Goal: Task Accomplishment & Management: Use online tool/utility

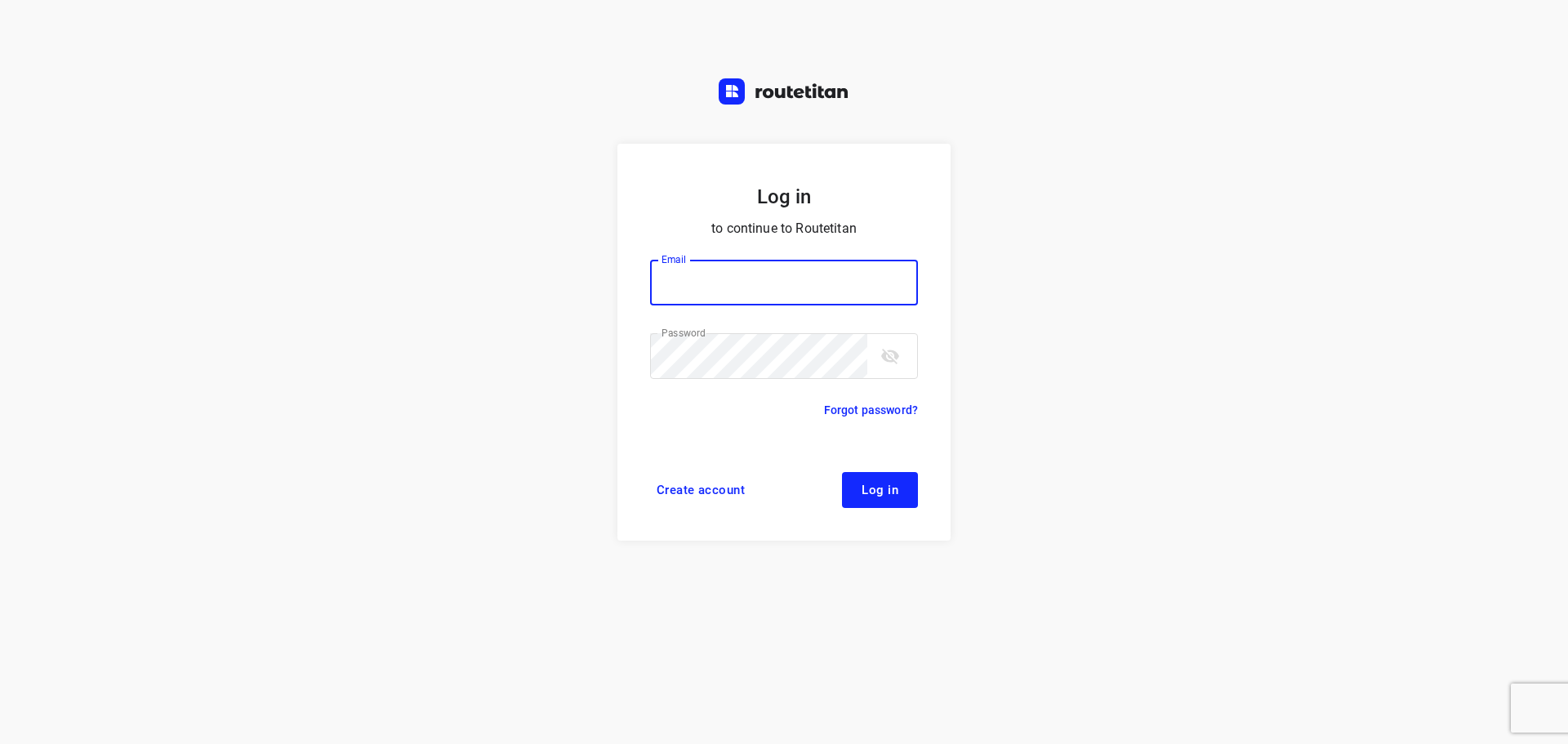
type input "didier@areco.be"
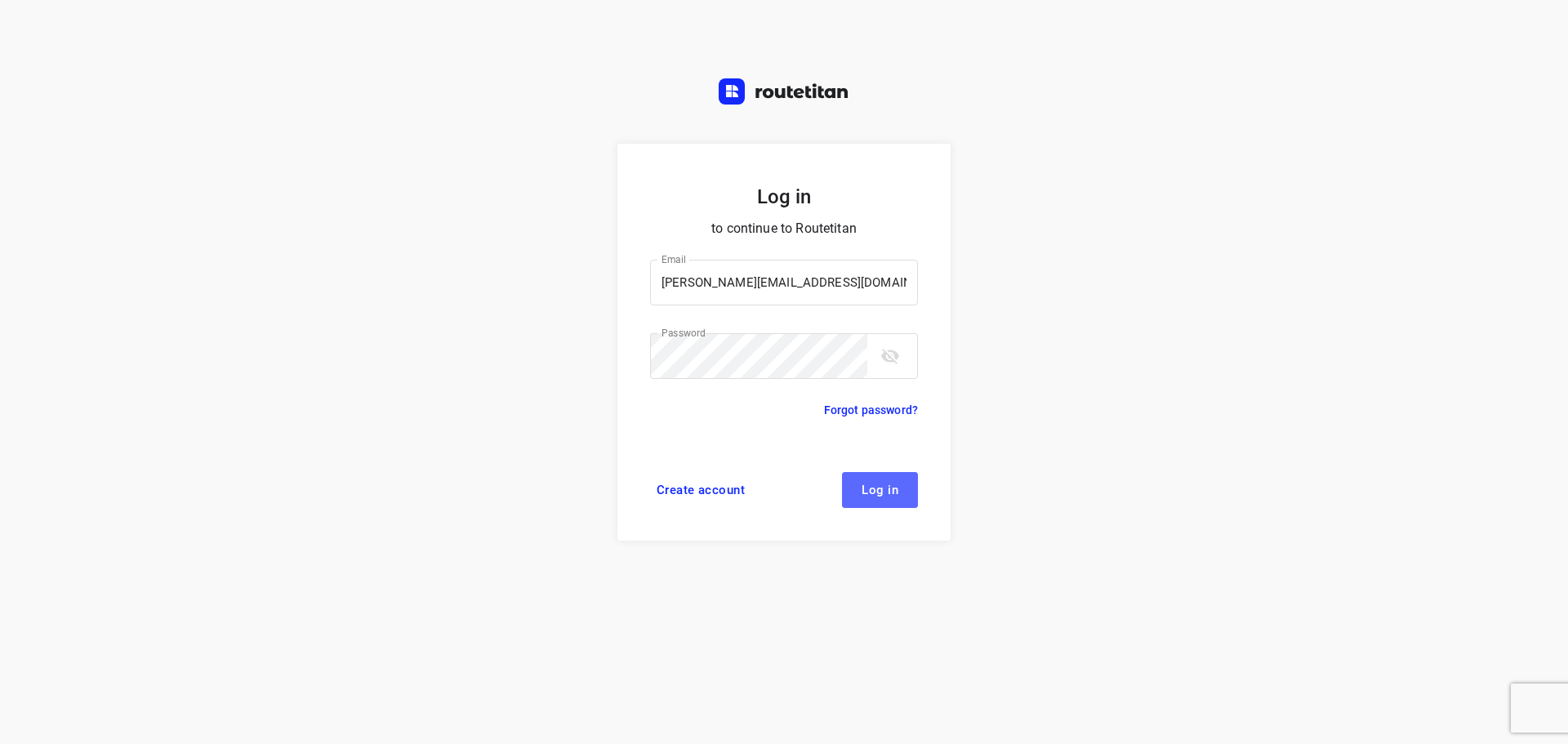
click at [880, 482] on button "Log in" at bounding box center [880, 490] width 76 height 36
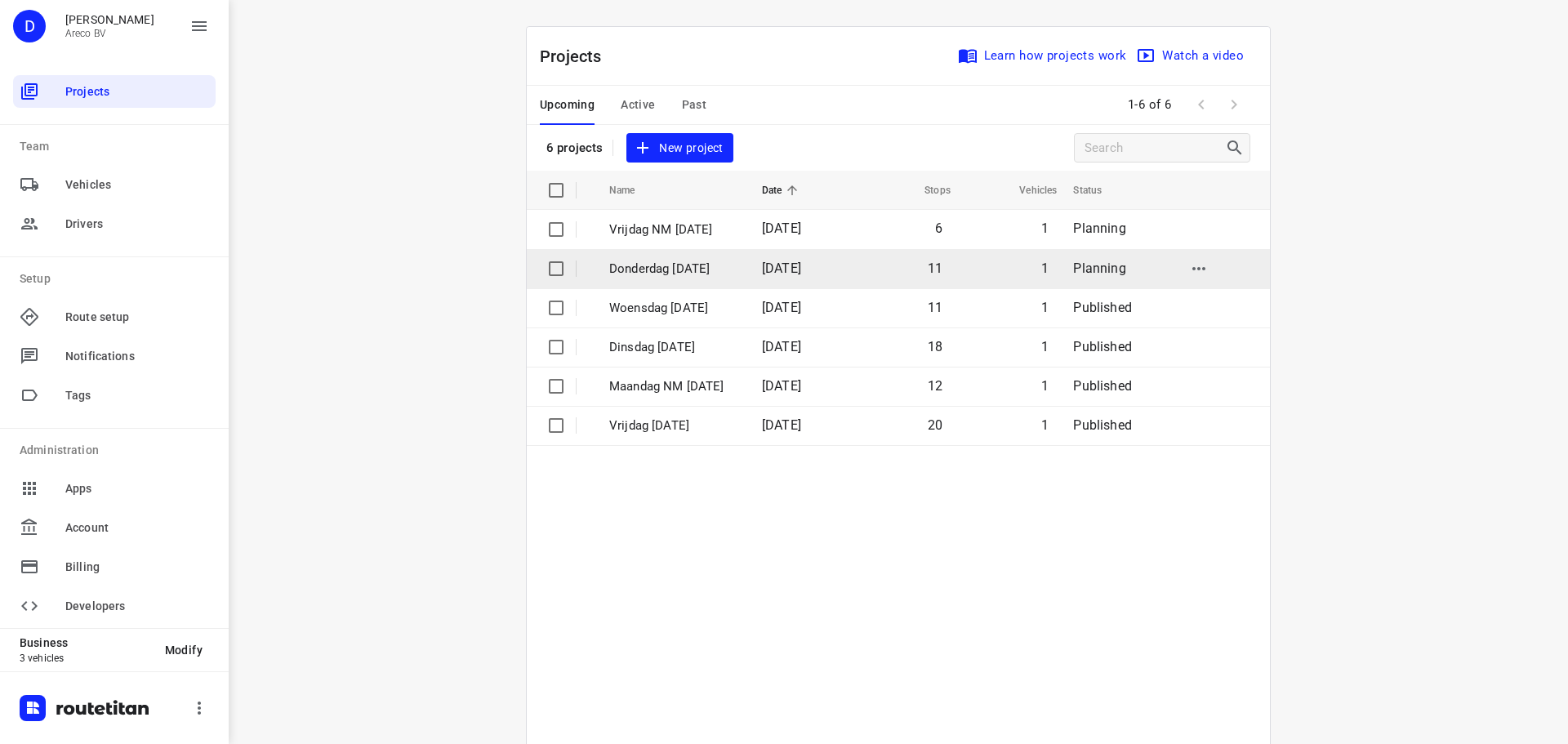
click at [696, 260] on p "Donderdag [DATE]" at bounding box center [673, 269] width 128 height 19
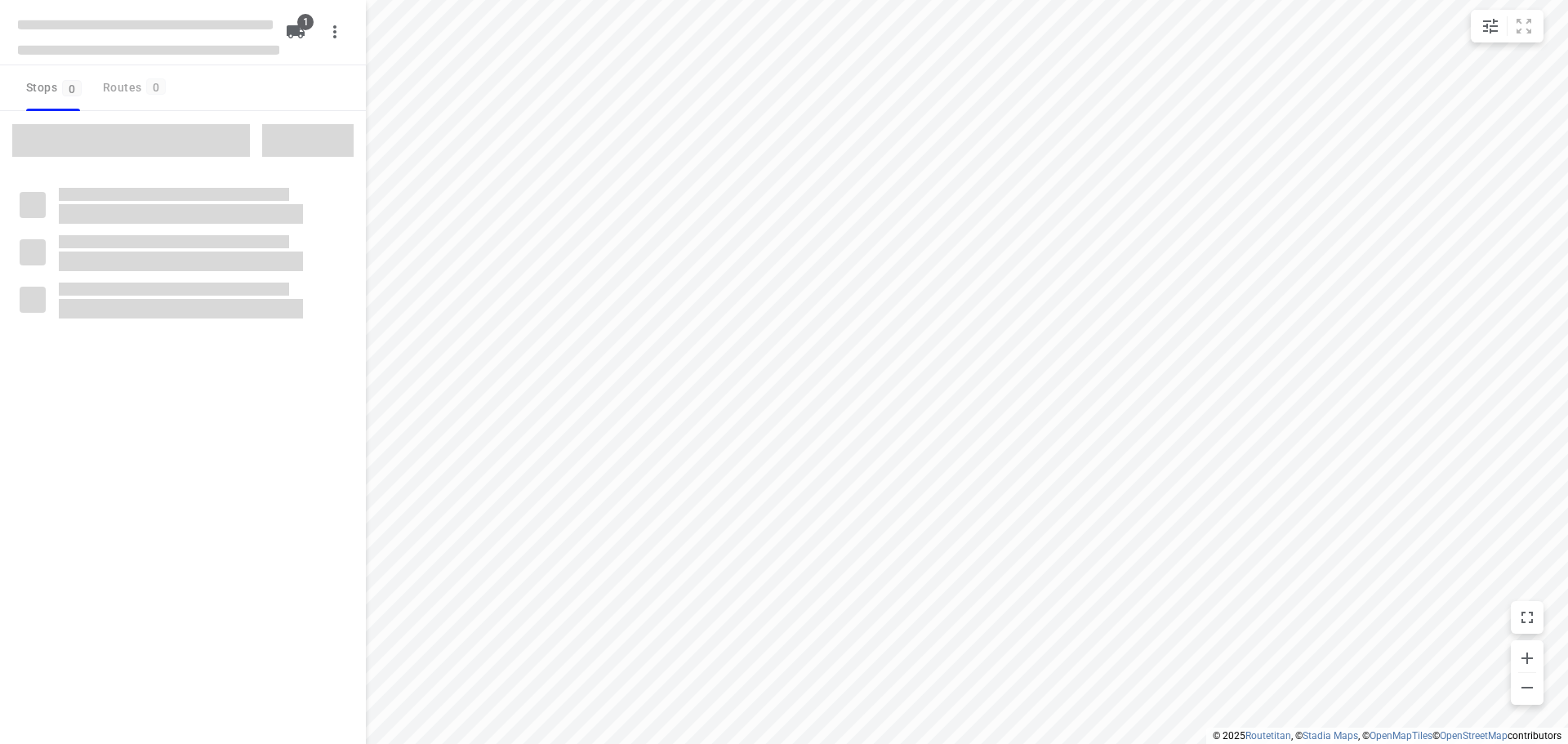
type input "distance"
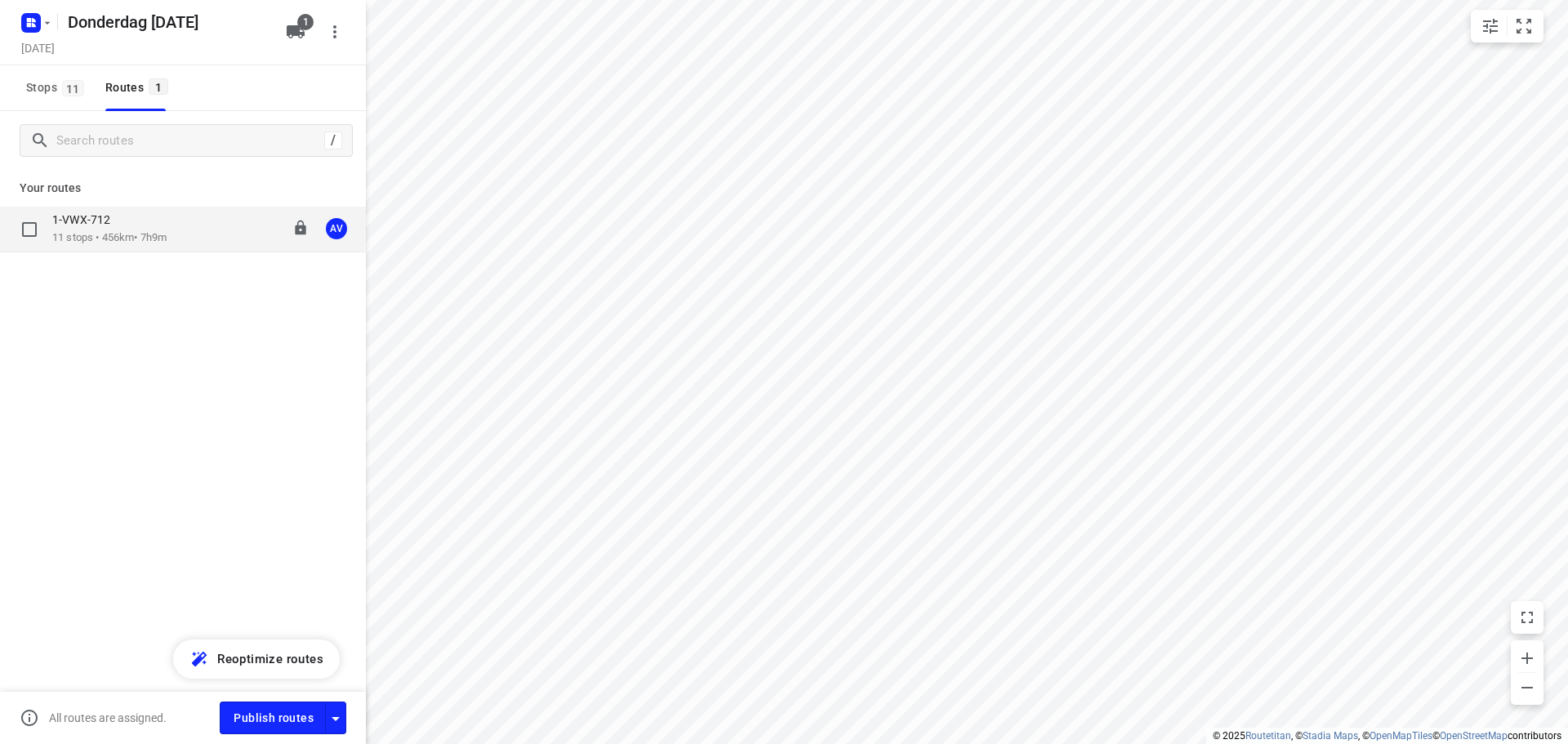
click at [179, 219] on div "1-VWX-712 11 stops • 456km • 7h9m 09:00-16:24 AV" at bounding box center [209, 229] width 314 height 34
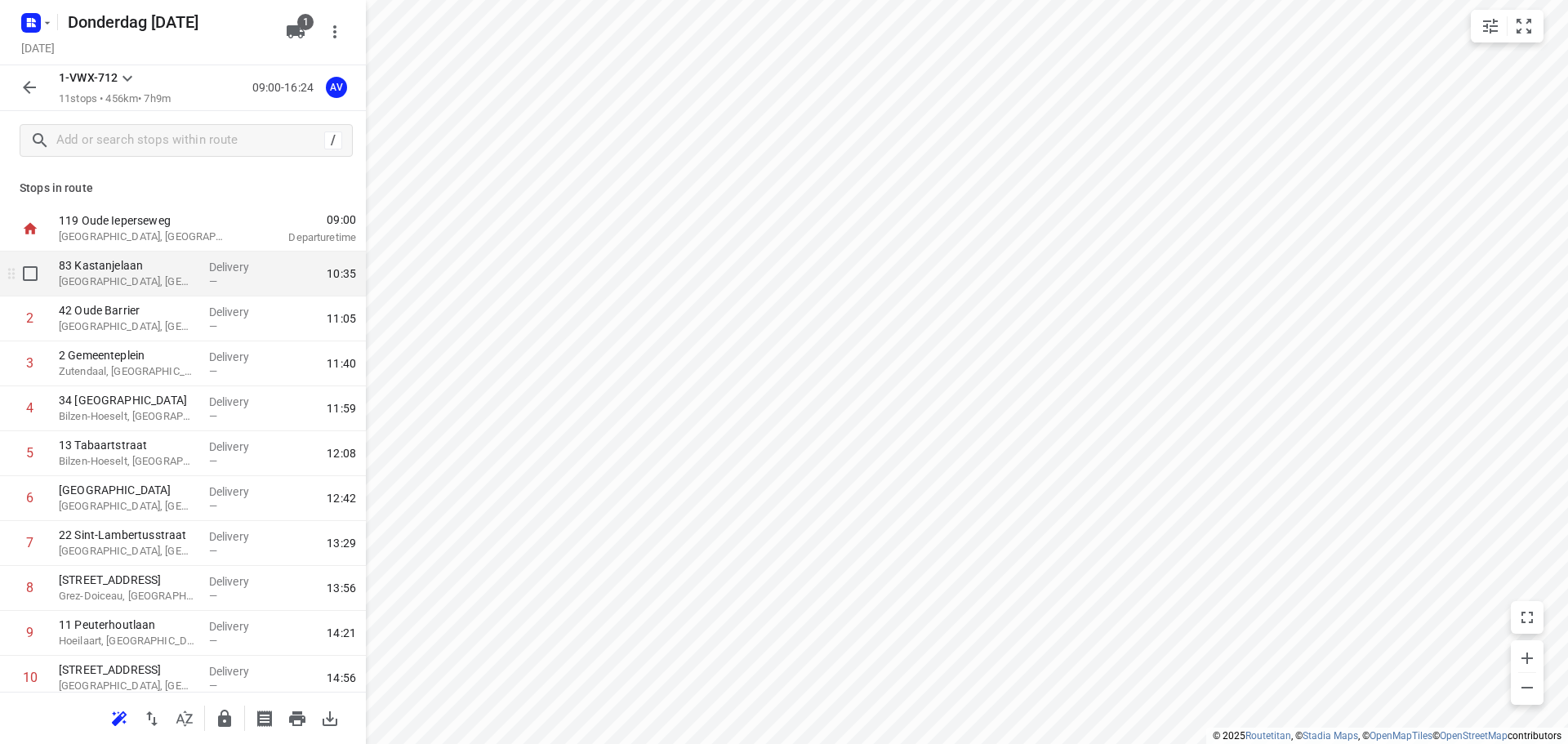
drag, startPoint x: 160, startPoint y: 278, endPoint x: 163, endPoint y: 254, distance: 24.2
click at [160, 277] on p "[GEOGRAPHIC_DATA], [GEOGRAPHIC_DATA]" at bounding box center [126, 281] width 137 height 16
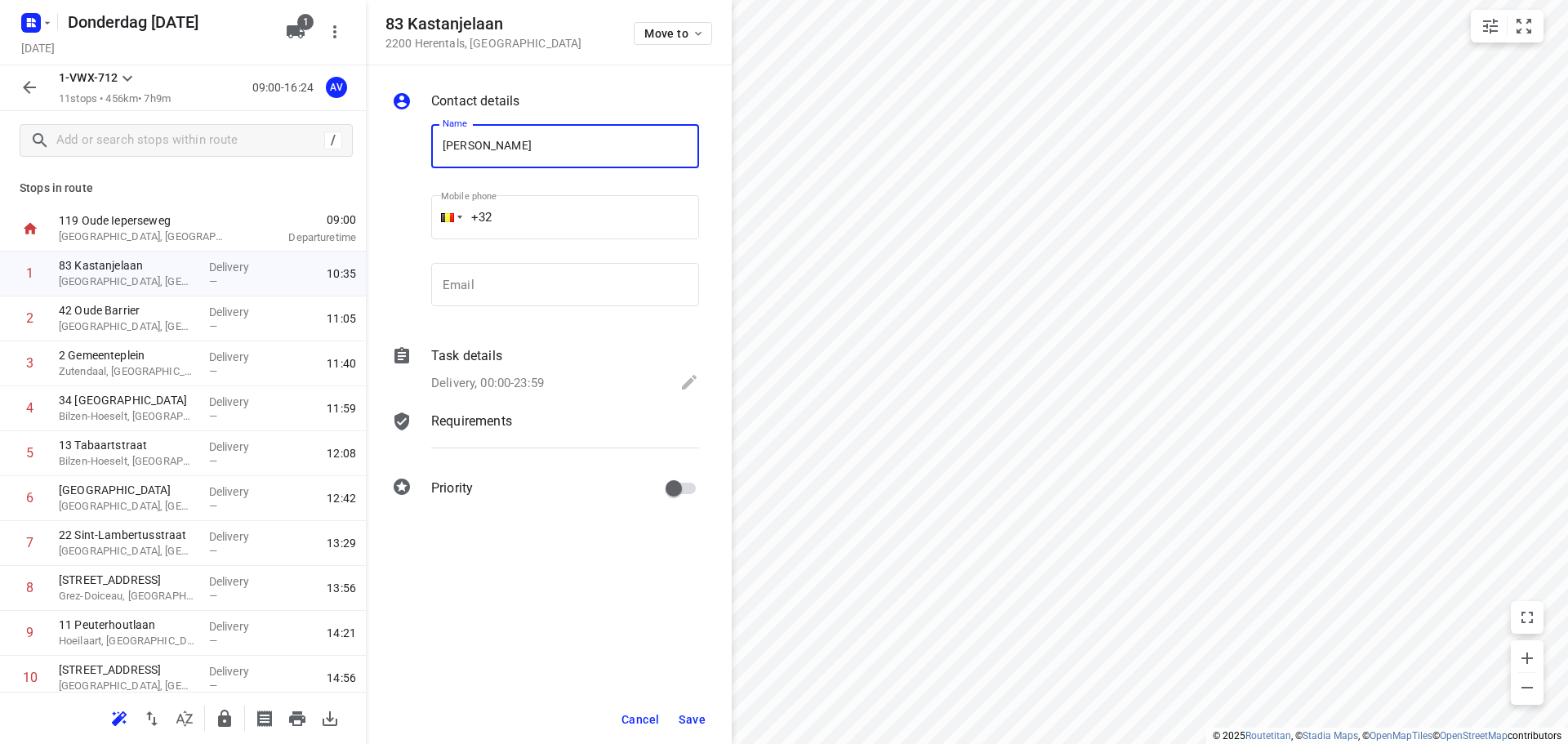
type input "[PERSON_NAME]"
click at [567, 216] on input "+32" at bounding box center [565, 218] width 268 height 44
type input "[PHONE_NUMBER]"
drag, startPoint x: 539, startPoint y: 380, endPoint x: 542, endPoint y: 361, distance: 19.2
click at [539, 379] on p "Delivery, 00:00-23:59" at bounding box center [487, 383] width 112 height 19
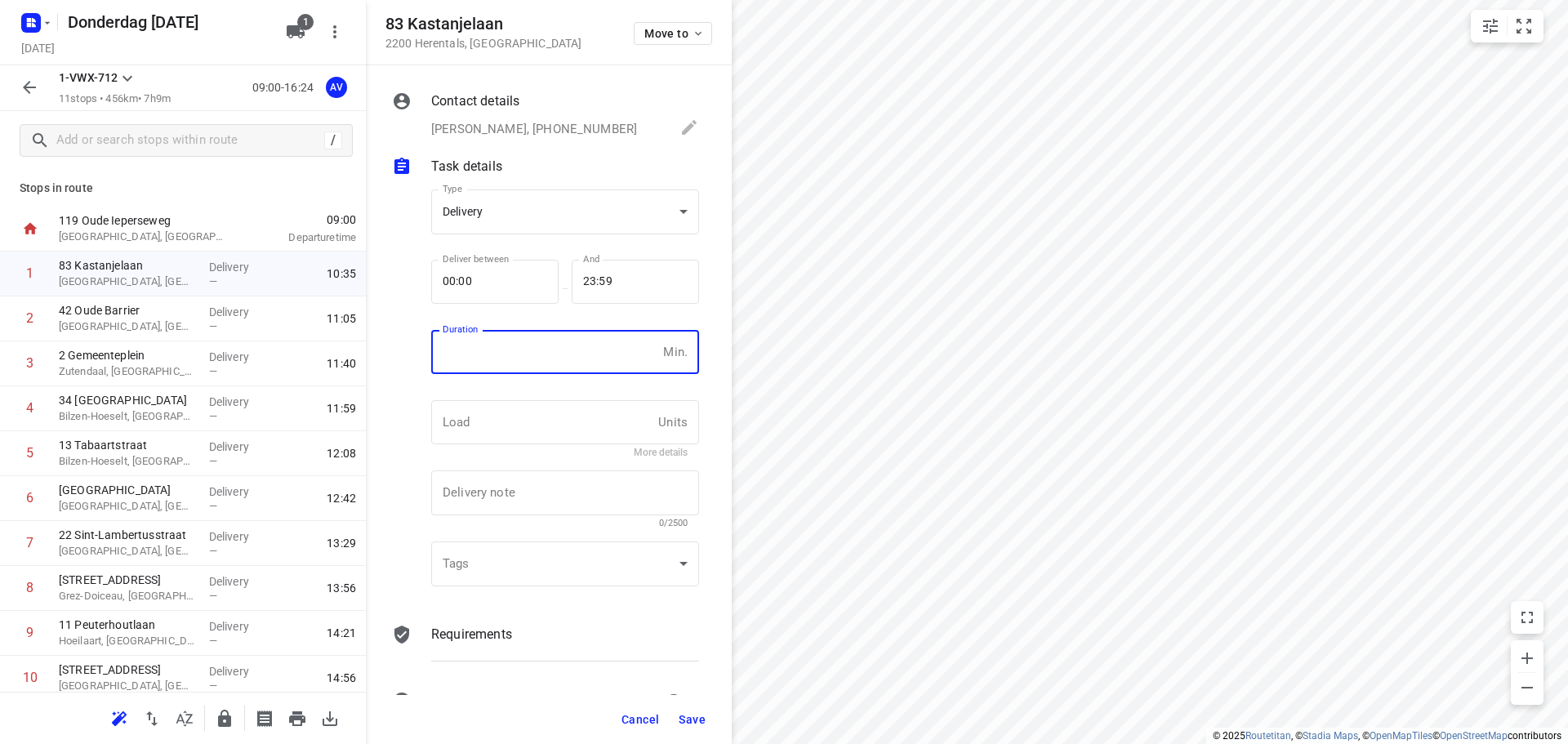
click at [542, 352] on input "number" at bounding box center [544, 352] width 226 height 44
type input "1"
click at [693, 720] on span "Save" at bounding box center [692, 719] width 27 height 13
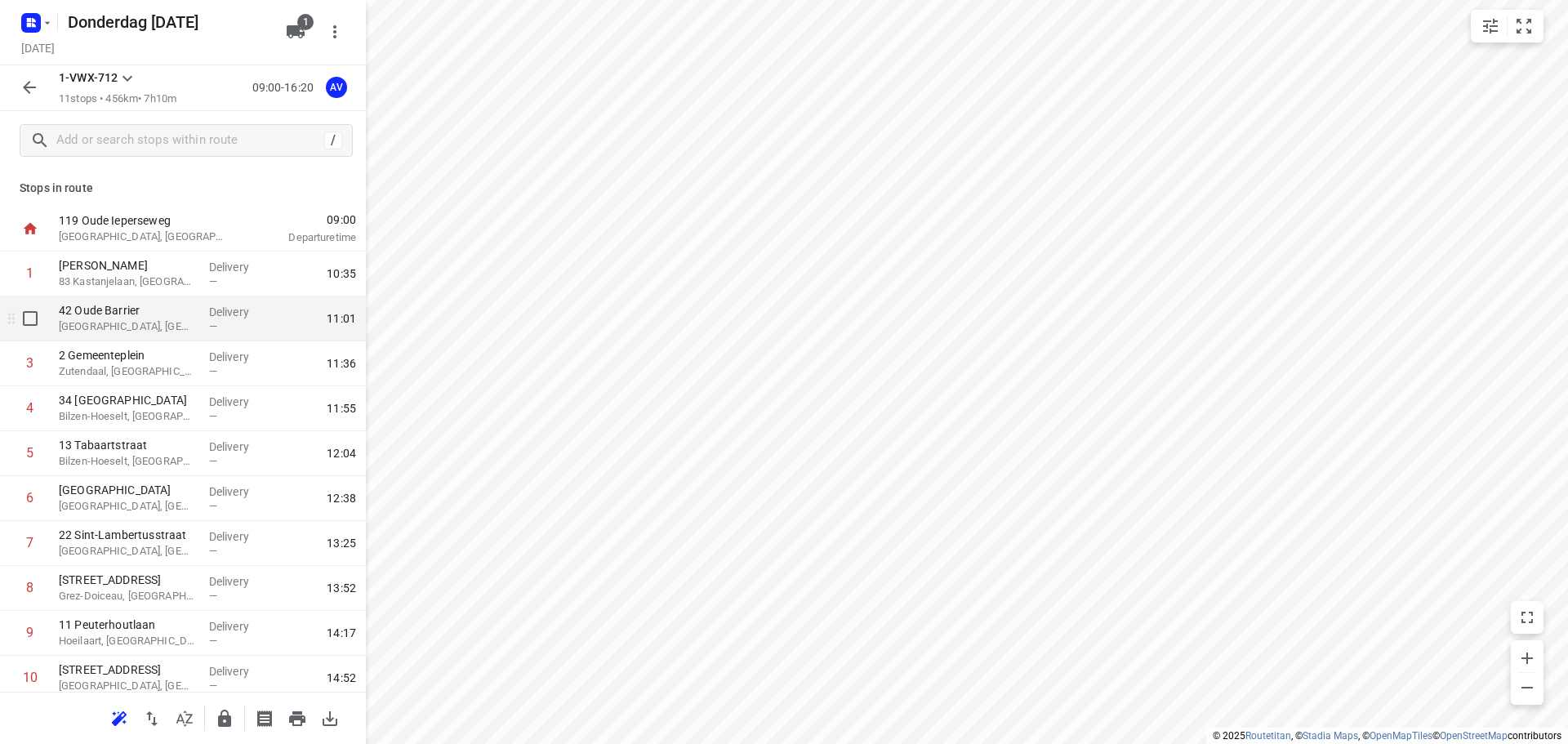
click at [173, 319] on p "[GEOGRAPHIC_DATA], [GEOGRAPHIC_DATA]" at bounding box center [126, 326] width 137 height 16
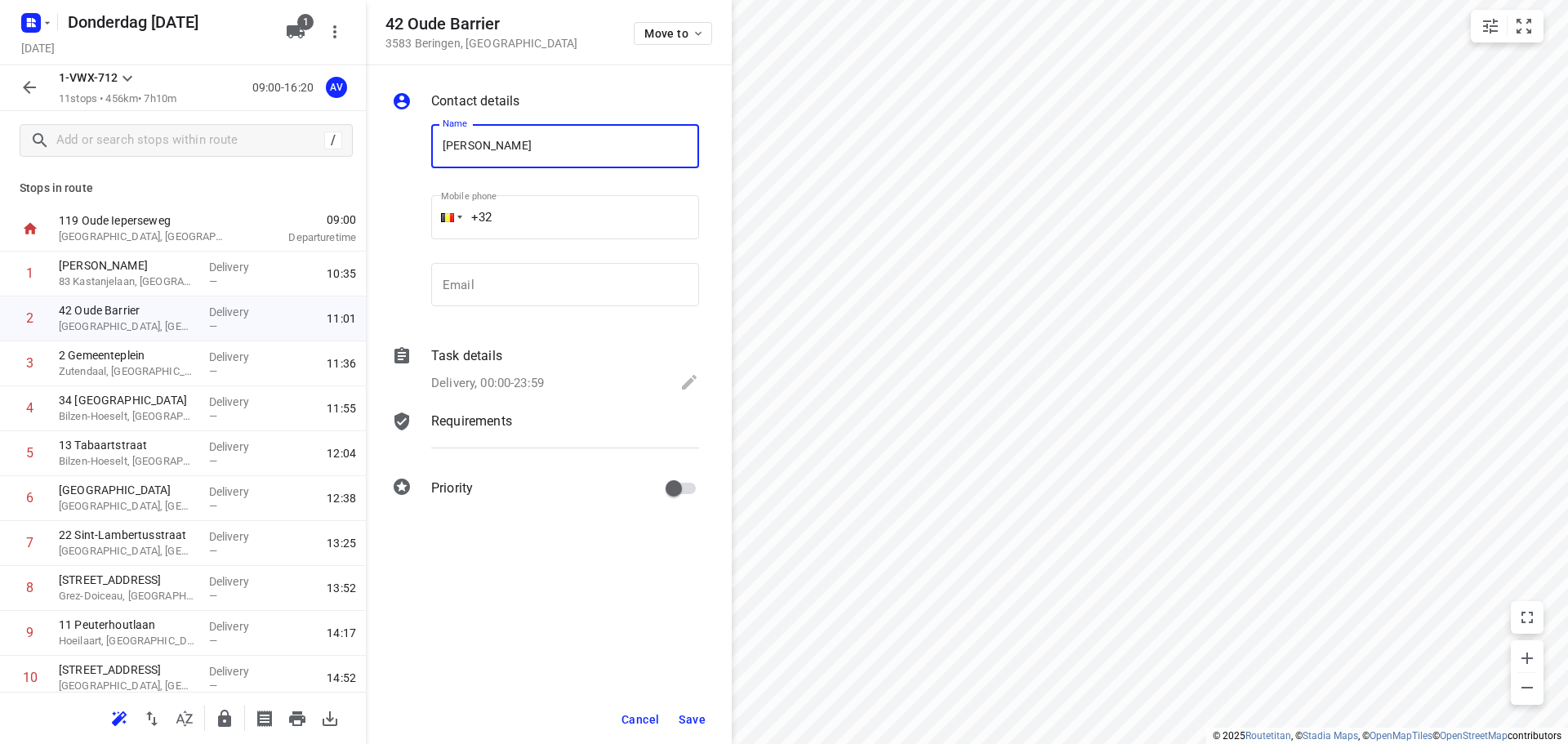
type input "[PERSON_NAME]"
click at [559, 218] on input "+32" at bounding box center [565, 218] width 268 height 44
type input "[PHONE_NUMBER]"
click at [516, 385] on p "Delivery, 00:00-23:59" at bounding box center [487, 383] width 112 height 19
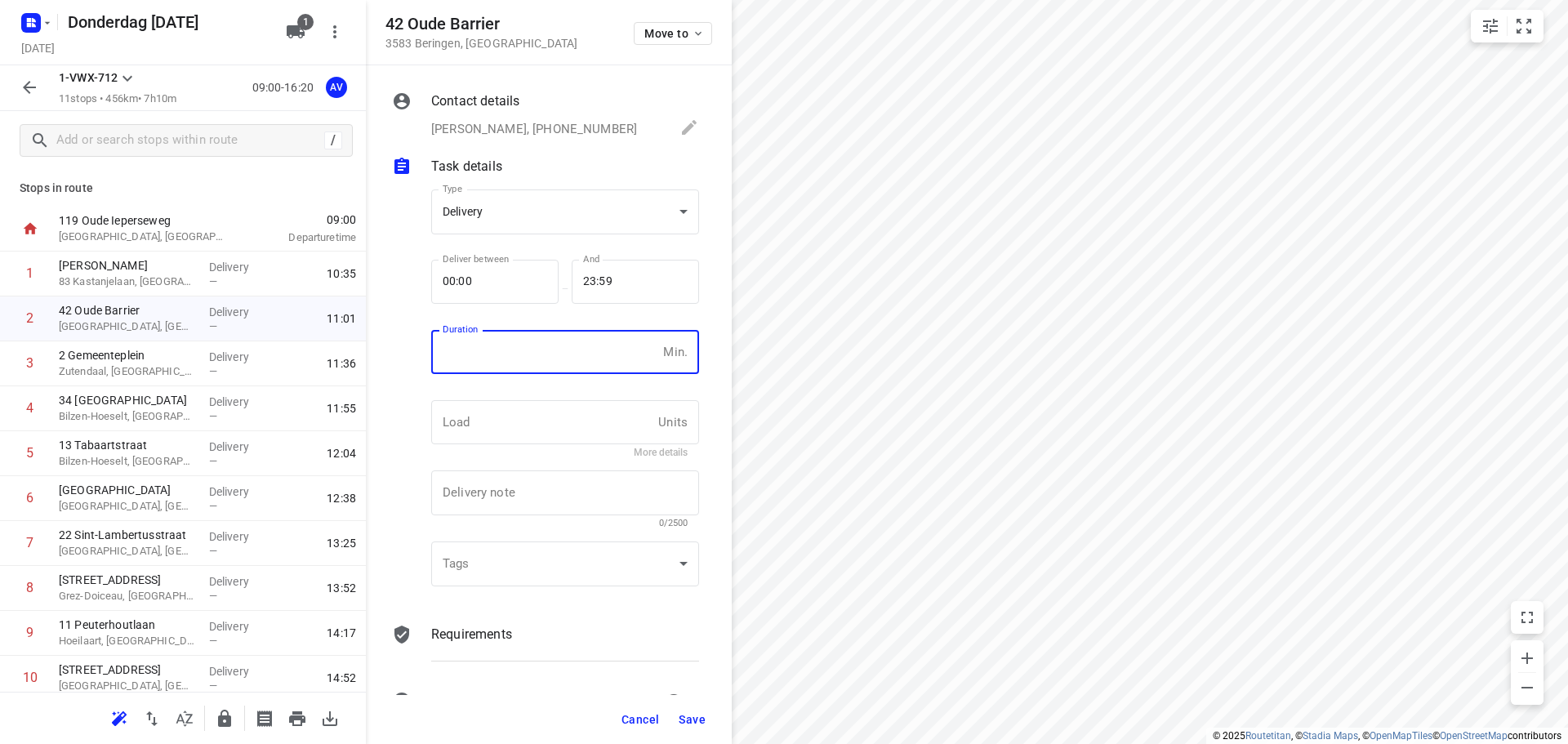
click at [523, 359] on input "number" at bounding box center [544, 352] width 226 height 44
type input "1"
click at [692, 719] on span "Save" at bounding box center [692, 719] width 27 height 13
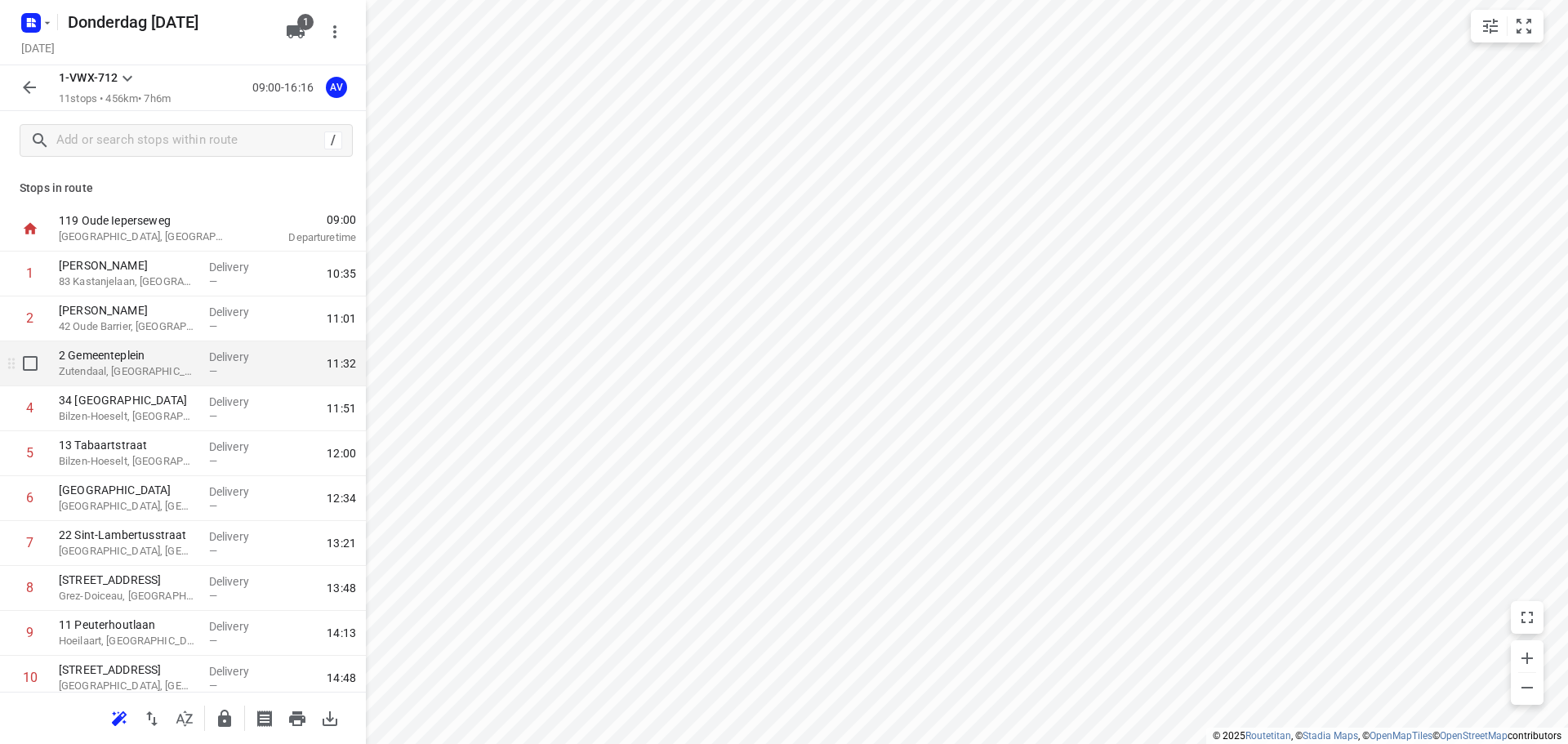
click at [145, 371] on p "Zutendaal, [GEOGRAPHIC_DATA]" at bounding box center [126, 372] width 137 height 16
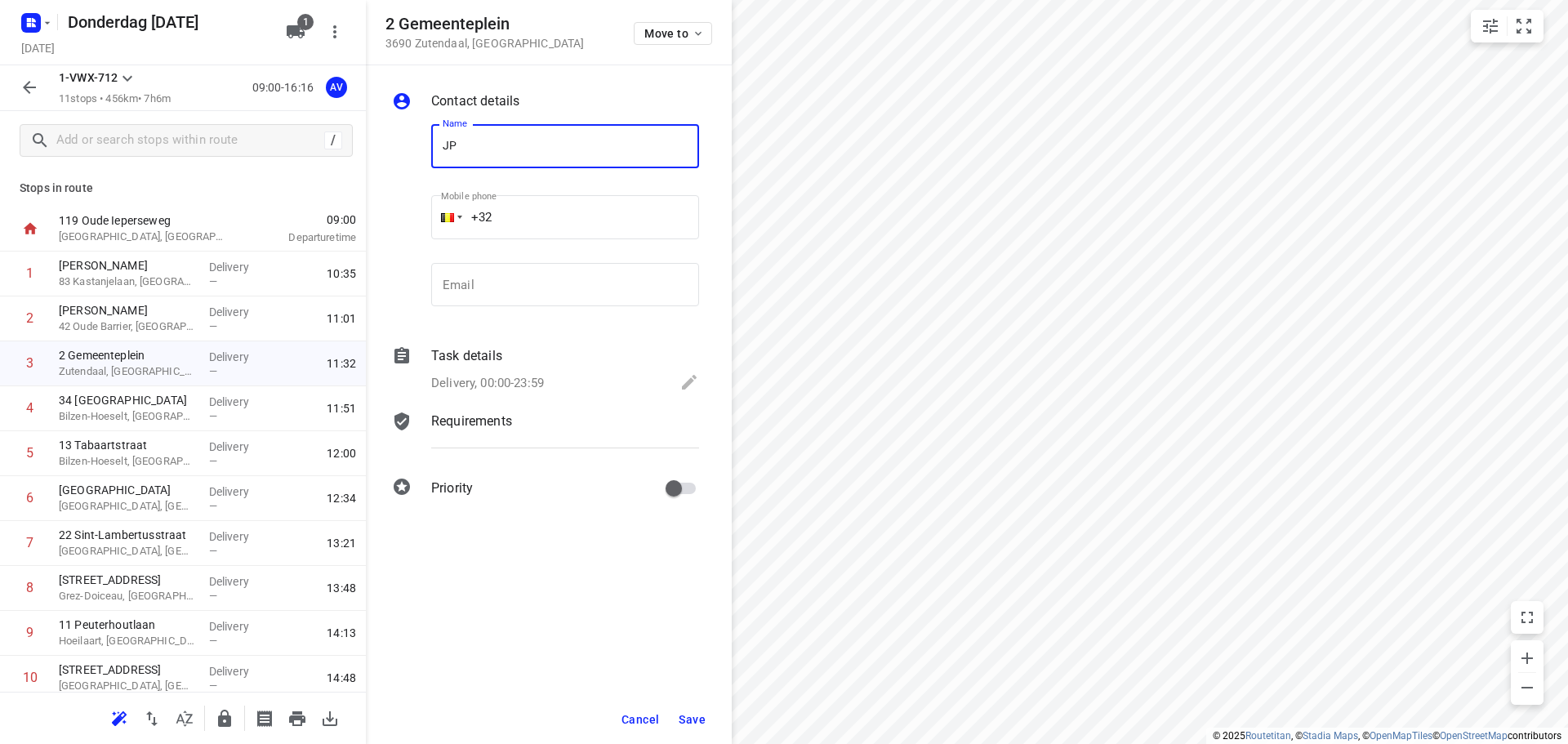
type input "[PERSON_NAME]"
click at [549, 212] on input "+32" at bounding box center [565, 218] width 268 height 44
type input "[PHONE_NUMBER]"
click at [541, 378] on p "Delivery, 00:00-23:59" at bounding box center [487, 383] width 112 height 19
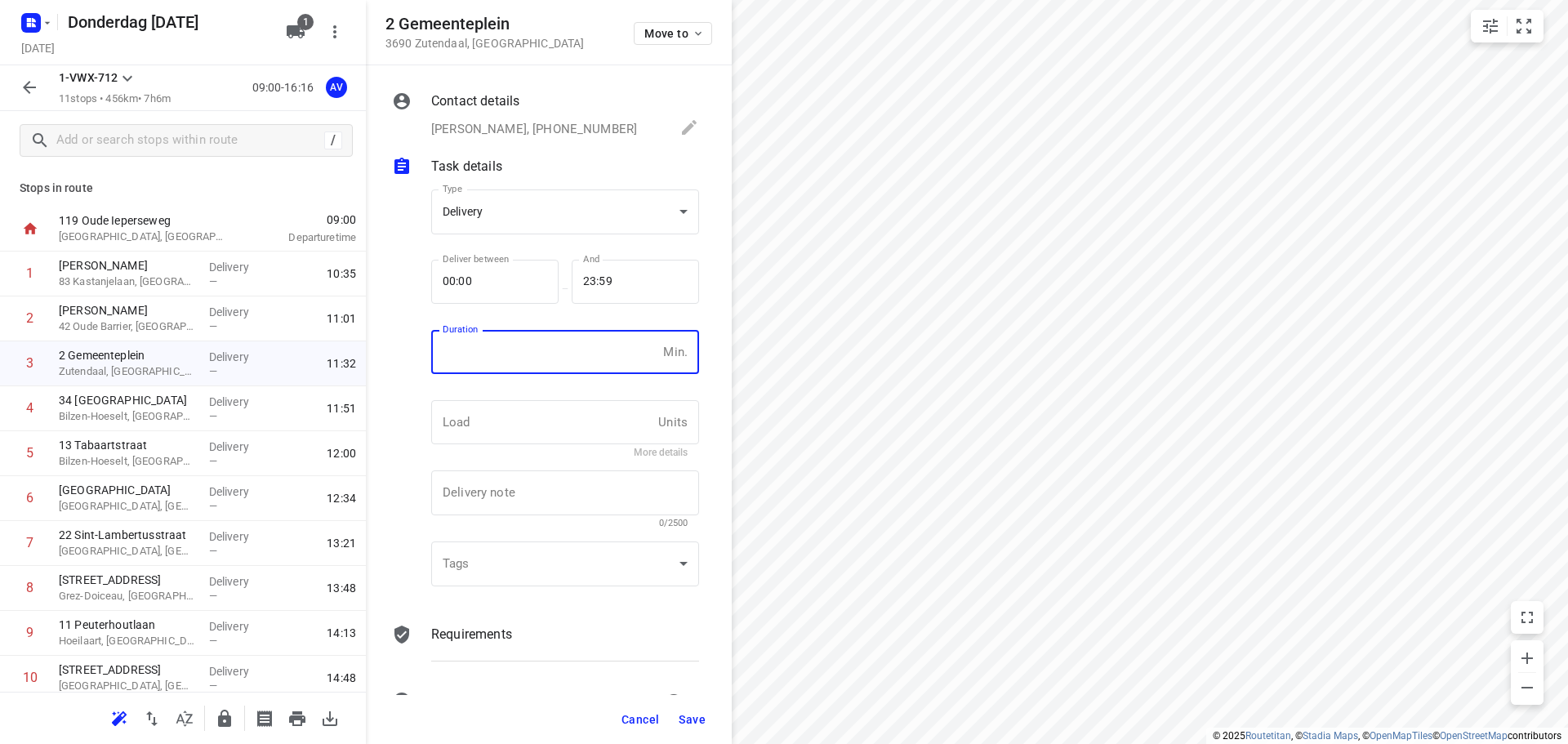
click at [553, 360] on input "number" at bounding box center [544, 352] width 226 height 44
type input "1"
click at [695, 718] on span "Save" at bounding box center [692, 719] width 27 height 13
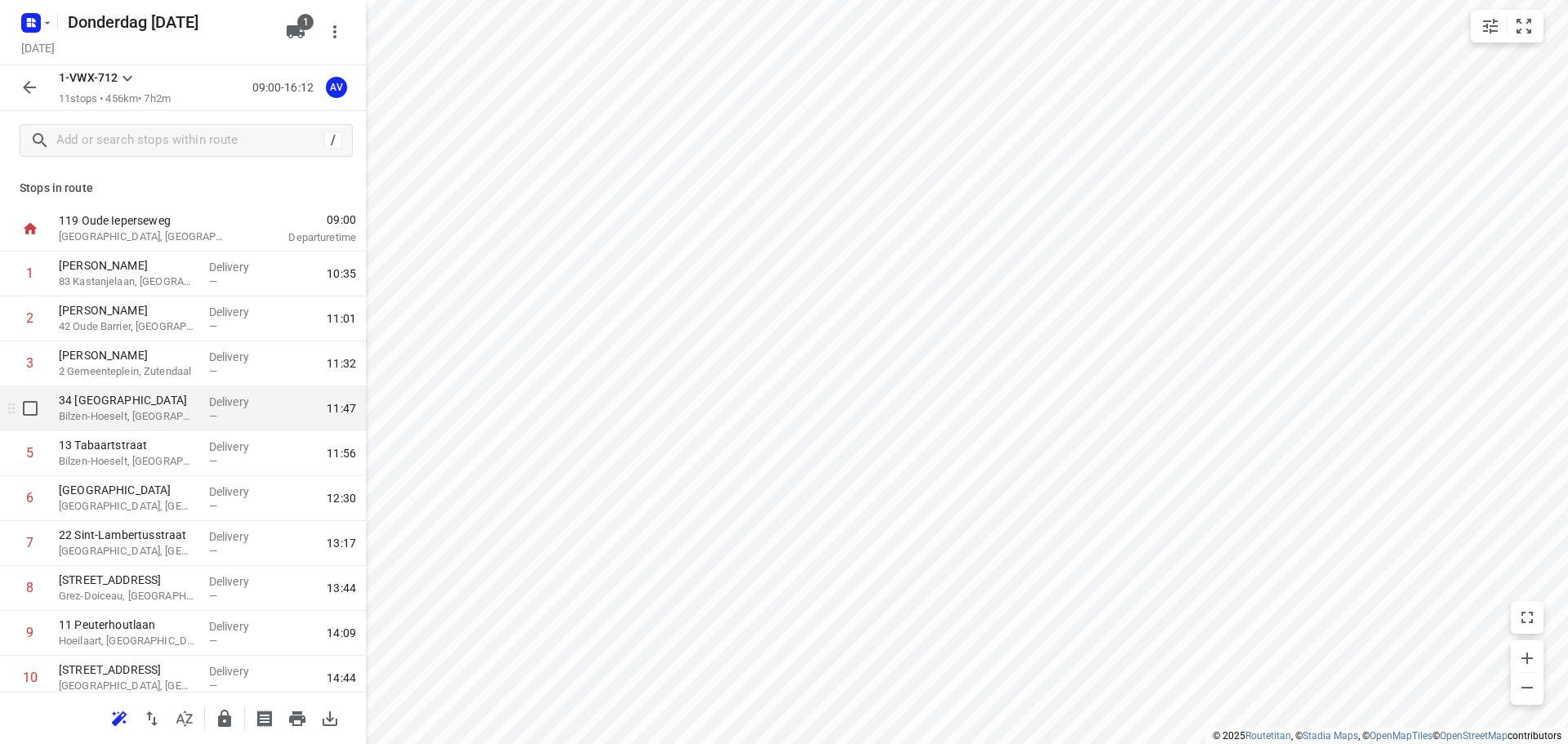
click at [167, 409] on p "Bilzen-Hoeselt, [GEOGRAPHIC_DATA]" at bounding box center [126, 417] width 137 height 16
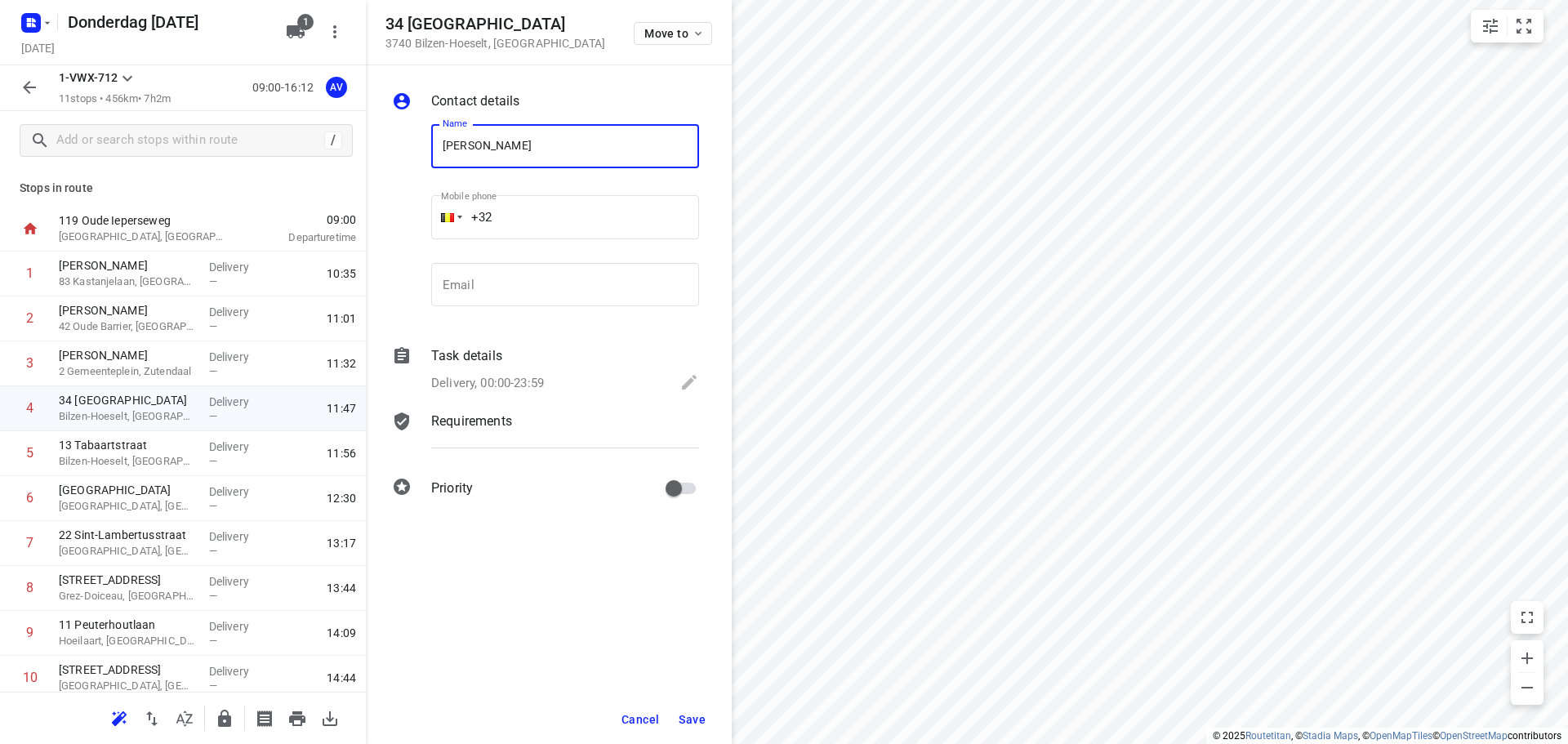
type input "[PERSON_NAME]"
drag, startPoint x: 563, startPoint y: 205, endPoint x: 571, endPoint y: 196, distance: 12.0
click at [569, 201] on input "+32" at bounding box center [565, 218] width 268 height 44
type input "[PHONE_NUMBER]"
click at [537, 380] on p "Delivery, 00:00-23:59" at bounding box center [487, 383] width 112 height 19
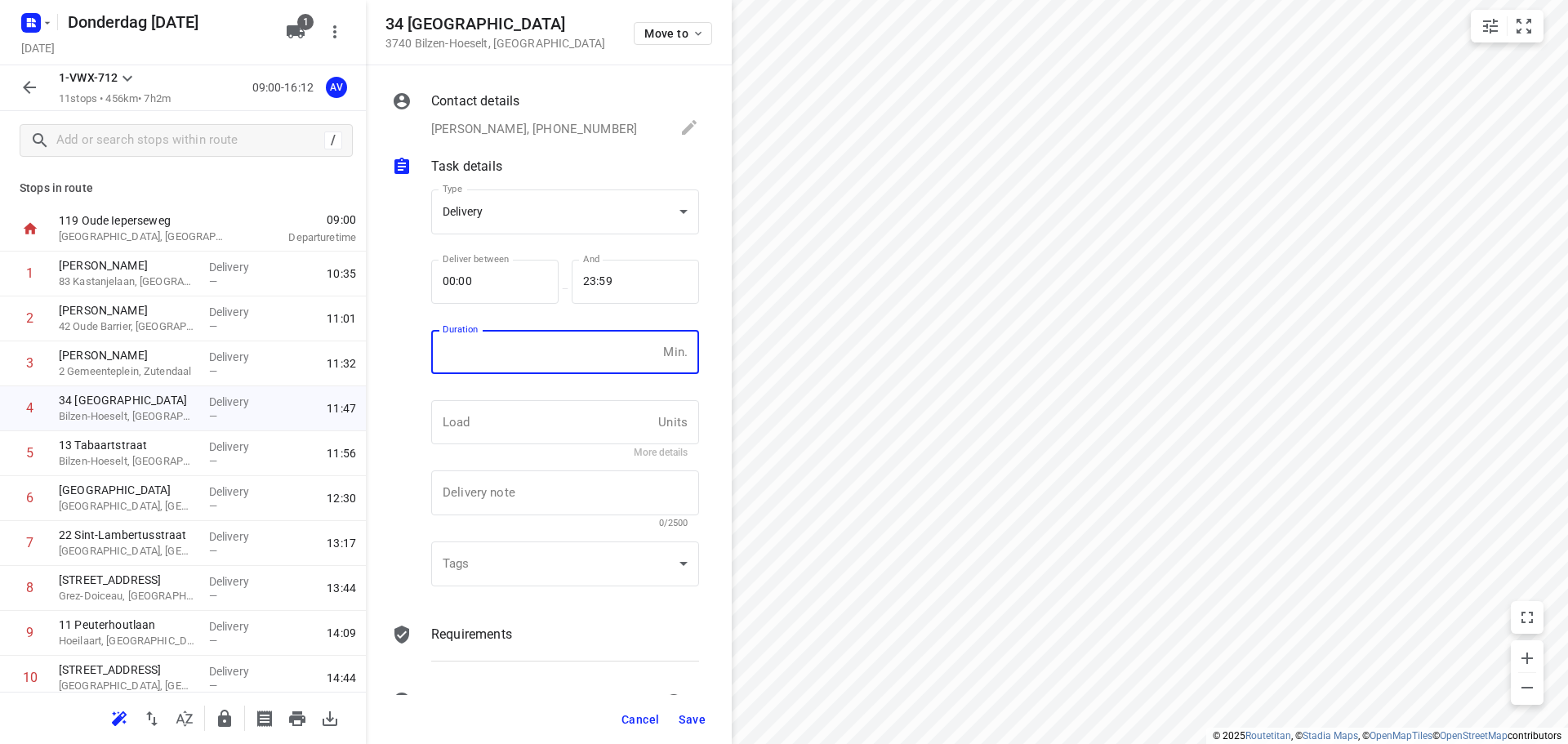
click at [548, 367] on input "number" at bounding box center [544, 352] width 226 height 44
type input "1"
click at [692, 718] on span "Save" at bounding box center [692, 719] width 27 height 13
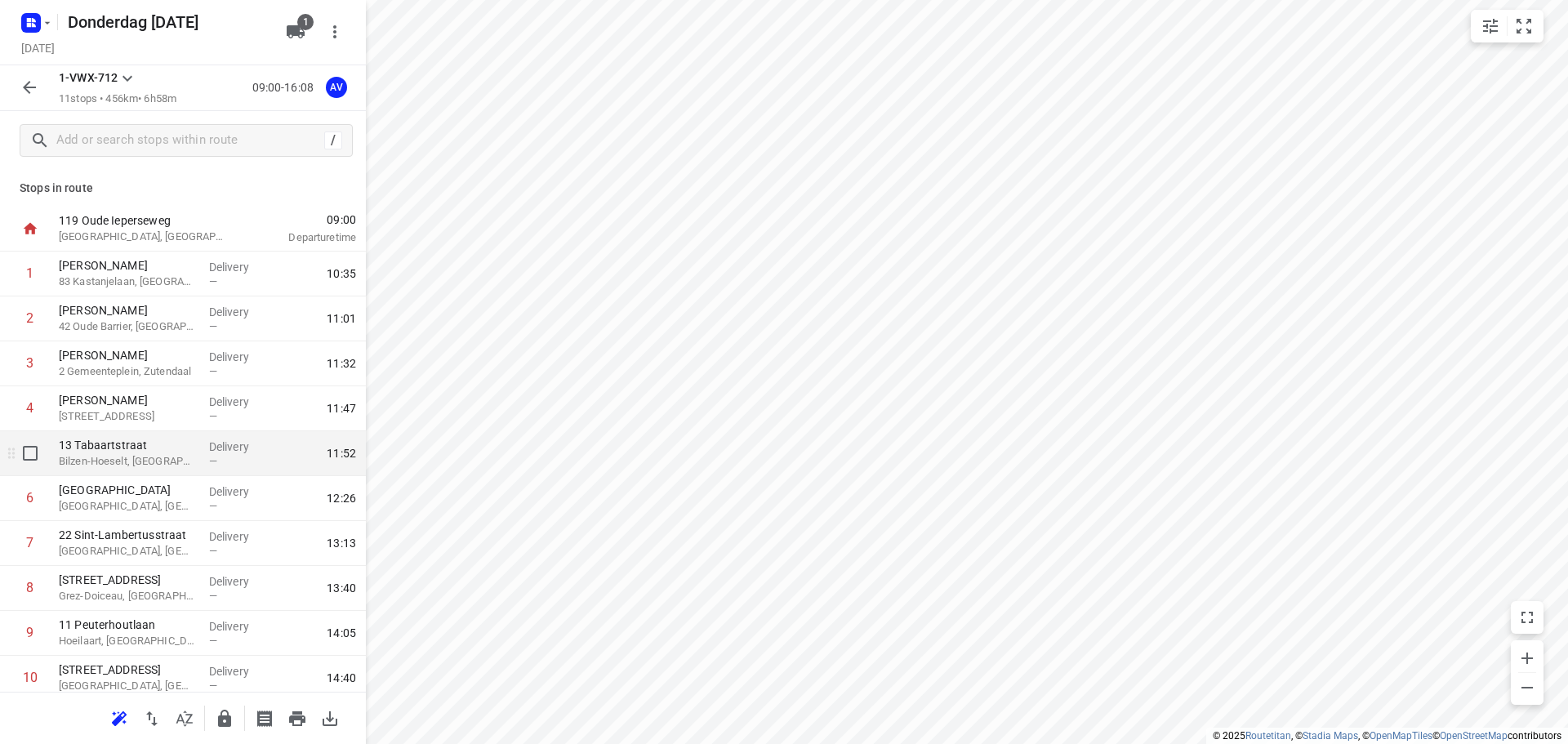
click at [150, 457] on p "Bilzen-Hoeselt, [GEOGRAPHIC_DATA]" at bounding box center [126, 462] width 137 height 16
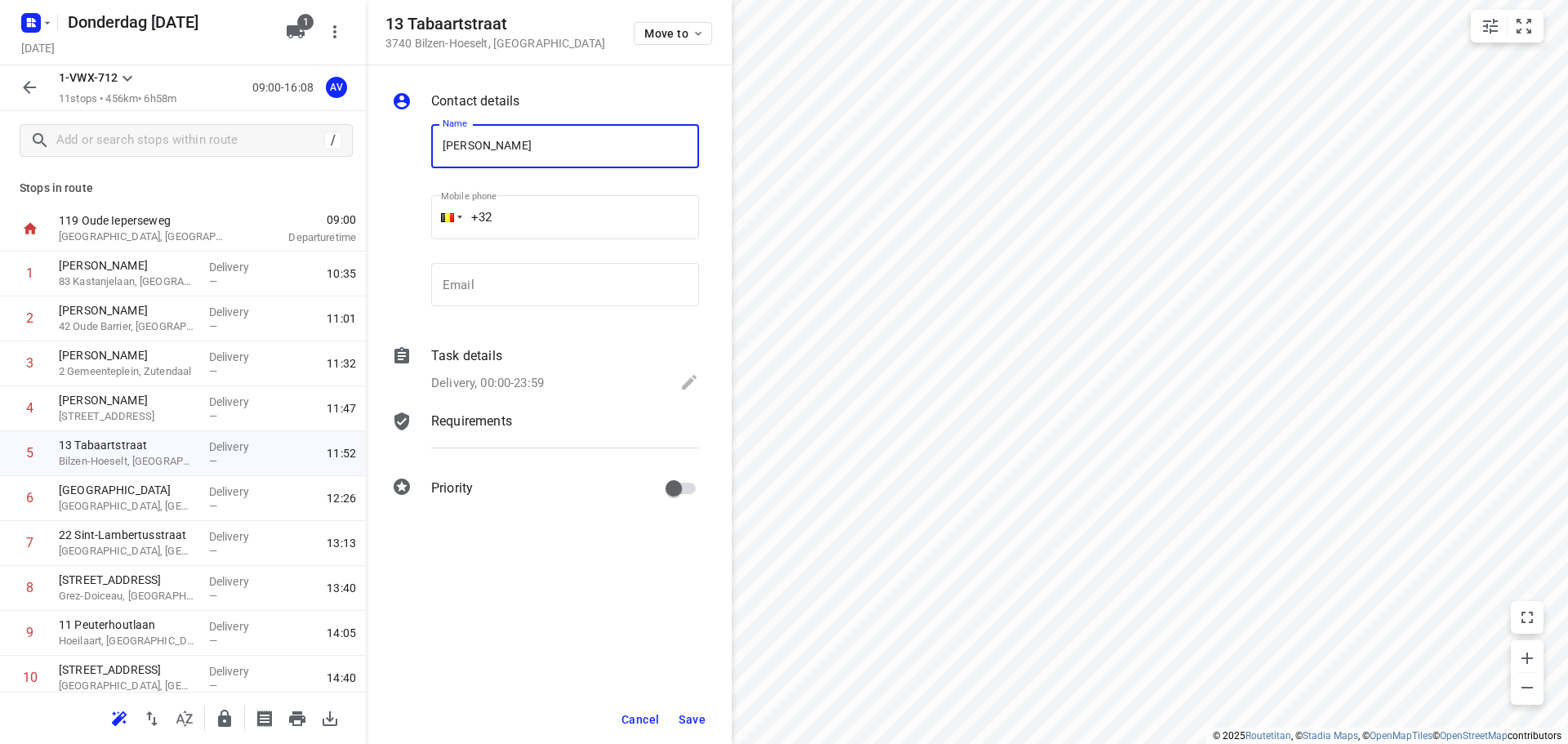
type input "[PERSON_NAME]"
click at [555, 216] on input "+32" at bounding box center [565, 218] width 268 height 44
type input "[PHONE_NUMBER]"
click at [535, 378] on p "Delivery, 00:00-23:59" at bounding box center [487, 383] width 112 height 19
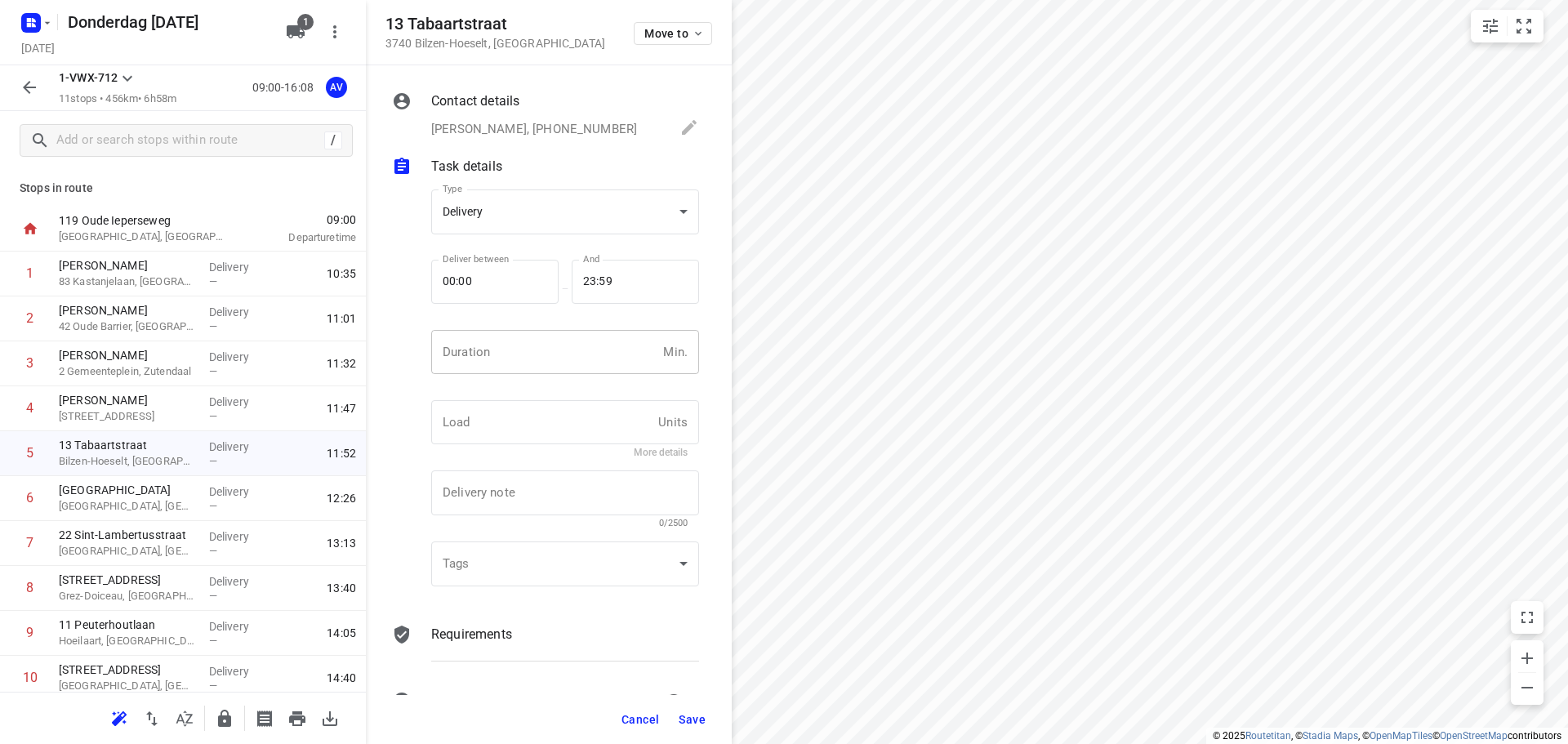
click at [547, 360] on input "number" at bounding box center [544, 352] width 226 height 44
type input "1"
click at [688, 720] on span "Save" at bounding box center [692, 719] width 27 height 13
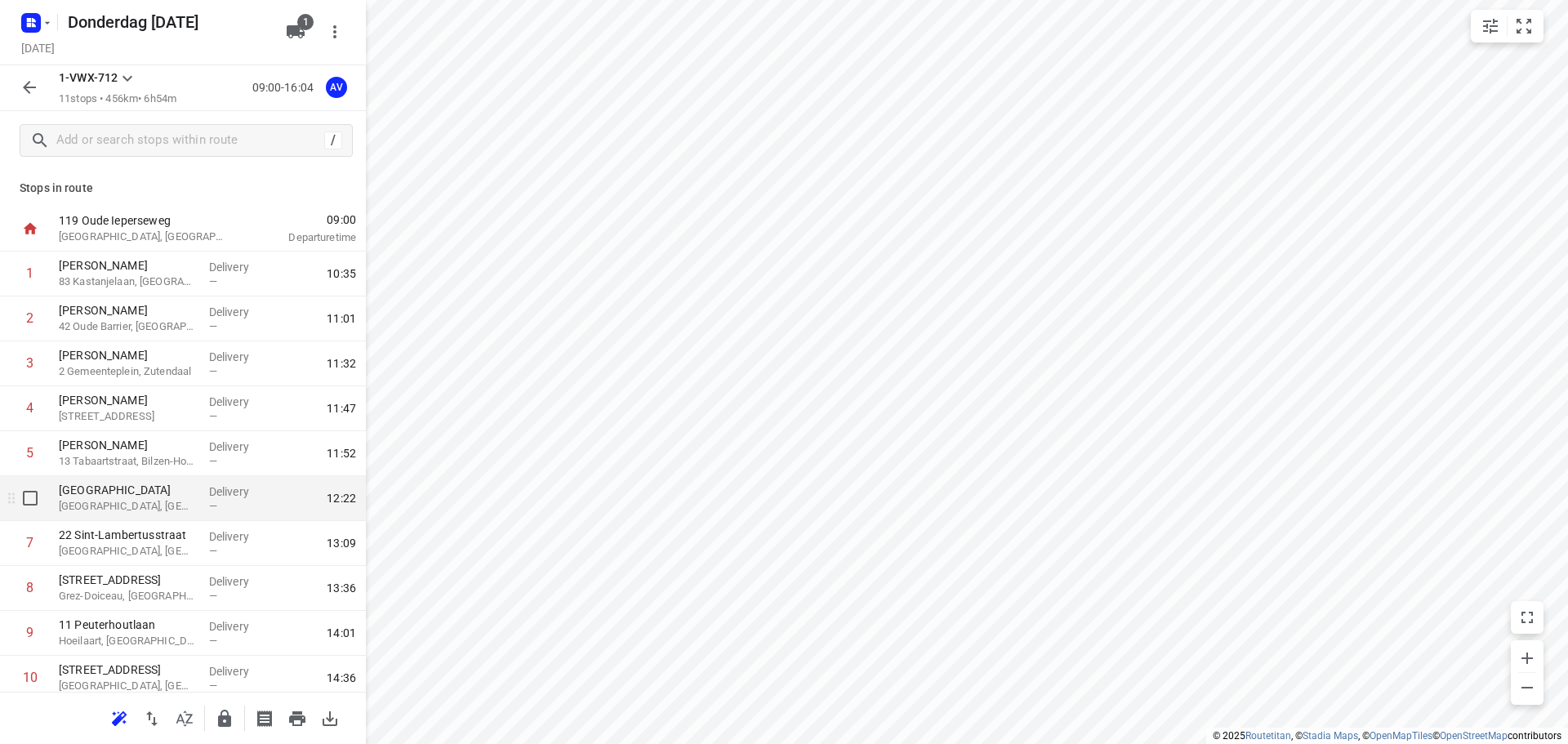
click at [174, 514] on p "[GEOGRAPHIC_DATA], [GEOGRAPHIC_DATA]" at bounding box center [126, 506] width 137 height 16
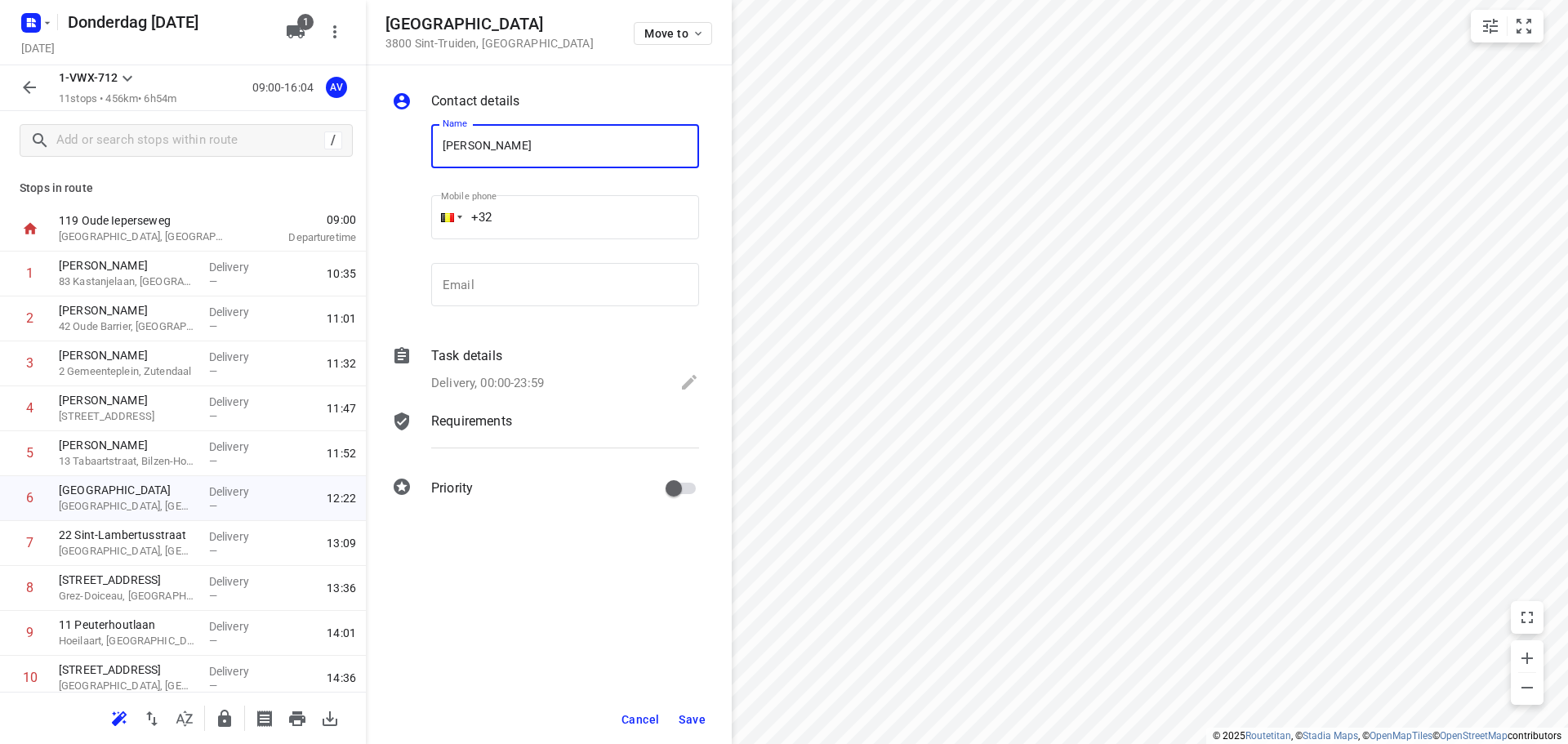
type input "[PERSON_NAME]"
click at [560, 202] on input "+32" at bounding box center [565, 218] width 268 height 44
type input "[PHONE_NUMBER]"
click at [501, 380] on p "Delivery, 00:00-23:59" at bounding box center [487, 383] width 112 height 19
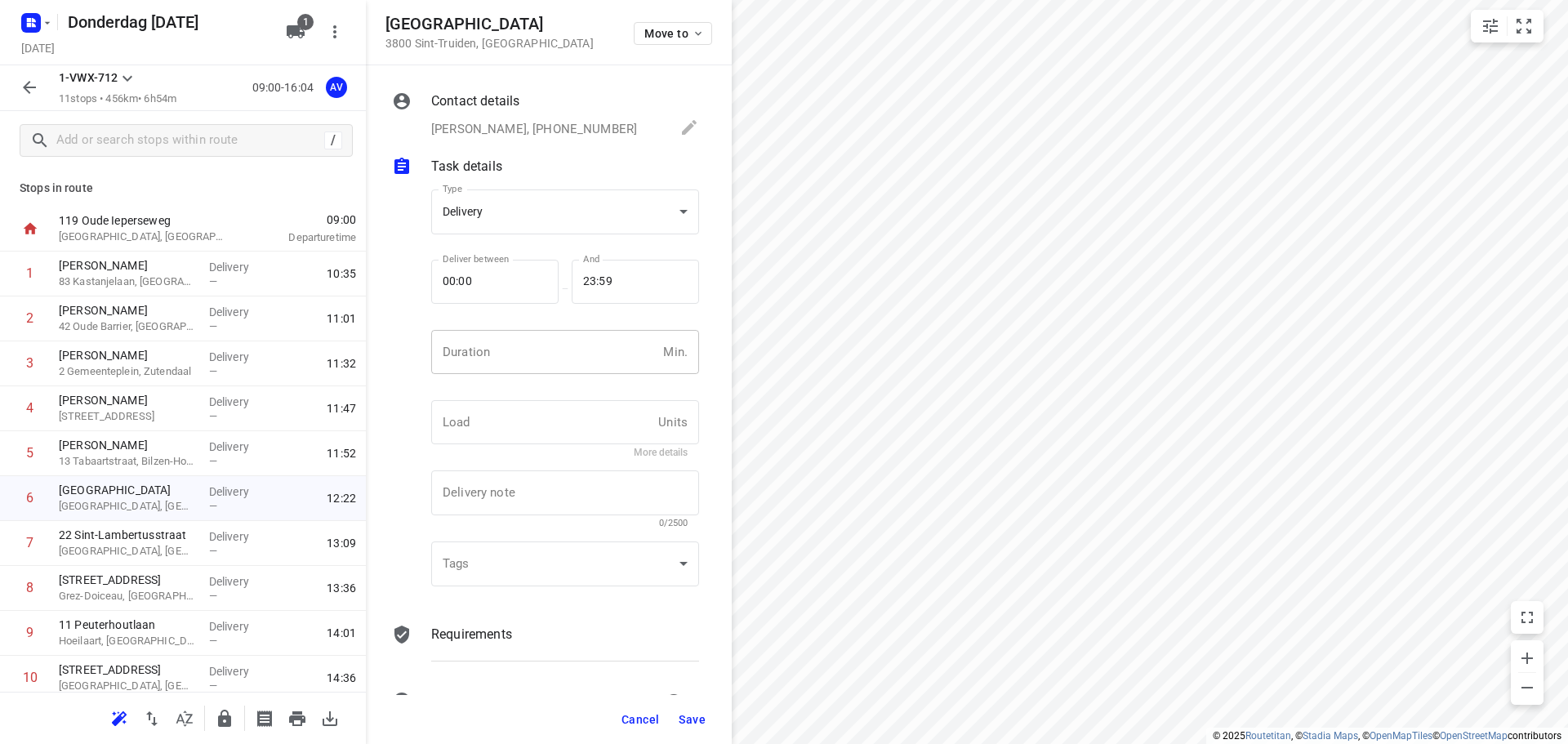
click at [516, 369] on input "number" at bounding box center [544, 352] width 226 height 44
type input "1"
click at [694, 716] on span "Save" at bounding box center [692, 719] width 27 height 13
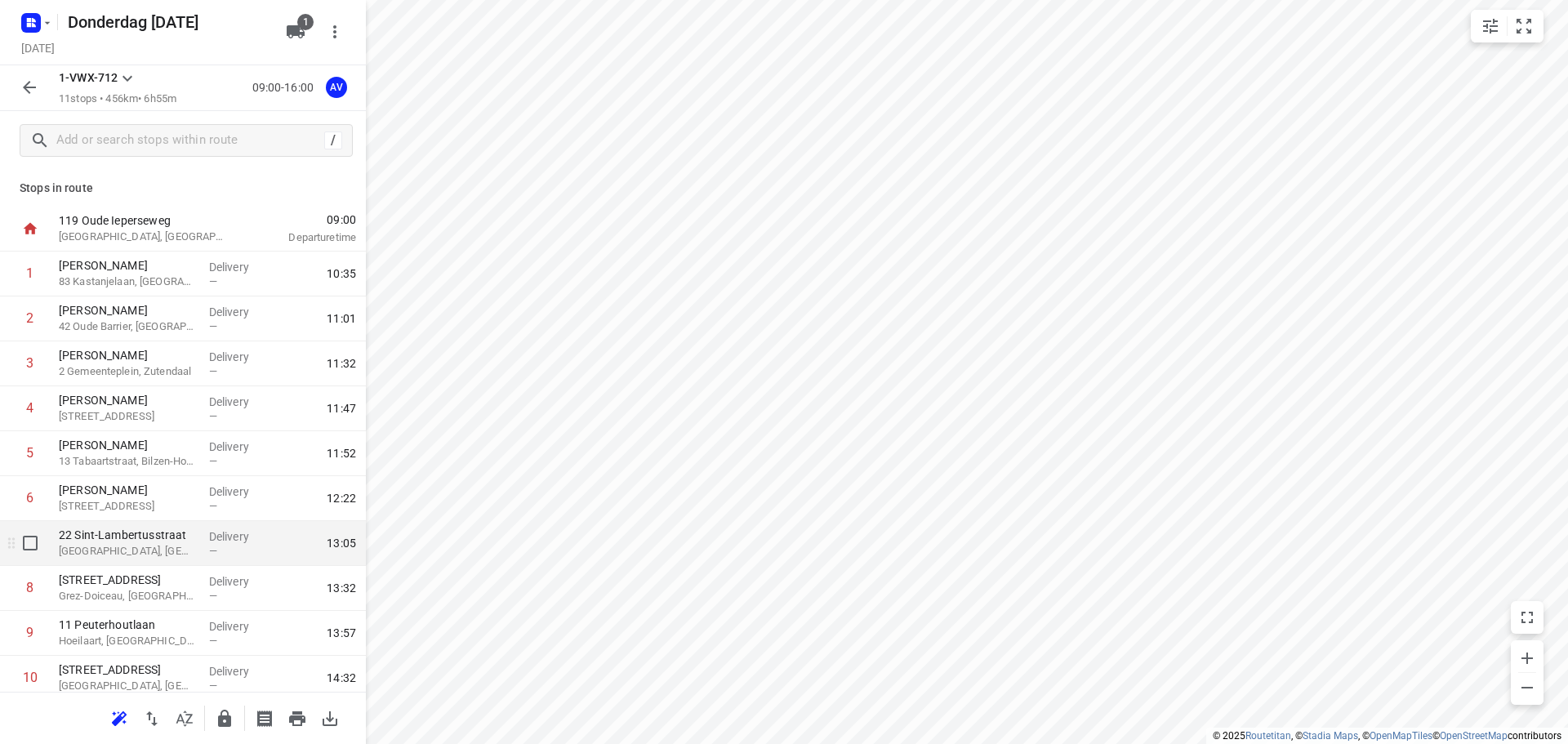
click at [173, 549] on p "[GEOGRAPHIC_DATA], [GEOGRAPHIC_DATA]" at bounding box center [126, 551] width 137 height 16
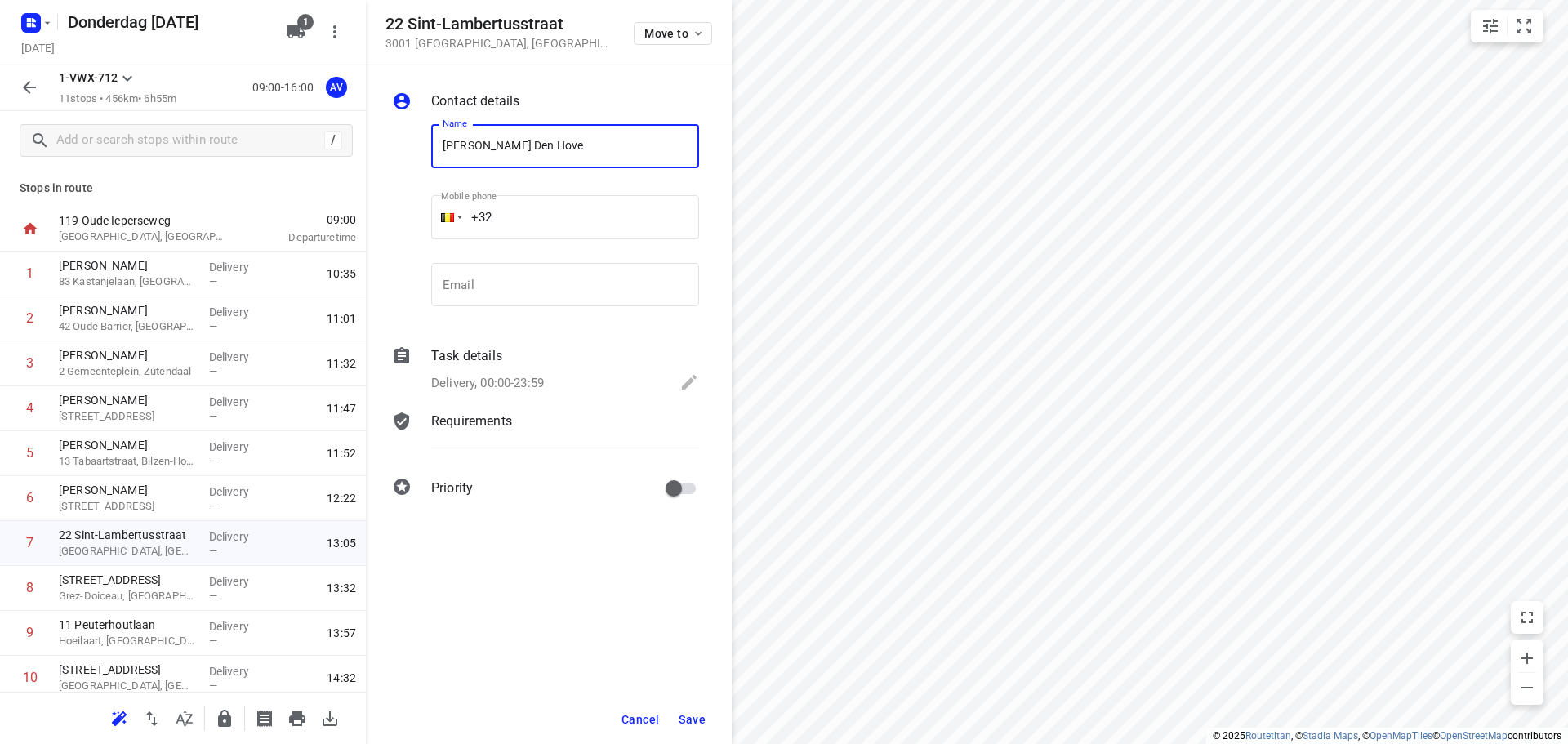
type input "[PERSON_NAME] Den Hove"
click at [561, 212] on input "+32" at bounding box center [565, 218] width 268 height 44
type input "[PHONE_NUMBER]"
click at [525, 382] on p "Delivery, 00:00-23:59" at bounding box center [487, 383] width 112 height 19
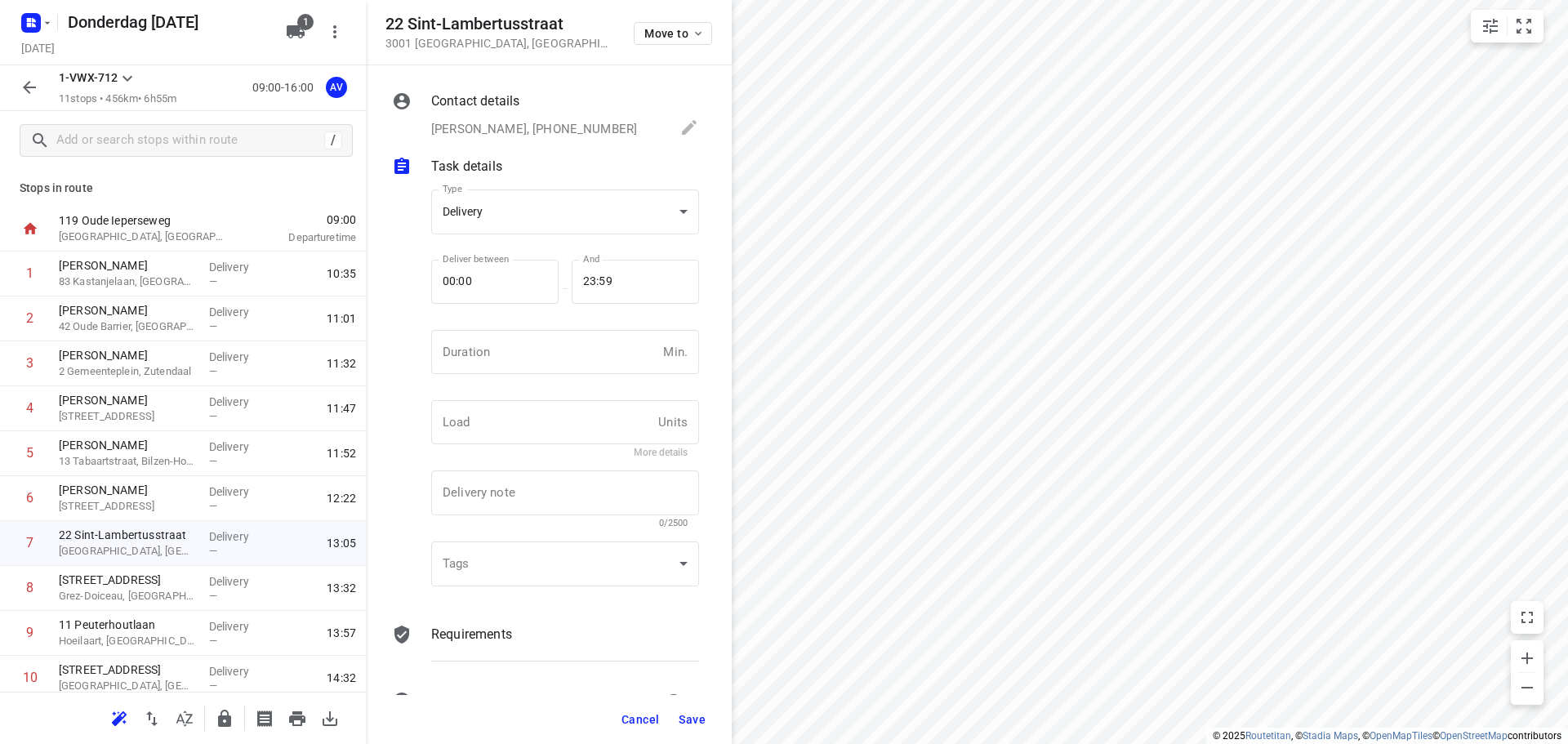
click at [539, 374] on div "Duration Min. Duration" at bounding box center [565, 358] width 268 height 58
click at [540, 355] on input "number" at bounding box center [544, 352] width 226 height 44
type input "1"
click at [692, 720] on span "Save" at bounding box center [692, 719] width 27 height 13
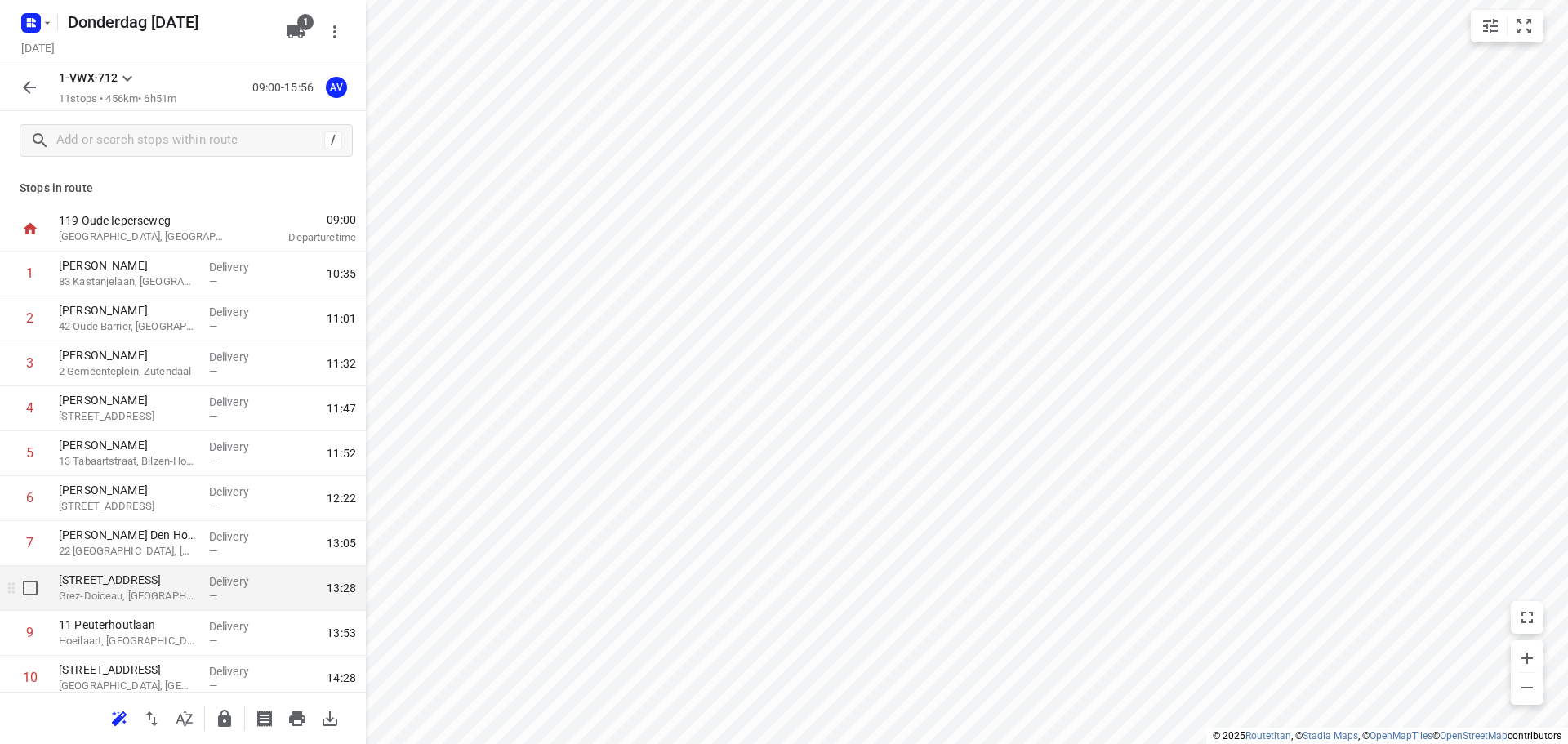
click at [156, 593] on p "Grez-Doiceau, [GEOGRAPHIC_DATA]" at bounding box center [126, 596] width 137 height 16
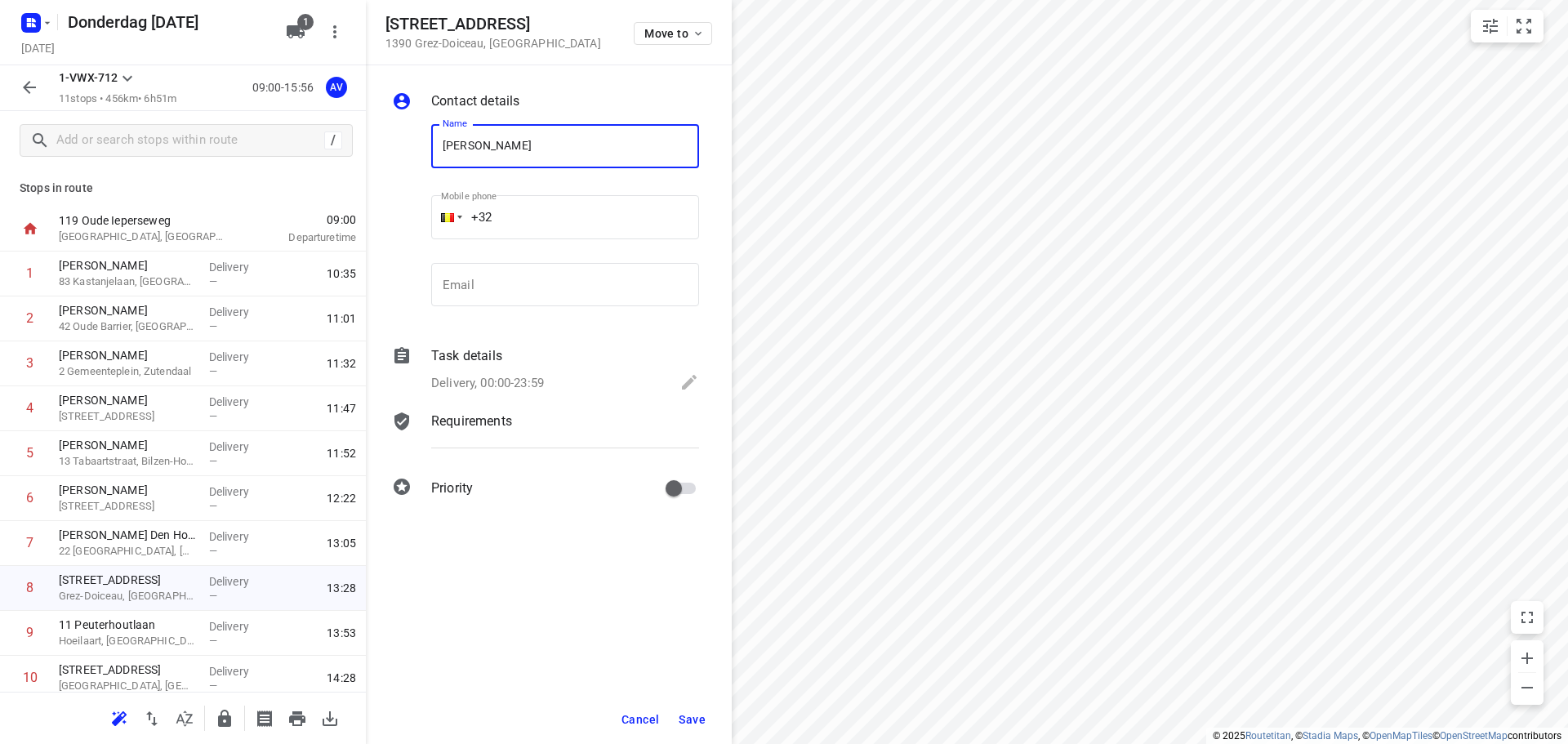
type input "[PERSON_NAME]"
click at [573, 211] on input "+32" at bounding box center [565, 218] width 268 height 44
type input "[PHONE_NUMBER]"
click at [543, 381] on p "Delivery, 00:00-23:59" at bounding box center [487, 383] width 112 height 19
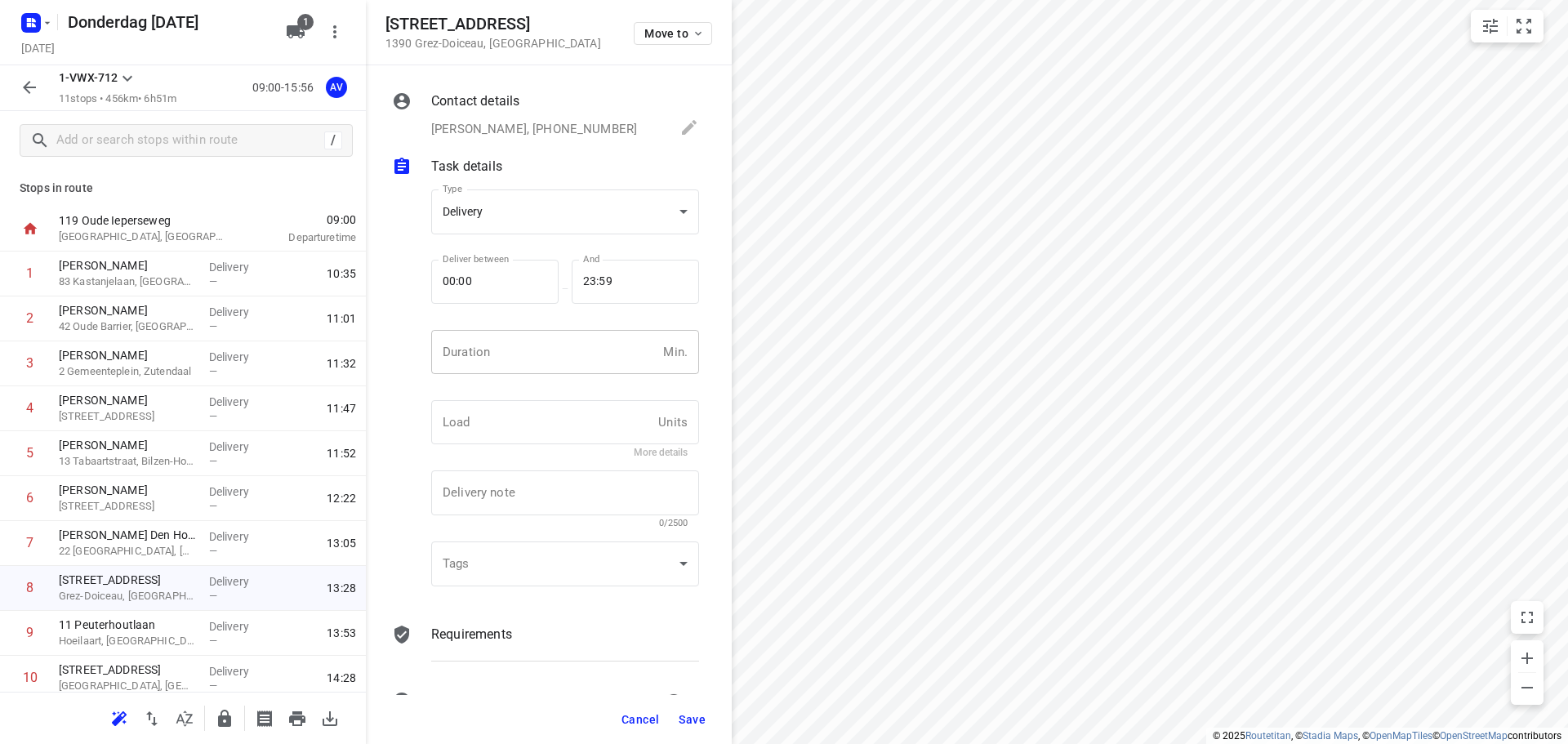
click at [553, 364] on input "number" at bounding box center [544, 352] width 226 height 44
type input "1"
click at [692, 720] on span "Save" at bounding box center [692, 719] width 27 height 13
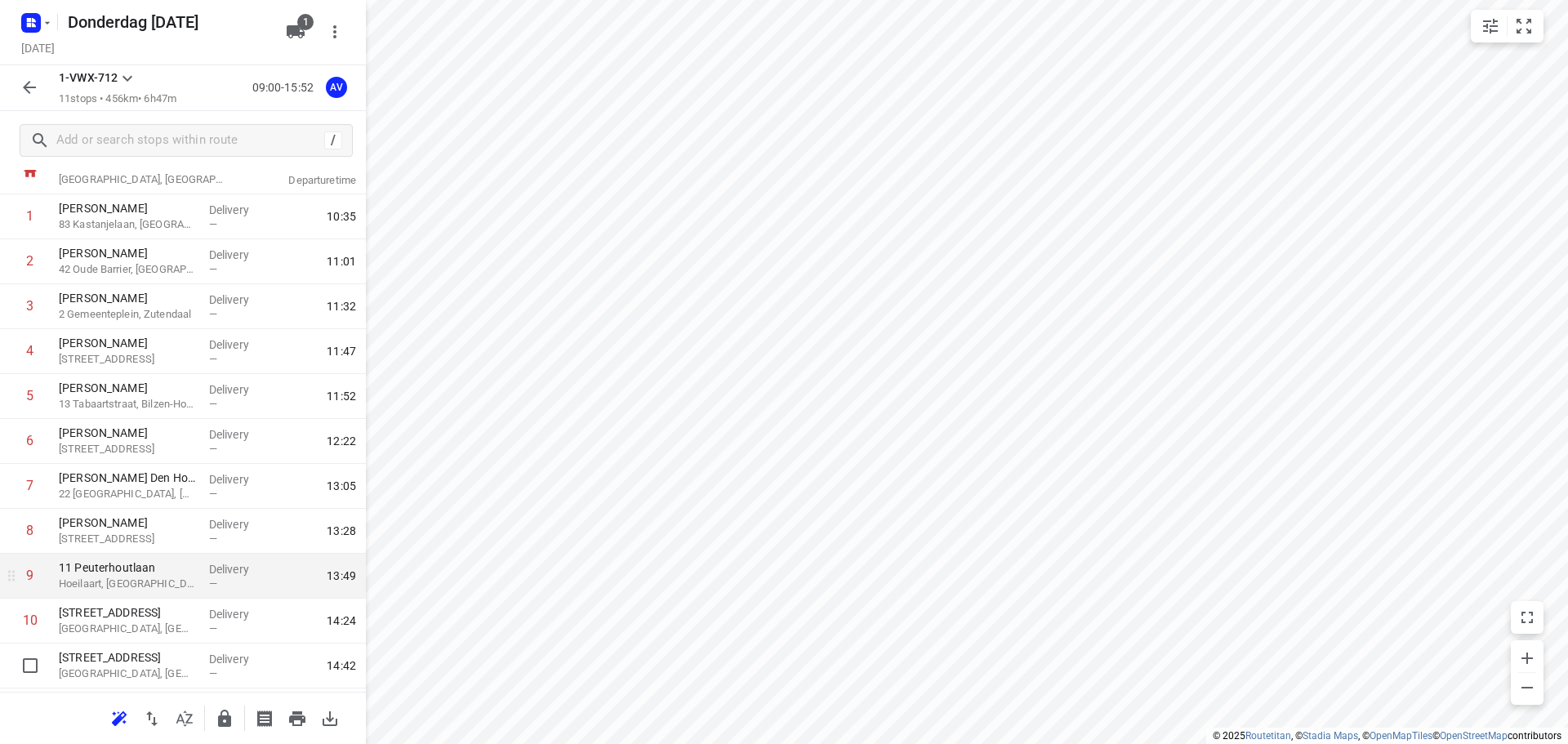
scroll to position [99, 0]
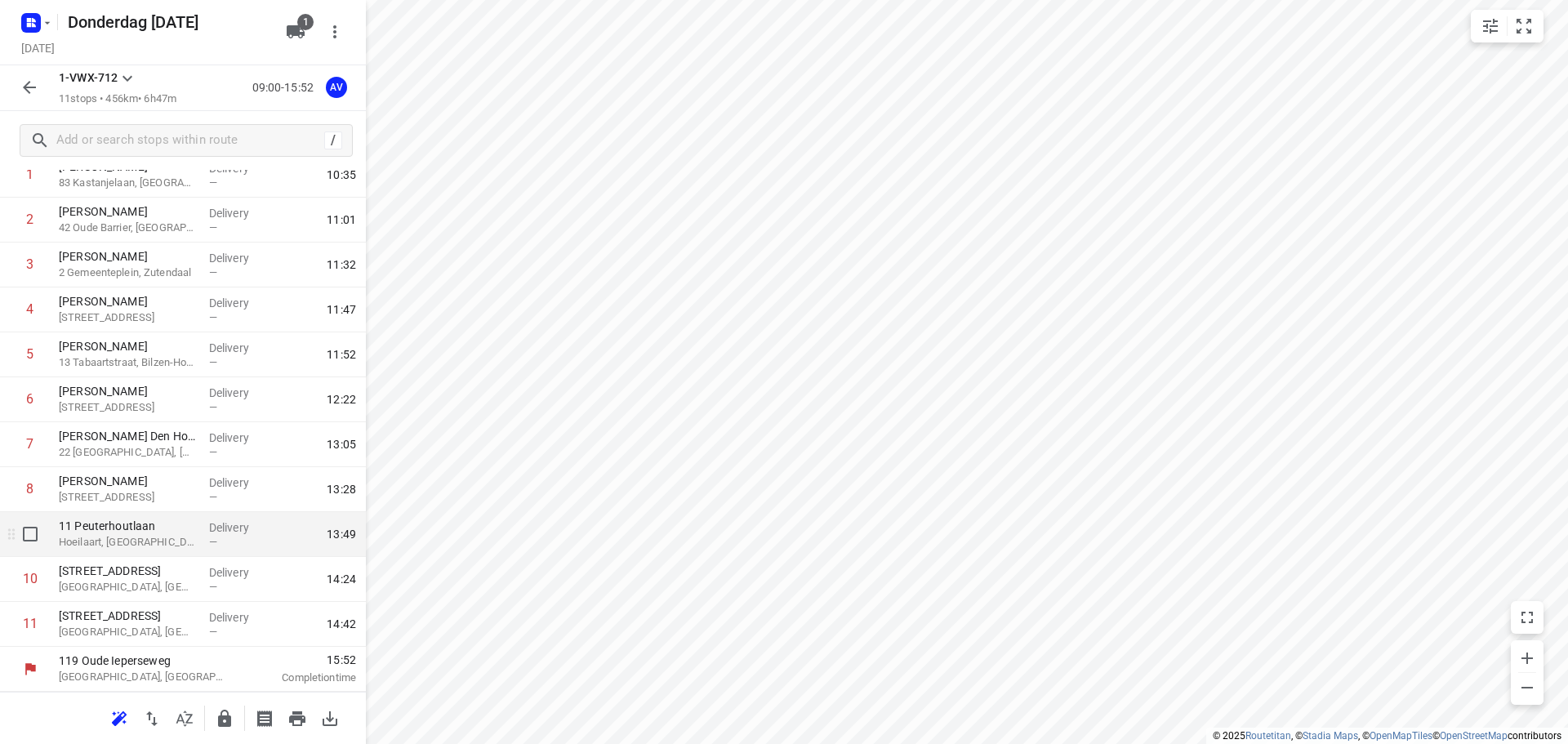
click at [165, 539] on p "Hoeilaart, [GEOGRAPHIC_DATA]" at bounding box center [126, 542] width 137 height 16
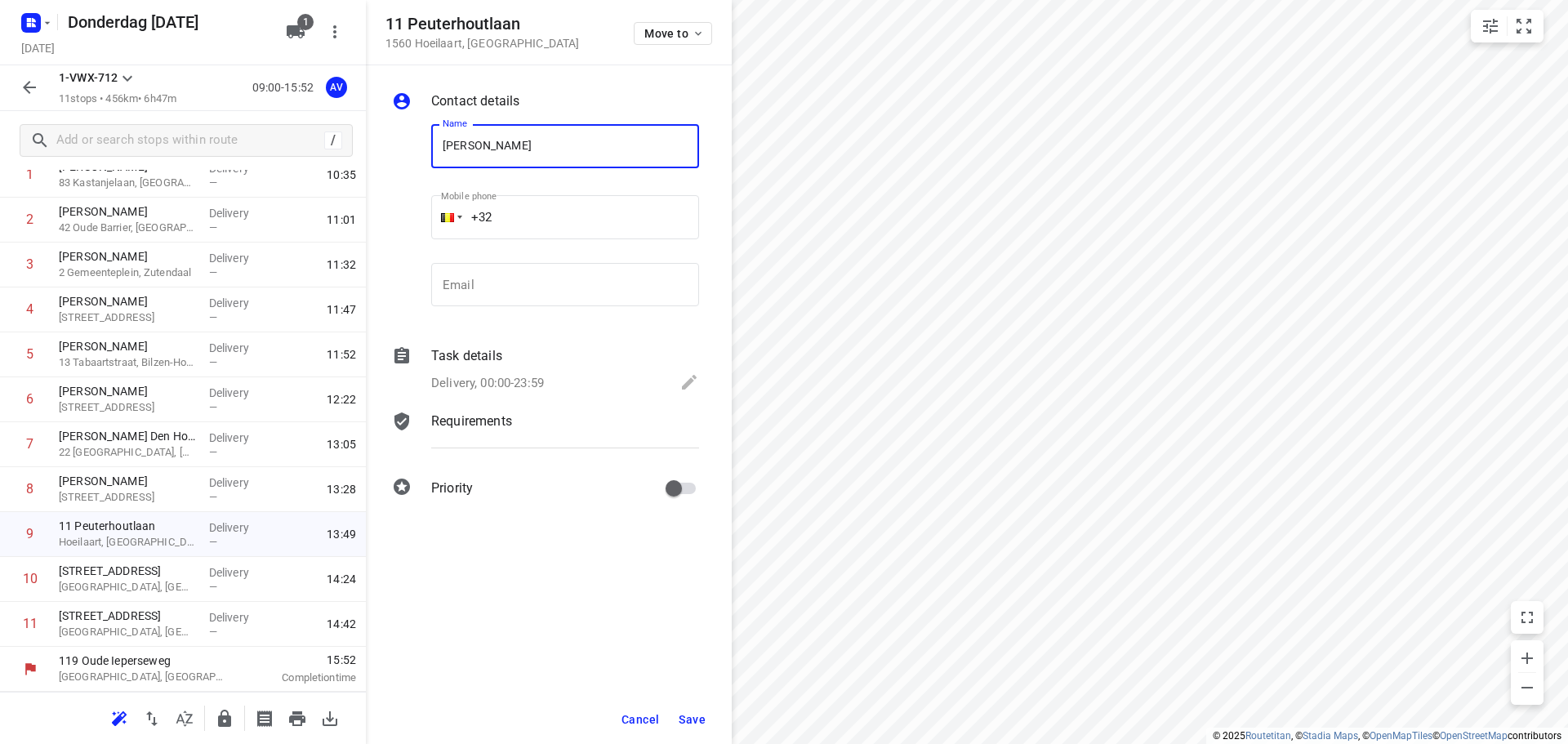
type input "[PERSON_NAME]"
click at [552, 212] on input "+32" at bounding box center [565, 218] width 268 height 44
type input "[PHONE_NUMBER]"
click at [533, 383] on p "Delivery, 00:00-23:59" at bounding box center [487, 383] width 112 height 19
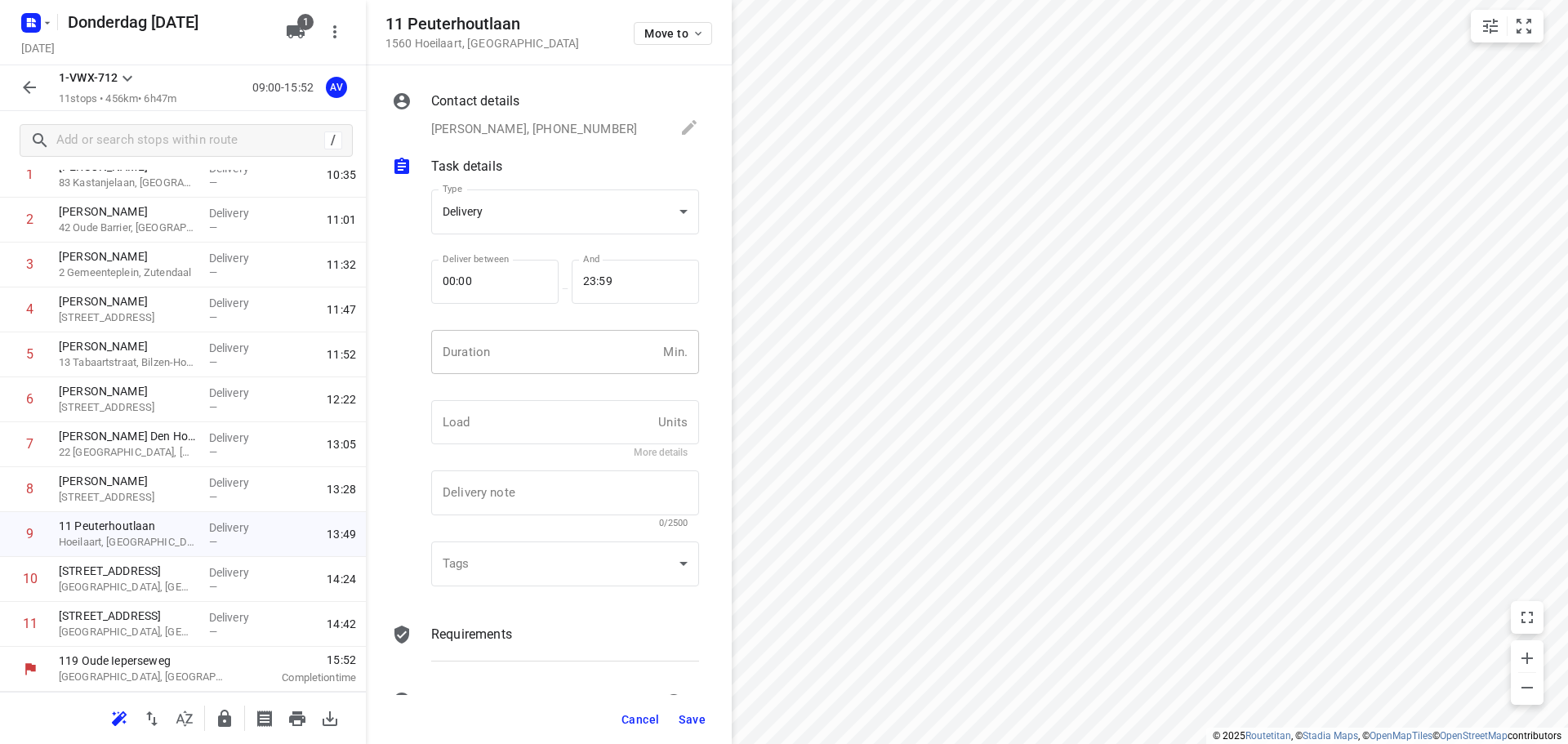
click at [539, 365] on input "number" at bounding box center [544, 352] width 226 height 44
type input "1"
click at [695, 717] on span "Save" at bounding box center [692, 719] width 27 height 13
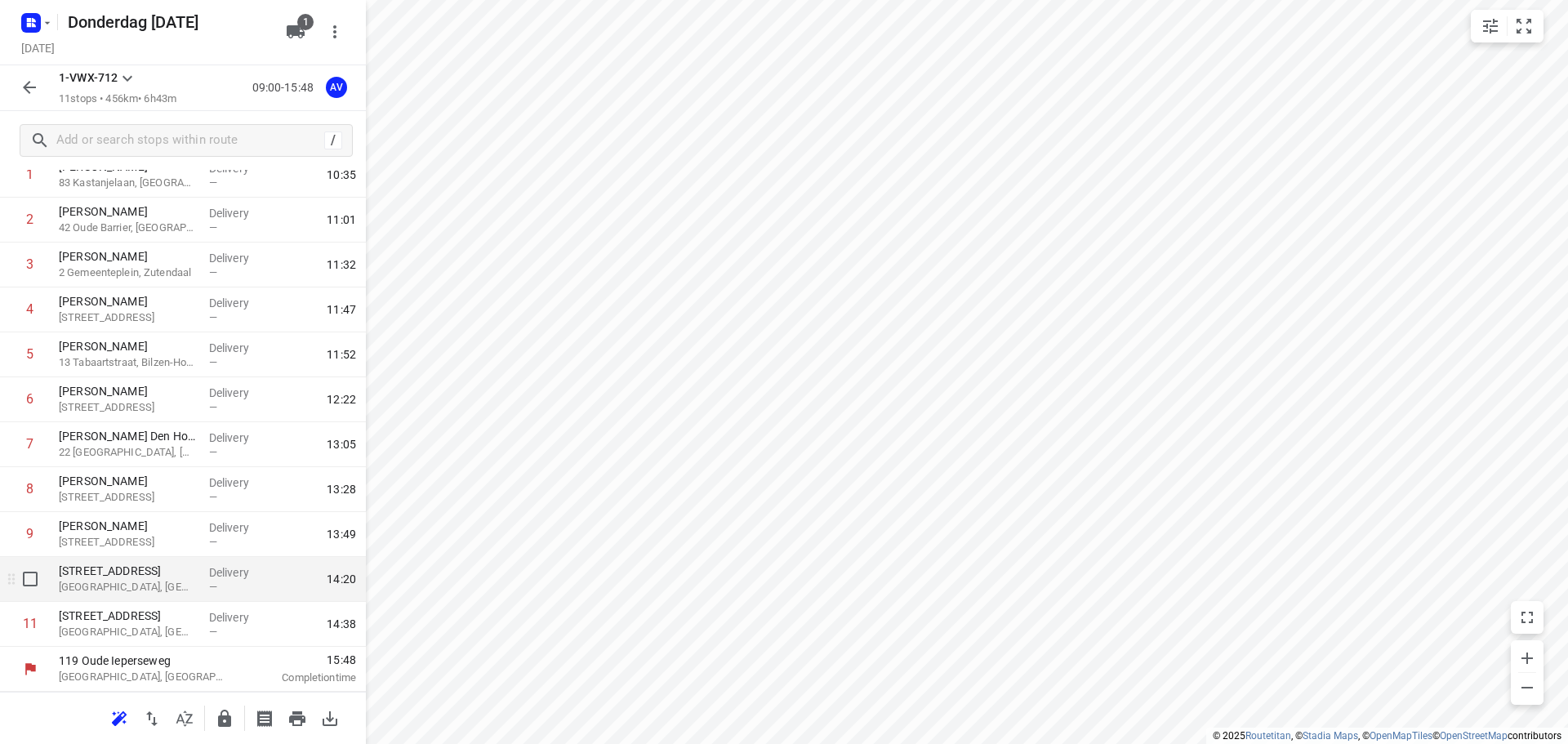
click at [180, 584] on p "[GEOGRAPHIC_DATA], [GEOGRAPHIC_DATA]" at bounding box center [126, 587] width 137 height 16
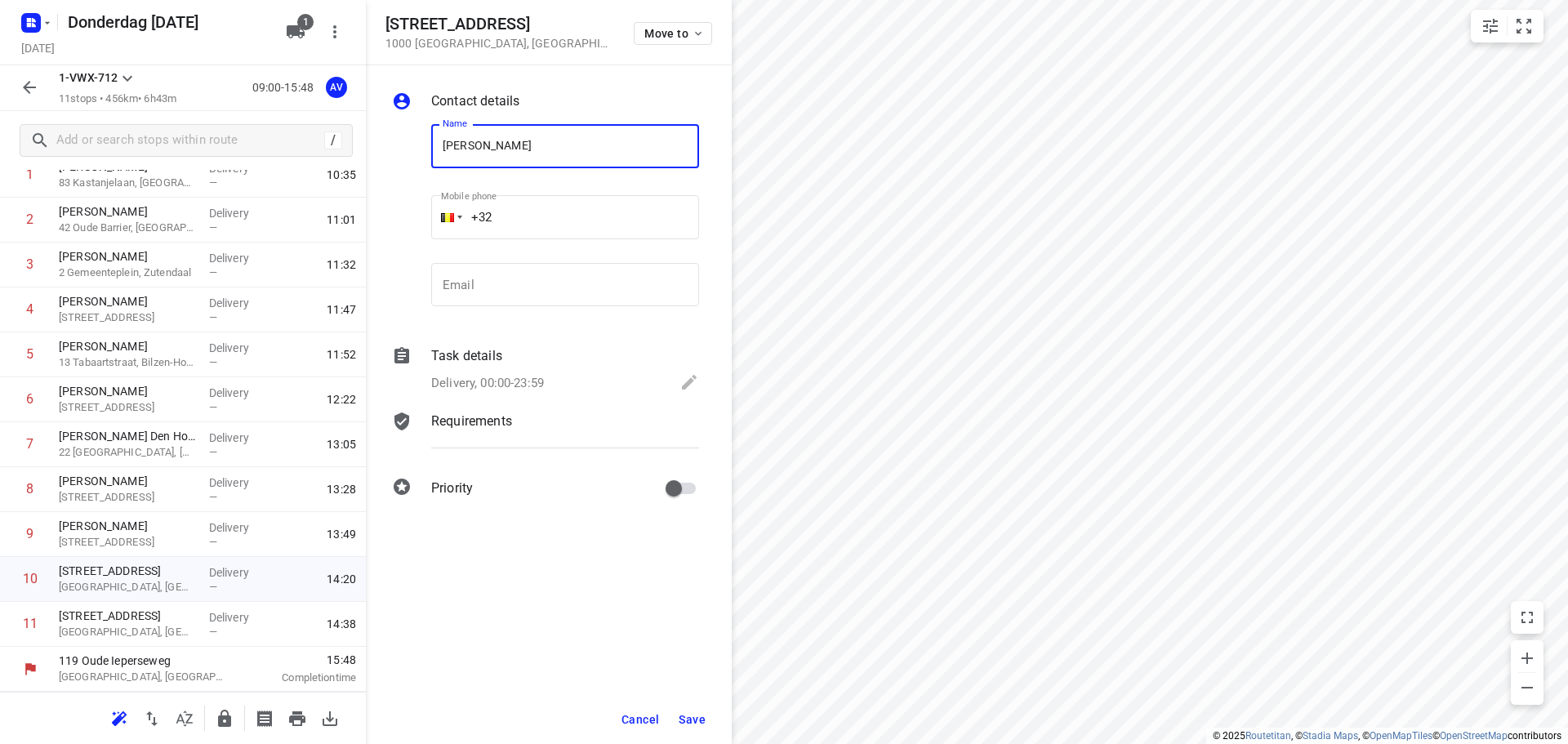
type input "[PERSON_NAME]"
drag, startPoint x: 539, startPoint y: 219, endPoint x: 536, endPoint y: 196, distance: 23.2
click at [539, 219] on input "+32" at bounding box center [565, 218] width 268 height 44
type input "[PHONE_NUMBER]"
click at [525, 382] on p "Delivery, 00:00-23:59" at bounding box center [487, 383] width 112 height 19
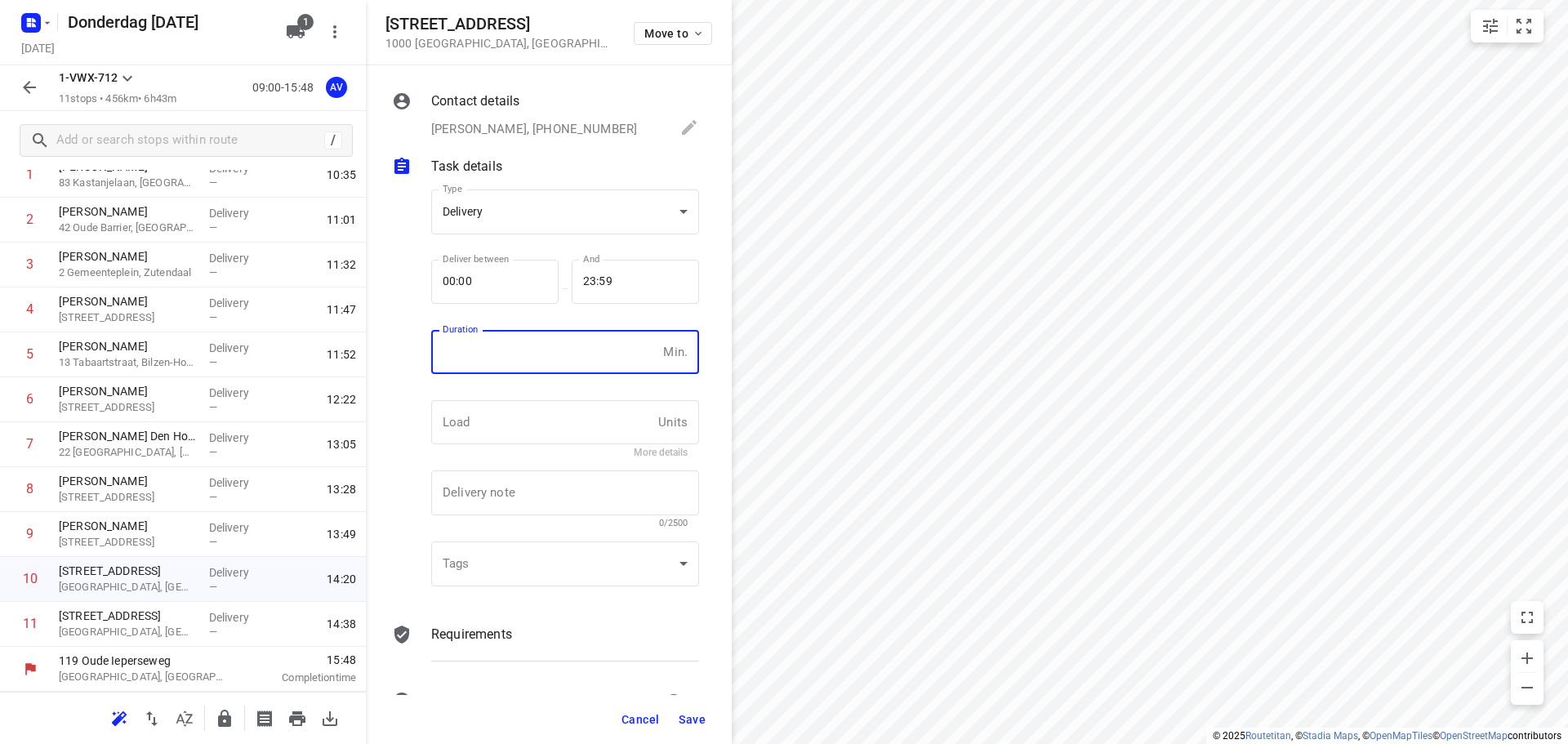
click at [539, 354] on input "number" at bounding box center [544, 352] width 226 height 44
type input "1"
click at [690, 719] on span "Save" at bounding box center [692, 719] width 27 height 13
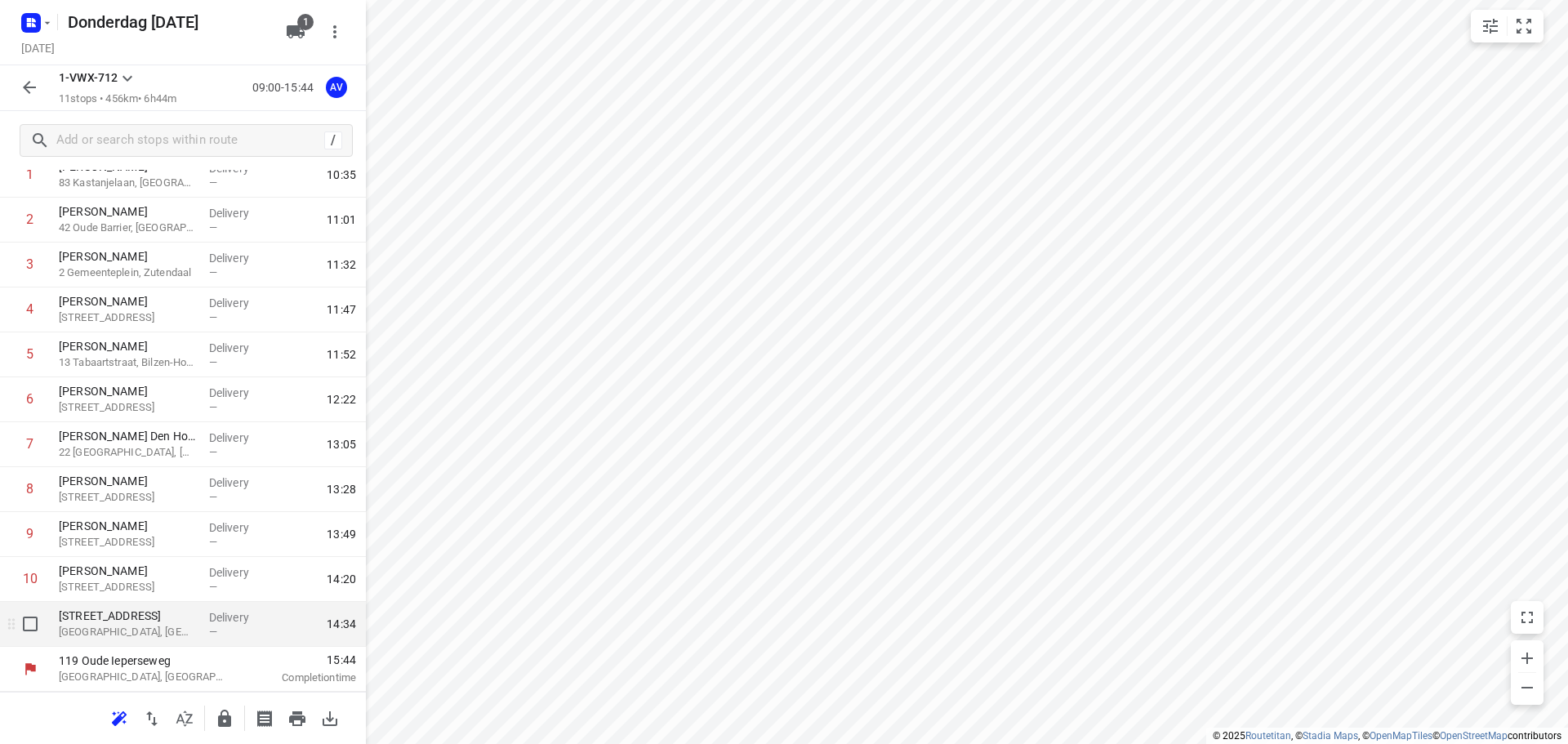
click at [165, 626] on p "[GEOGRAPHIC_DATA], [GEOGRAPHIC_DATA]" at bounding box center [126, 633] width 137 height 16
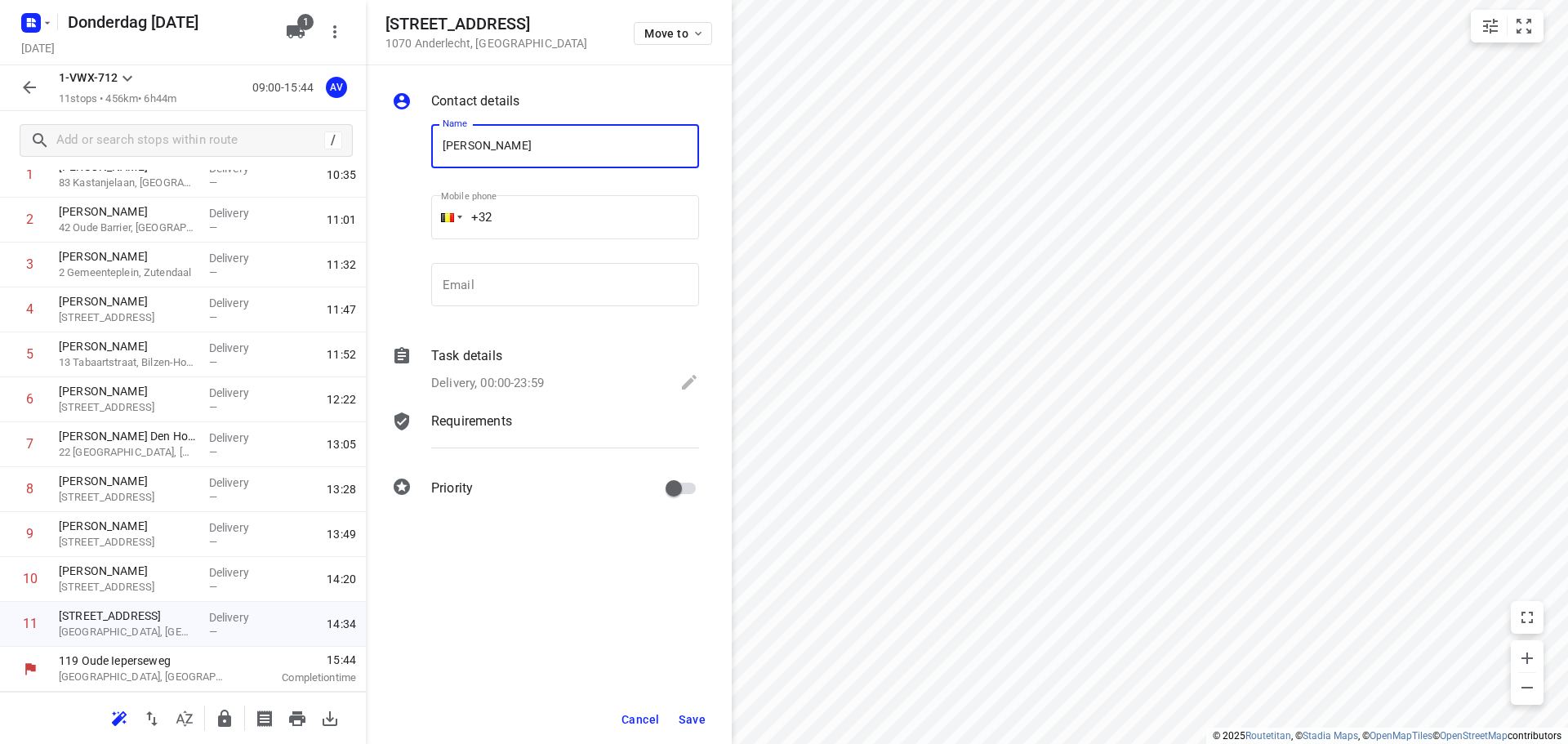
type input "[PERSON_NAME]"
drag, startPoint x: 570, startPoint y: 219, endPoint x: 575, endPoint y: 206, distance: 13.9
click at [572, 219] on input "+32" at bounding box center [565, 218] width 268 height 44
type input "[PHONE_NUMBER]"
drag, startPoint x: 527, startPoint y: 380, endPoint x: 533, endPoint y: 368, distance: 13.4
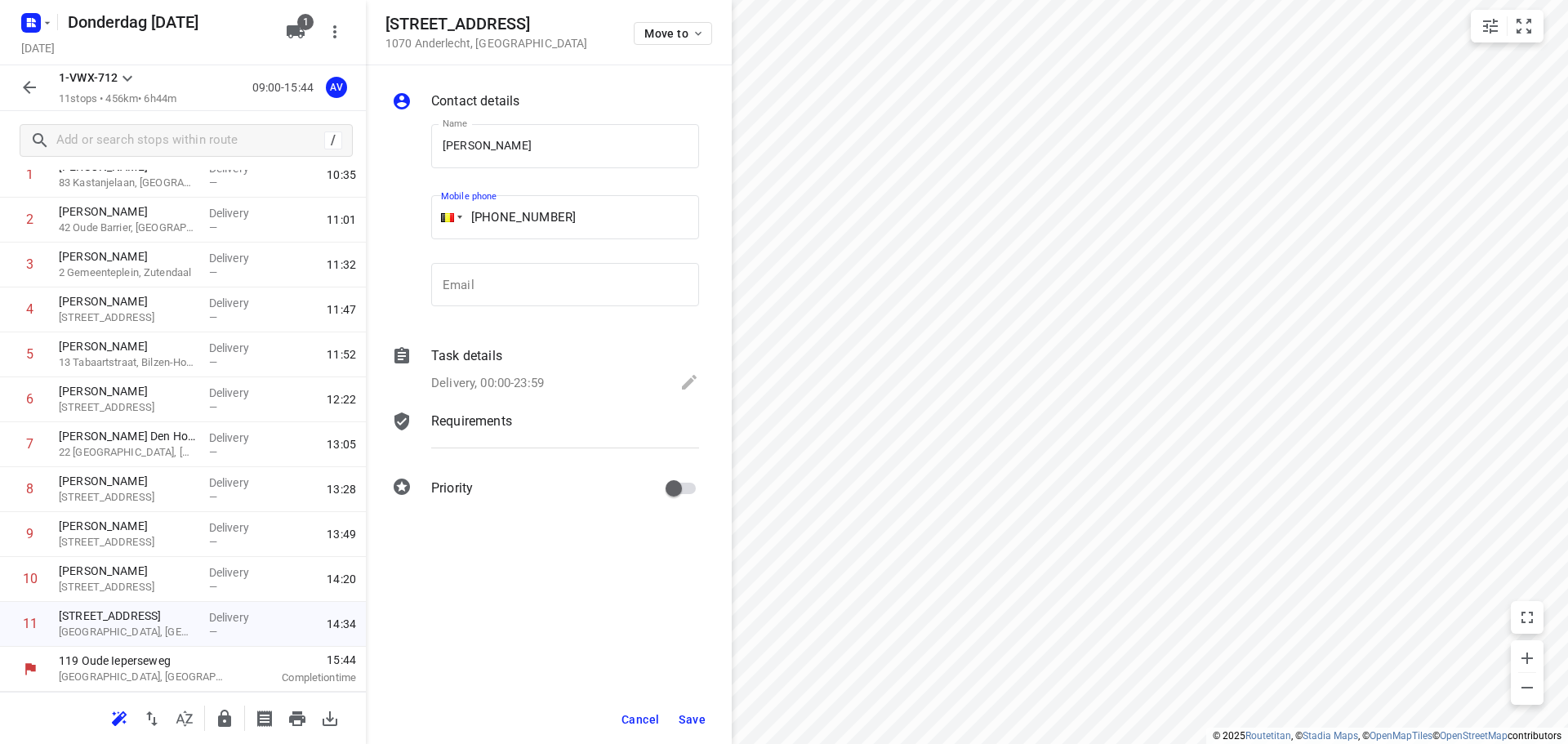
click at [527, 379] on p "Delivery, 00:00-23:59" at bounding box center [487, 383] width 112 height 19
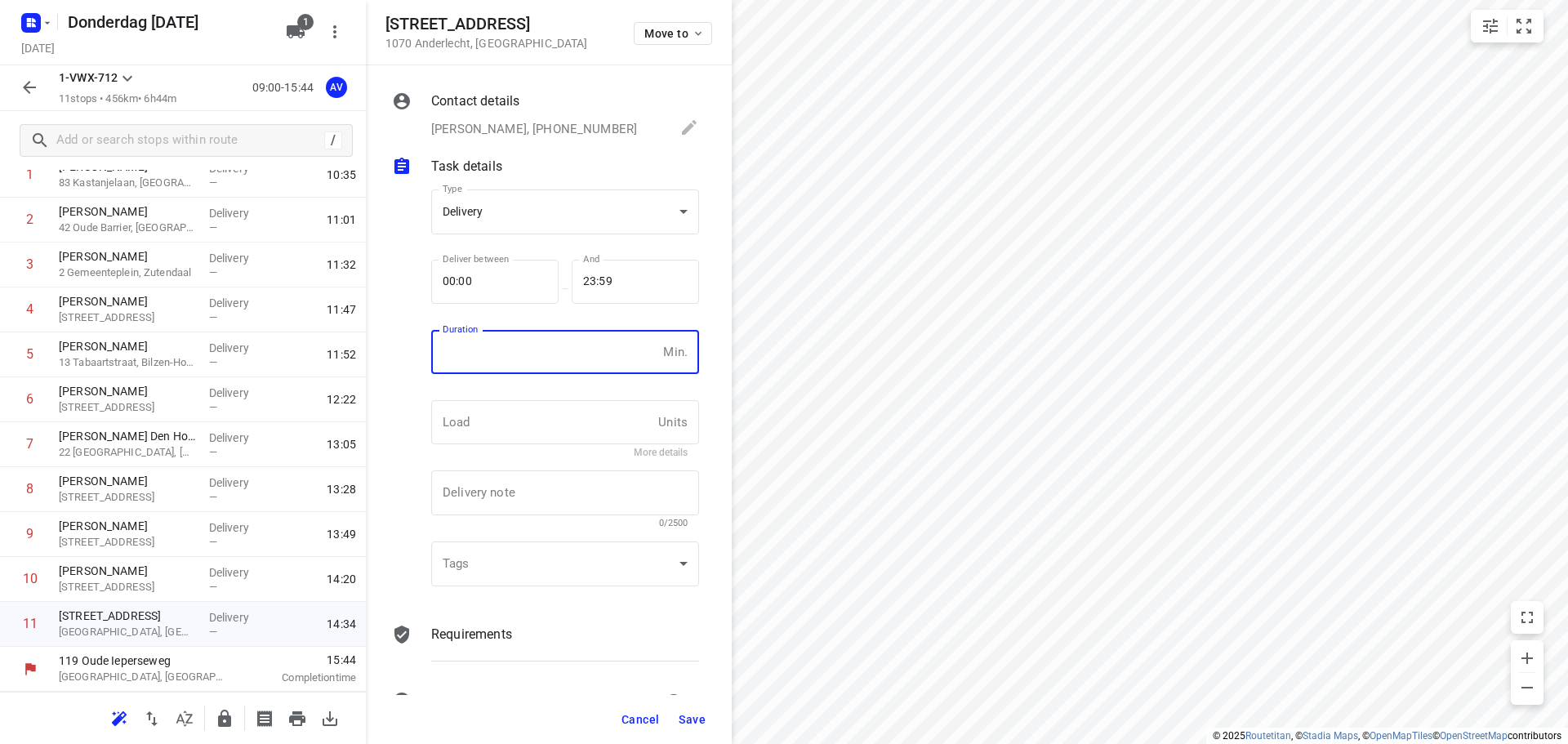
click at [539, 356] on input "number" at bounding box center [544, 352] width 226 height 44
type input "1"
click at [695, 720] on span "Save" at bounding box center [692, 719] width 27 height 13
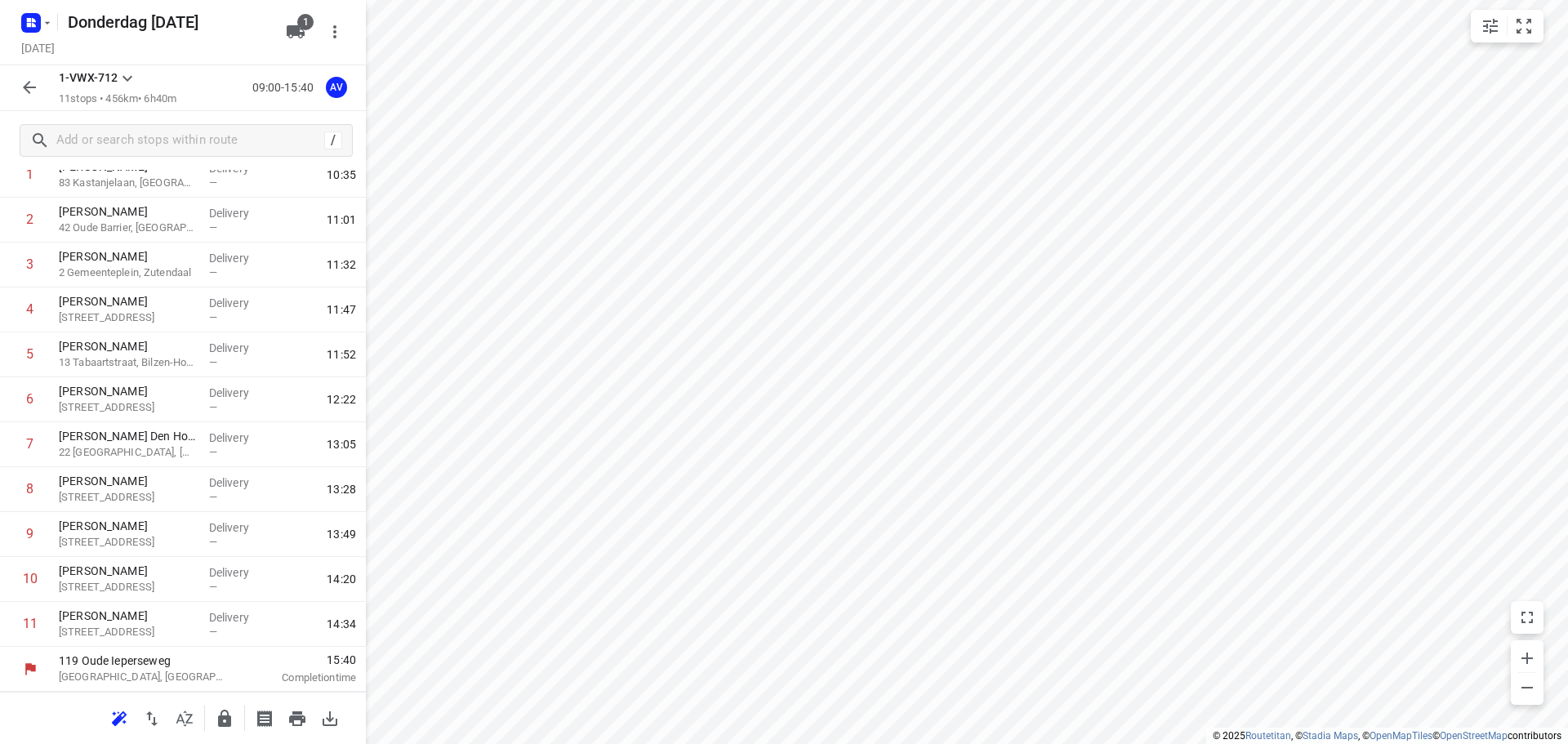
click at [30, 91] on icon "button" at bounding box center [29, 88] width 19 height 19
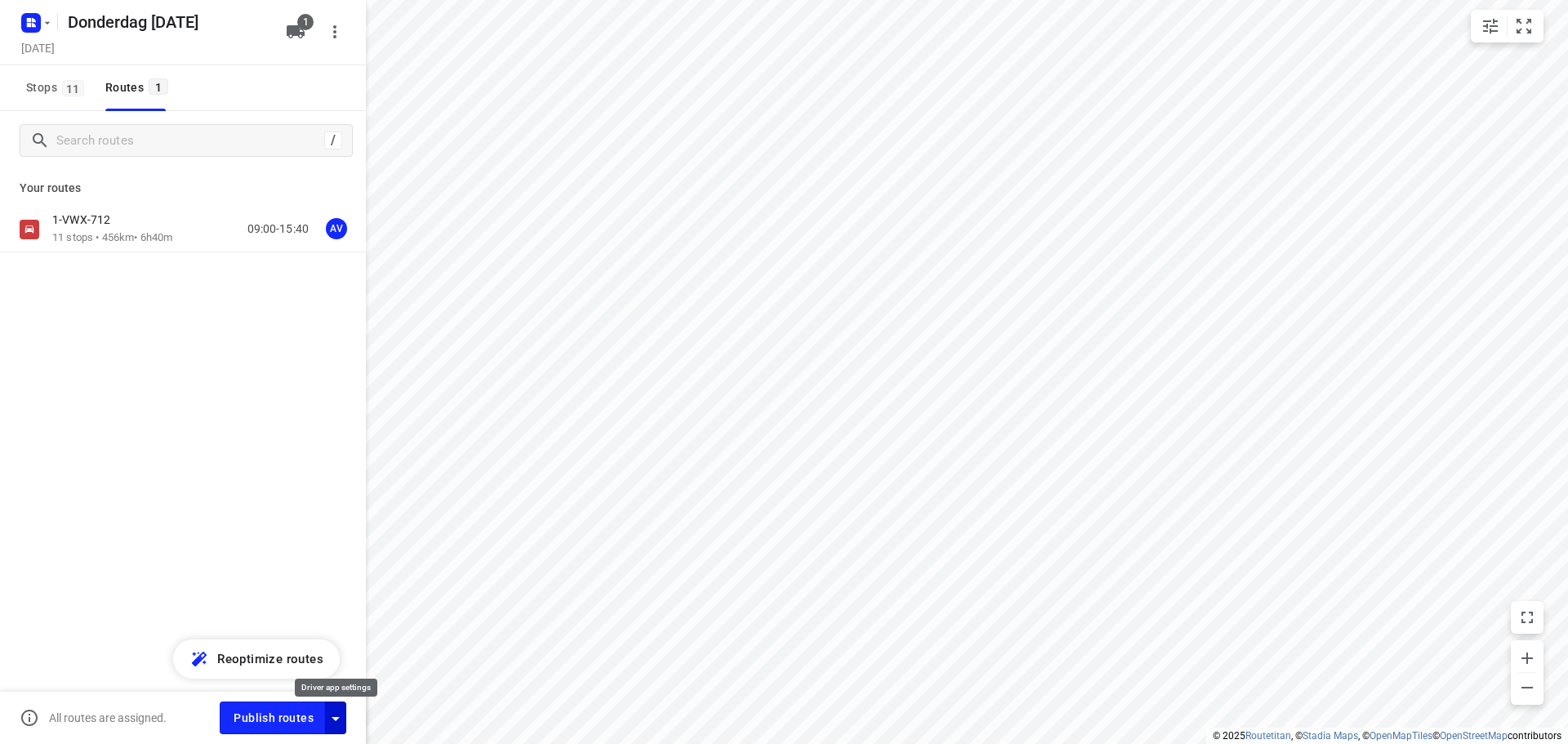
click at [333, 719] on icon "button" at bounding box center [335, 719] width 19 height 19
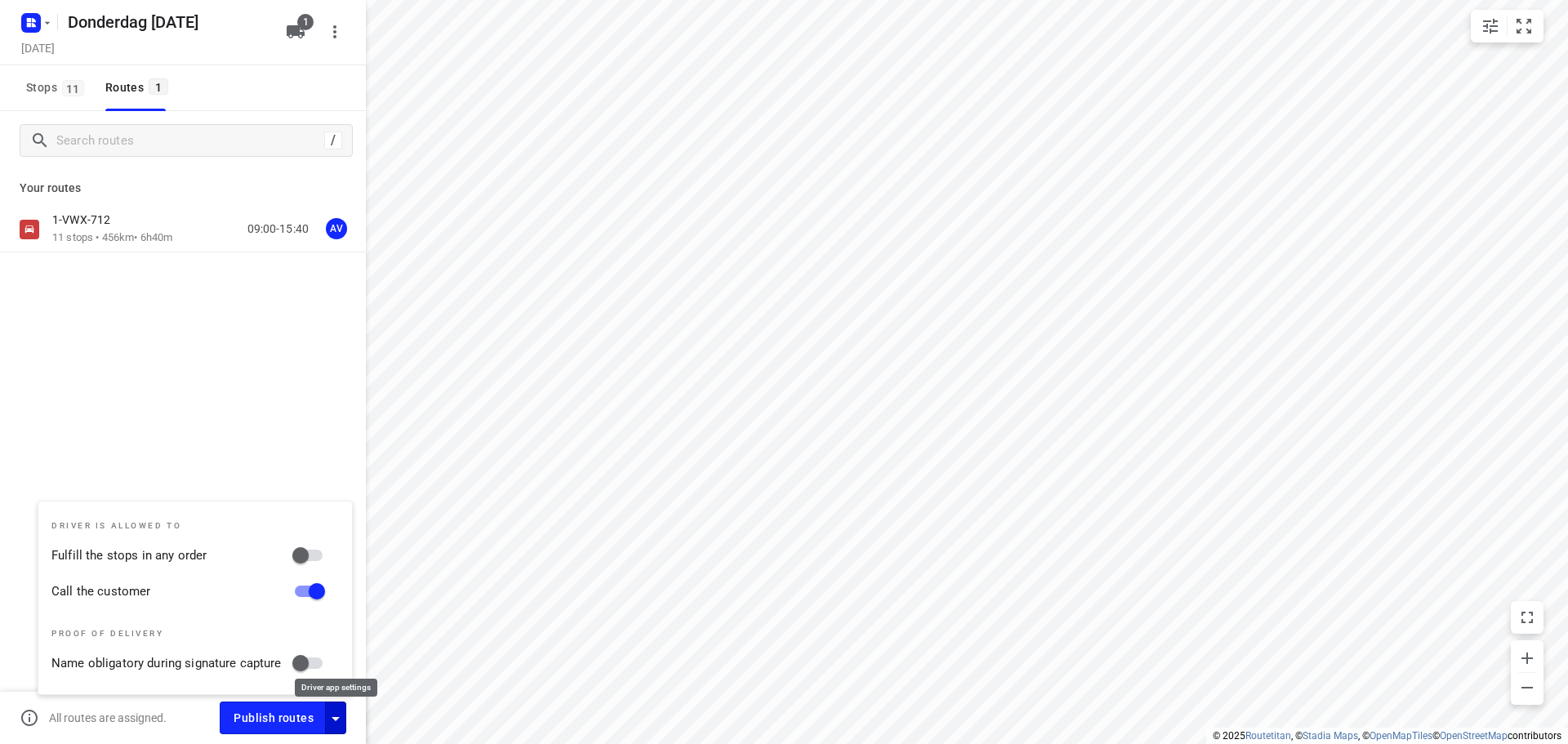
click at [335, 717] on icon "button" at bounding box center [335, 719] width 8 height 4
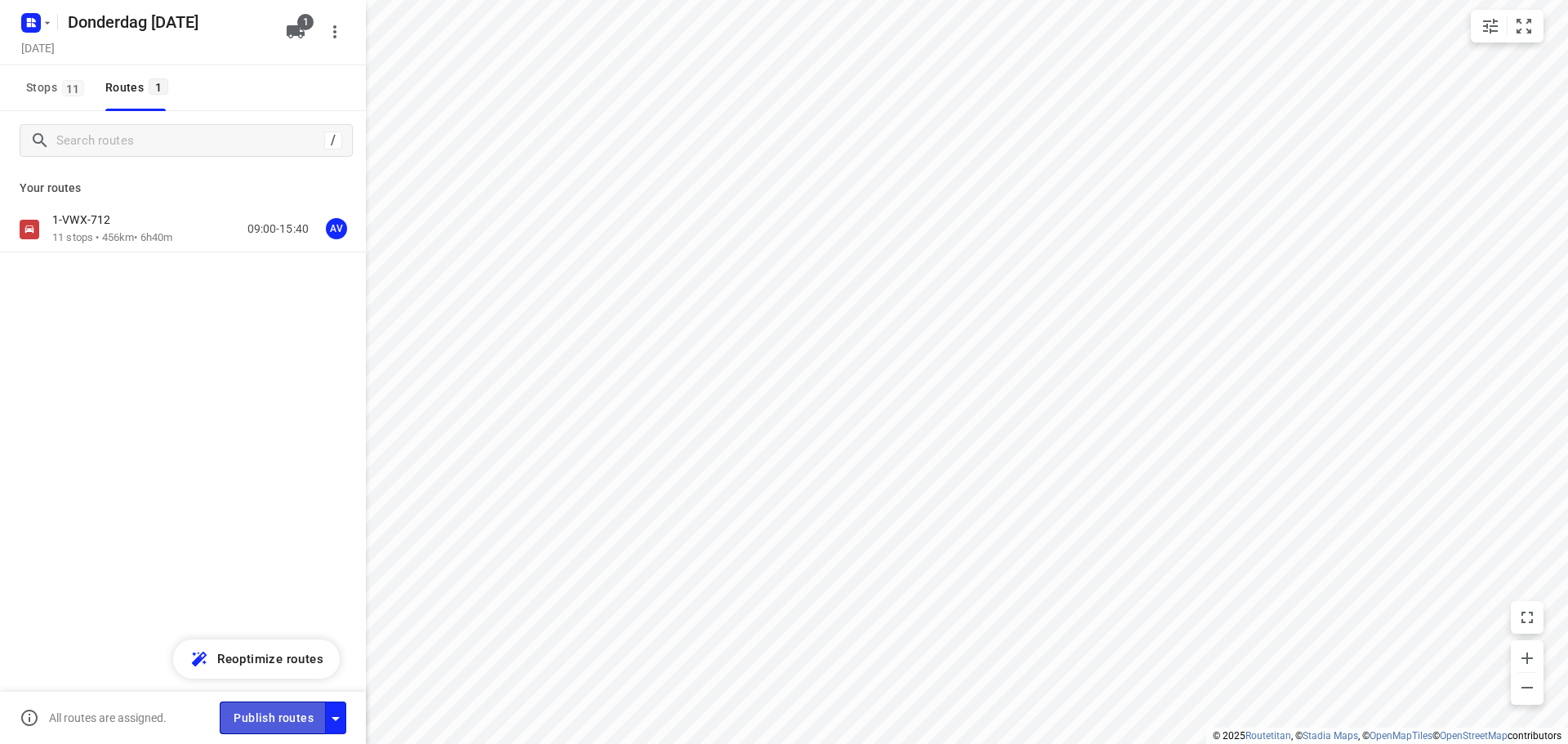
click at [290, 721] on span "Publish routes" at bounding box center [273, 718] width 80 height 20
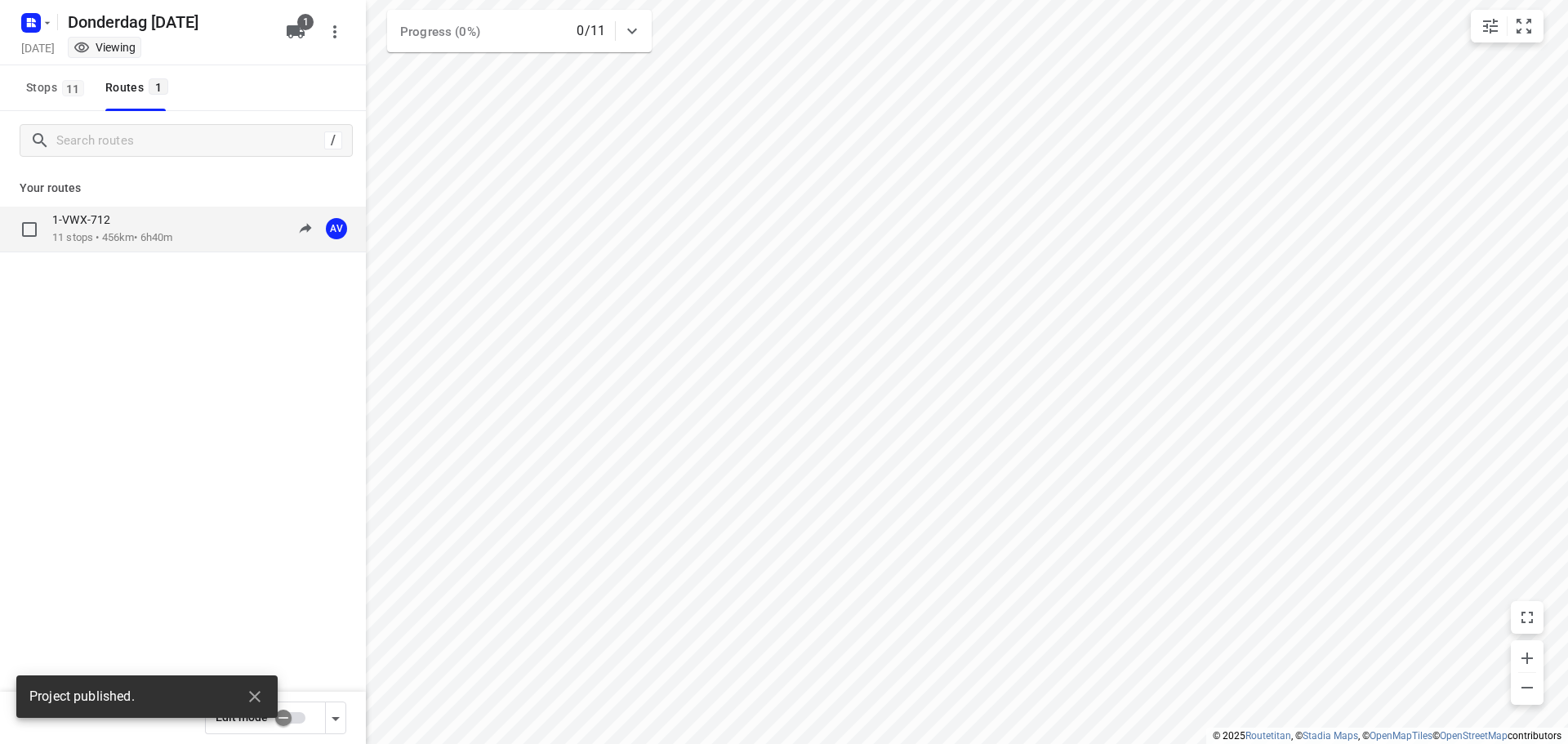
click at [166, 233] on p "11 stops • 456km • 6h40m" at bounding box center [112, 238] width 120 height 16
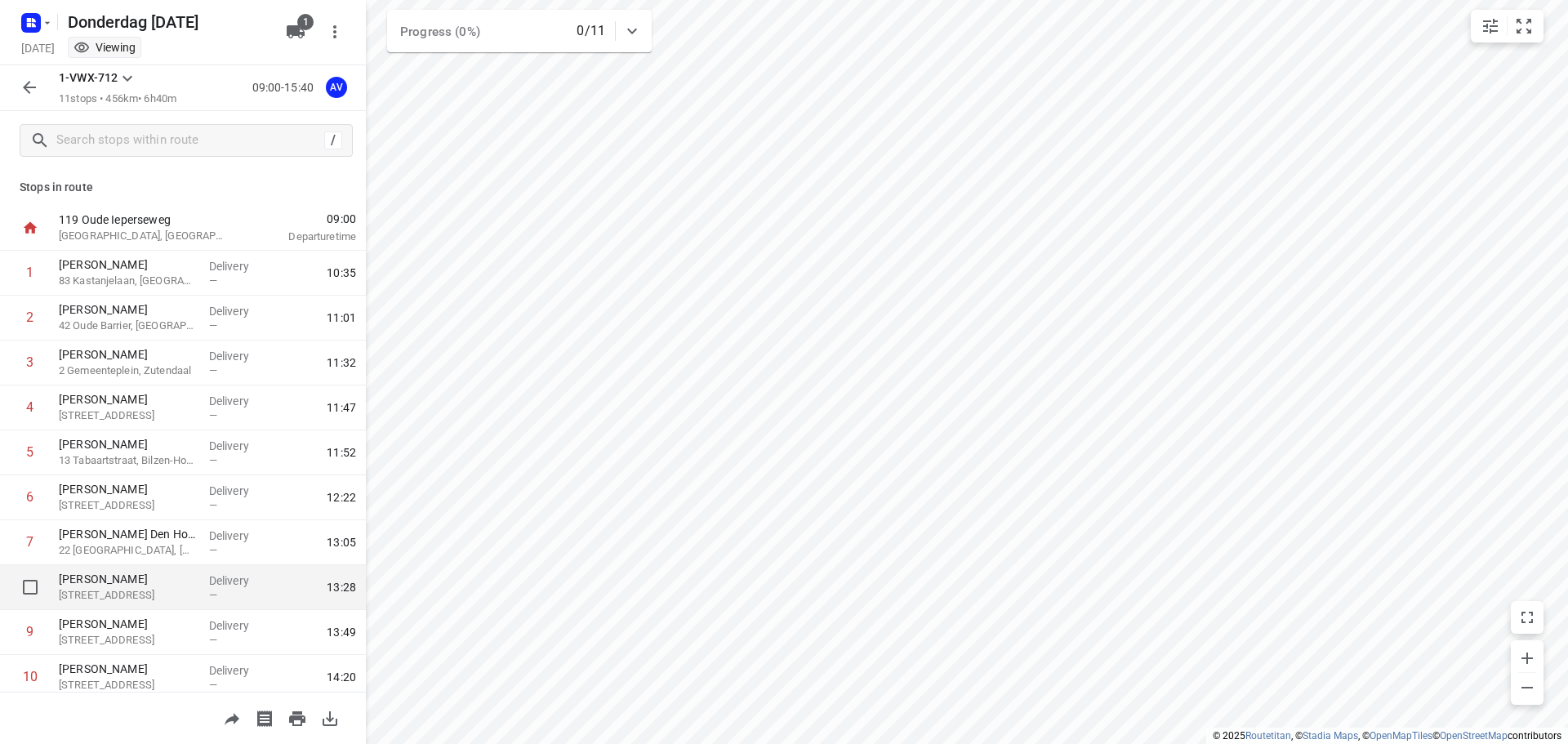
scroll to position [0, 0]
click at [37, 23] on rect "button" at bounding box center [31, 23] width 19 height 19
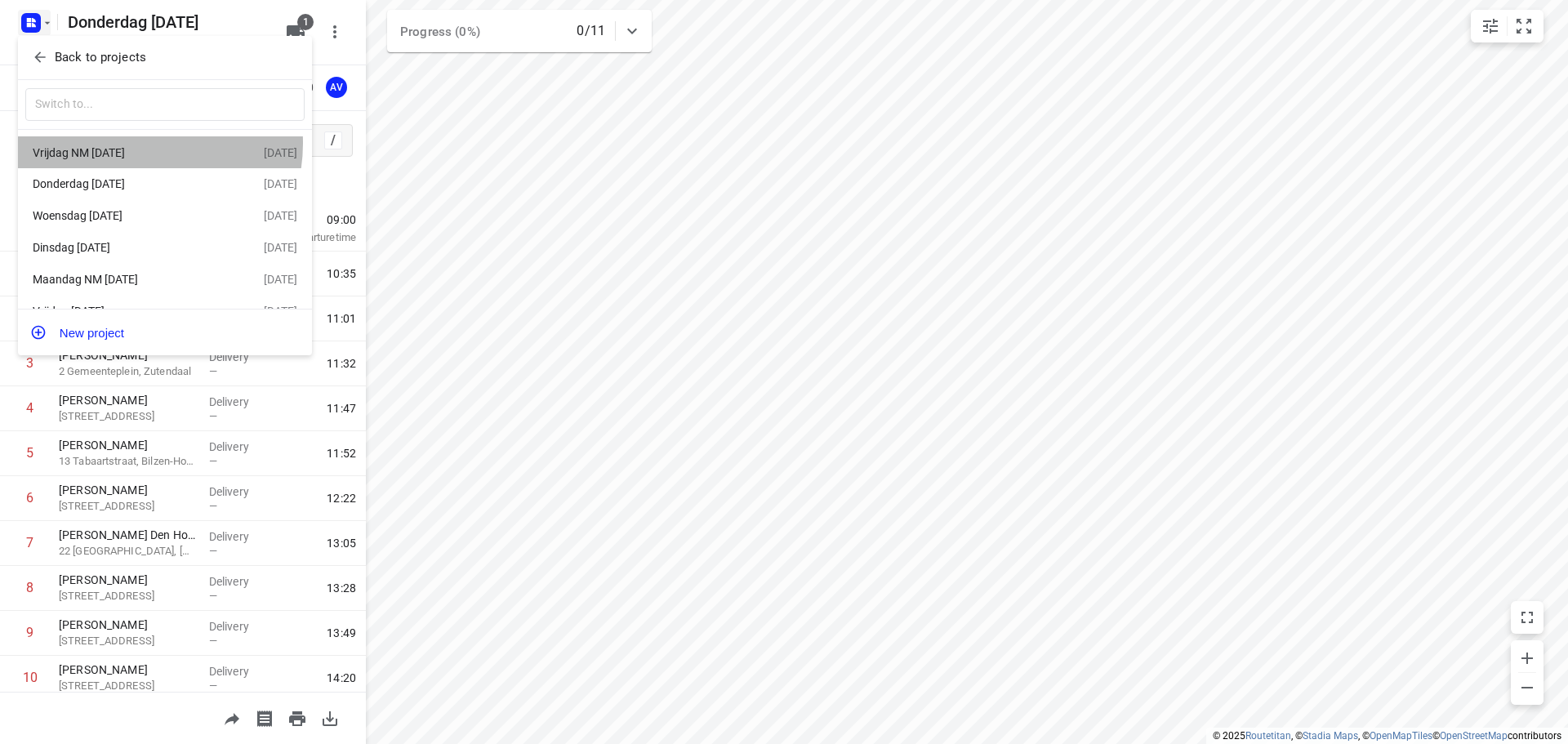
click at [131, 143] on div "Vrijdag NM [DATE]" at bounding box center [148, 153] width 231 height 19
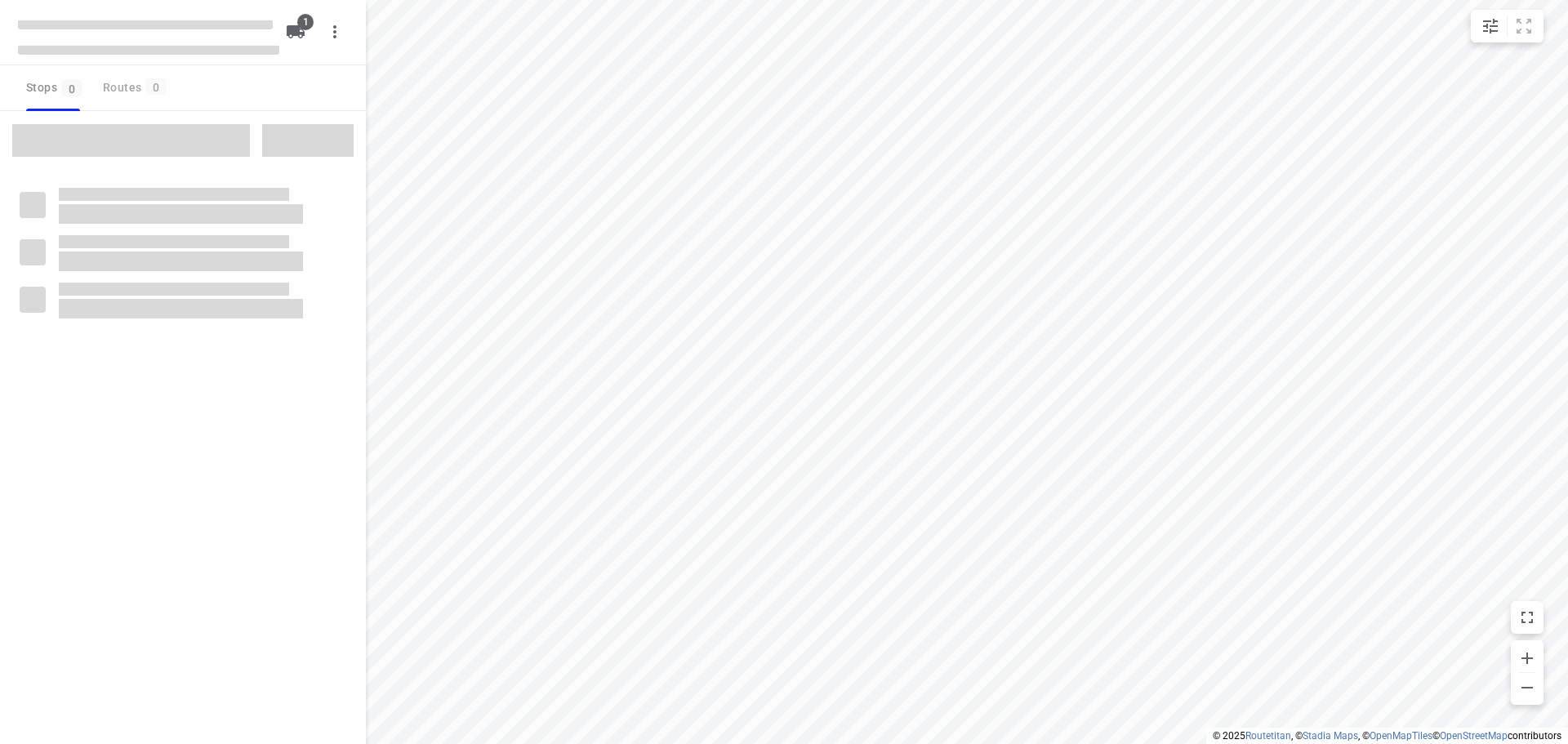
type input "distance"
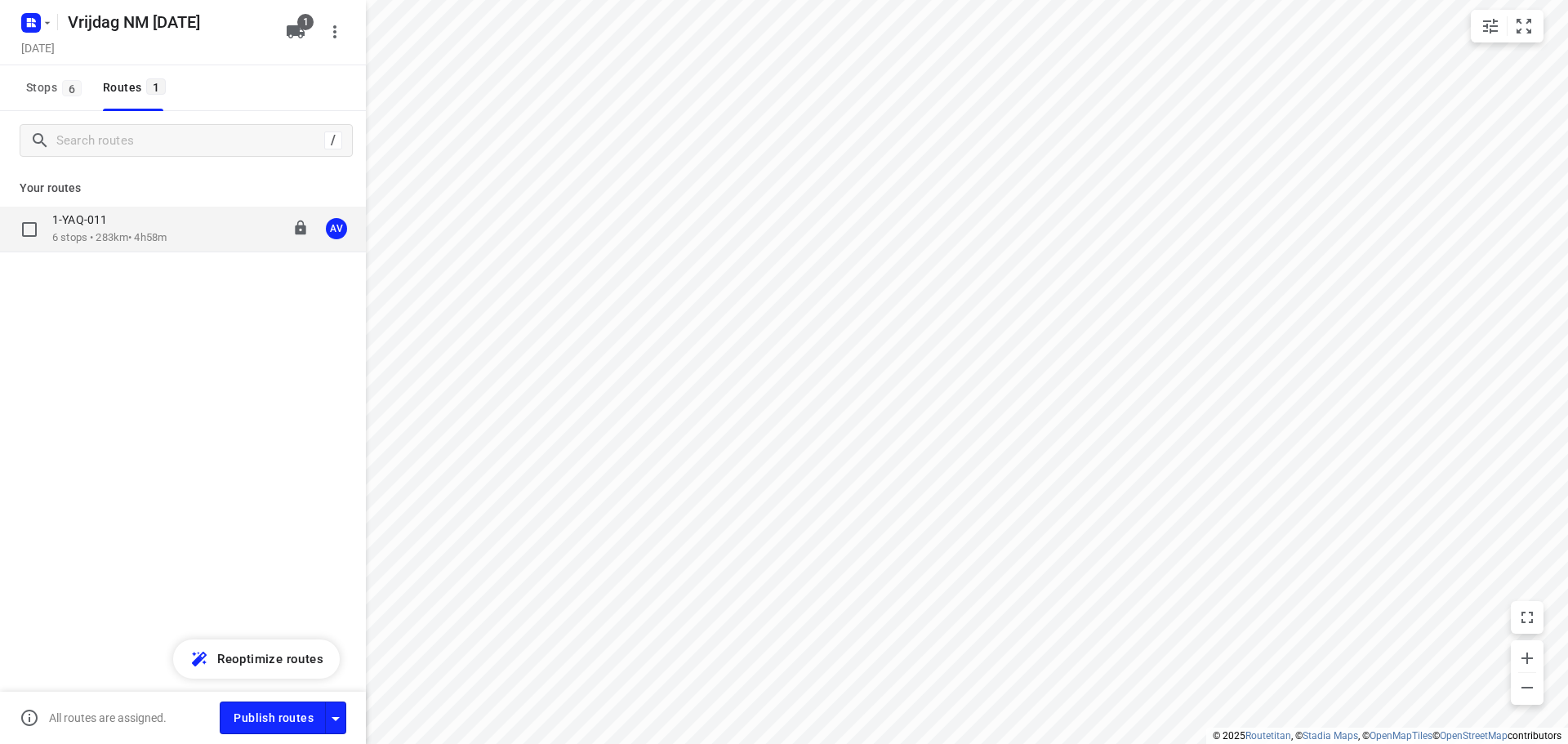
click at [182, 235] on div "1-YAQ-011 6 stops • 283km • 4h58m 13:00-17:58 AV" at bounding box center [209, 229] width 314 height 34
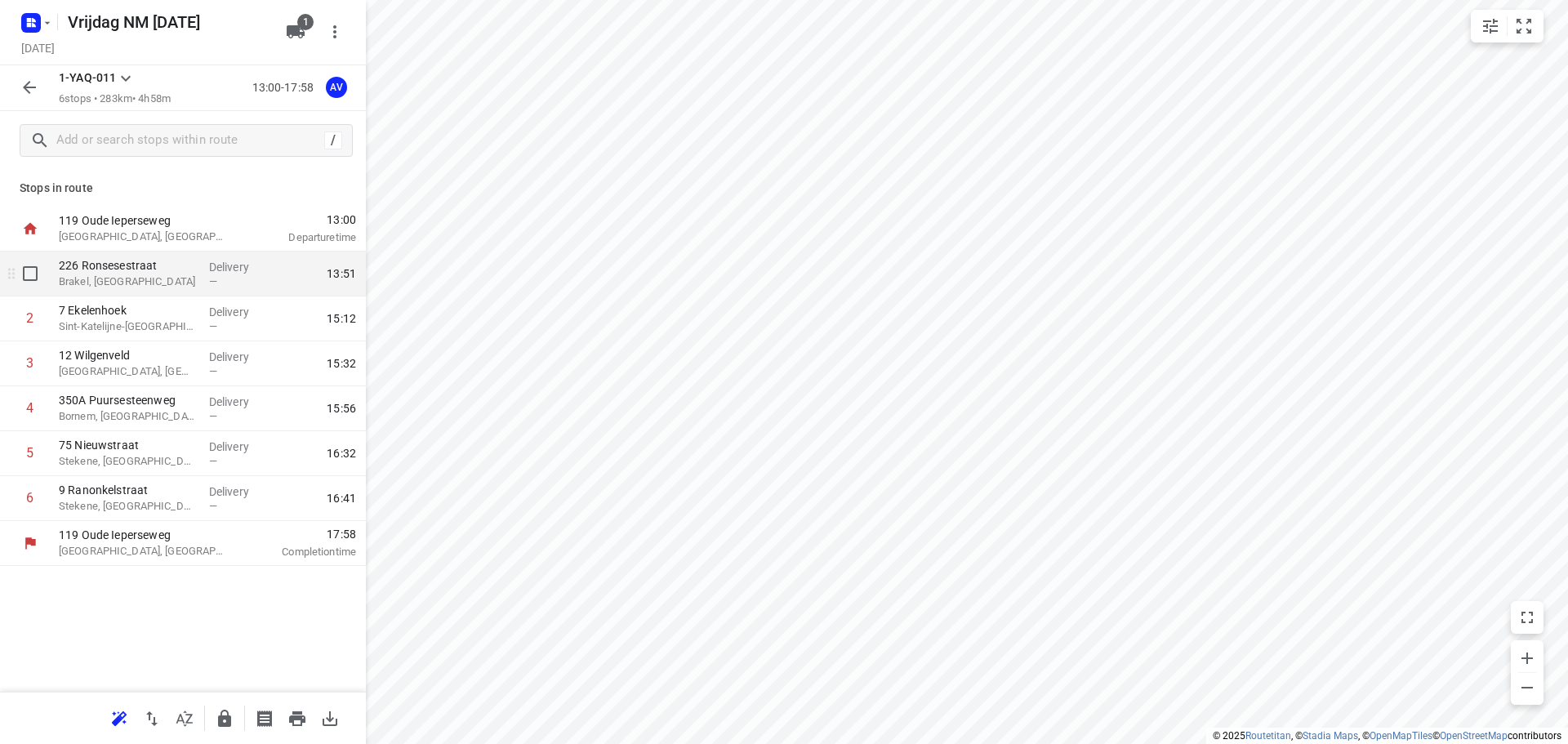
click at [134, 282] on p "Brakel, [GEOGRAPHIC_DATA]" at bounding box center [126, 281] width 137 height 16
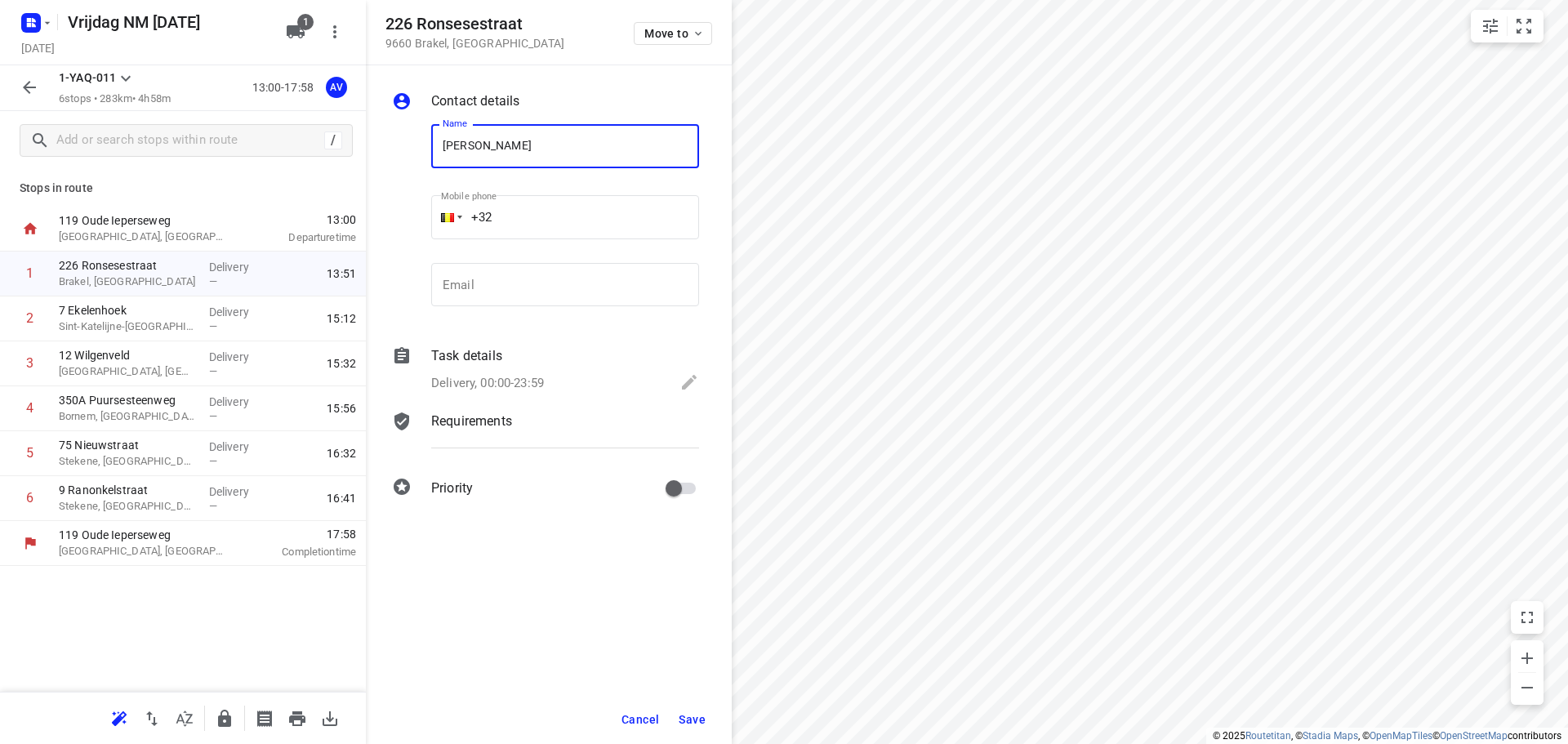
type input "[PERSON_NAME]"
click at [547, 208] on input "+32" at bounding box center [565, 218] width 268 height 44
type input "[PHONE_NUMBER]"
click at [494, 383] on p "Delivery, 00:00-23:59" at bounding box center [487, 383] width 112 height 19
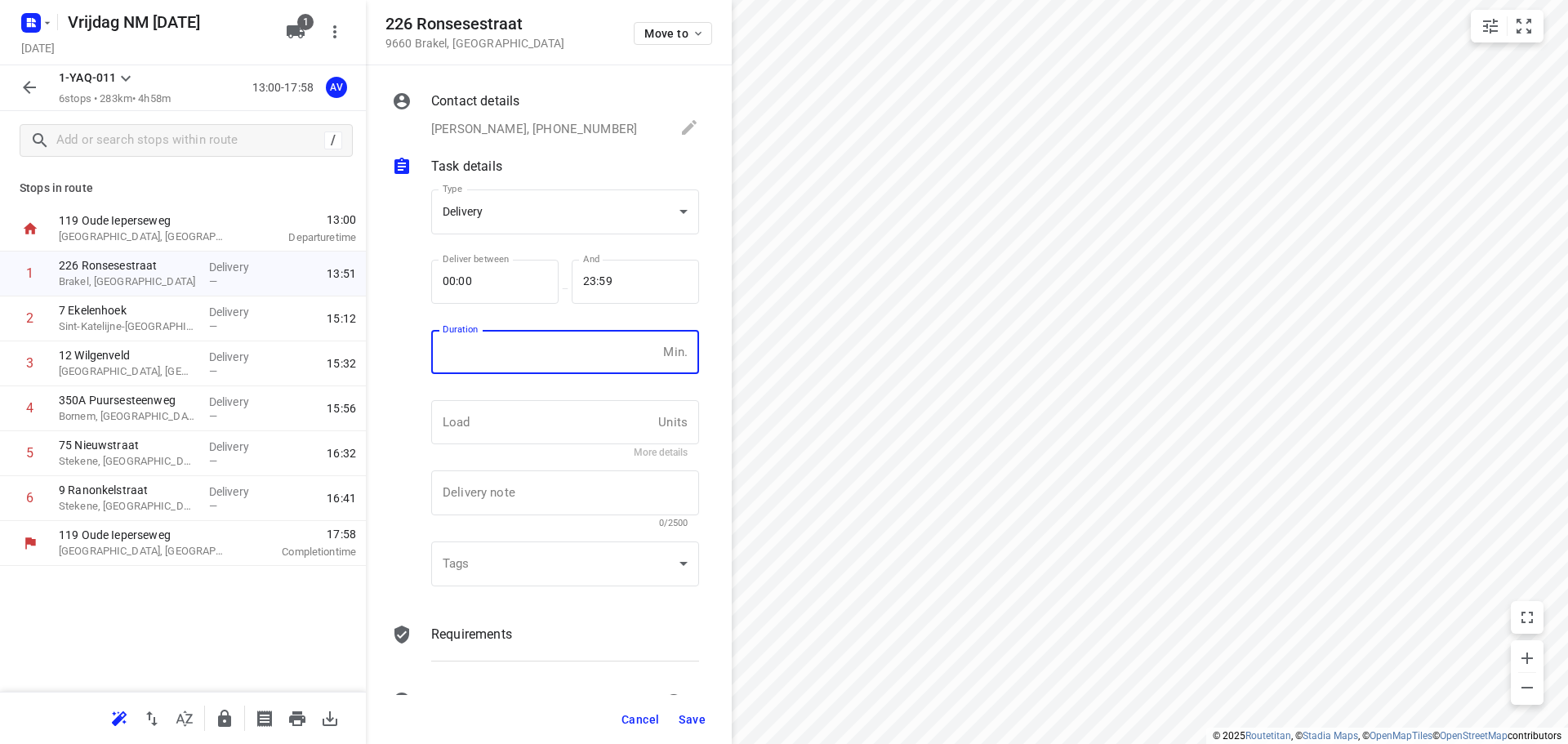
click at [480, 349] on input "number" at bounding box center [544, 352] width 226 height 44
type input "1"
click at [691, 720] on span "Save" at bounding box center [692, 719] width 27 height 13
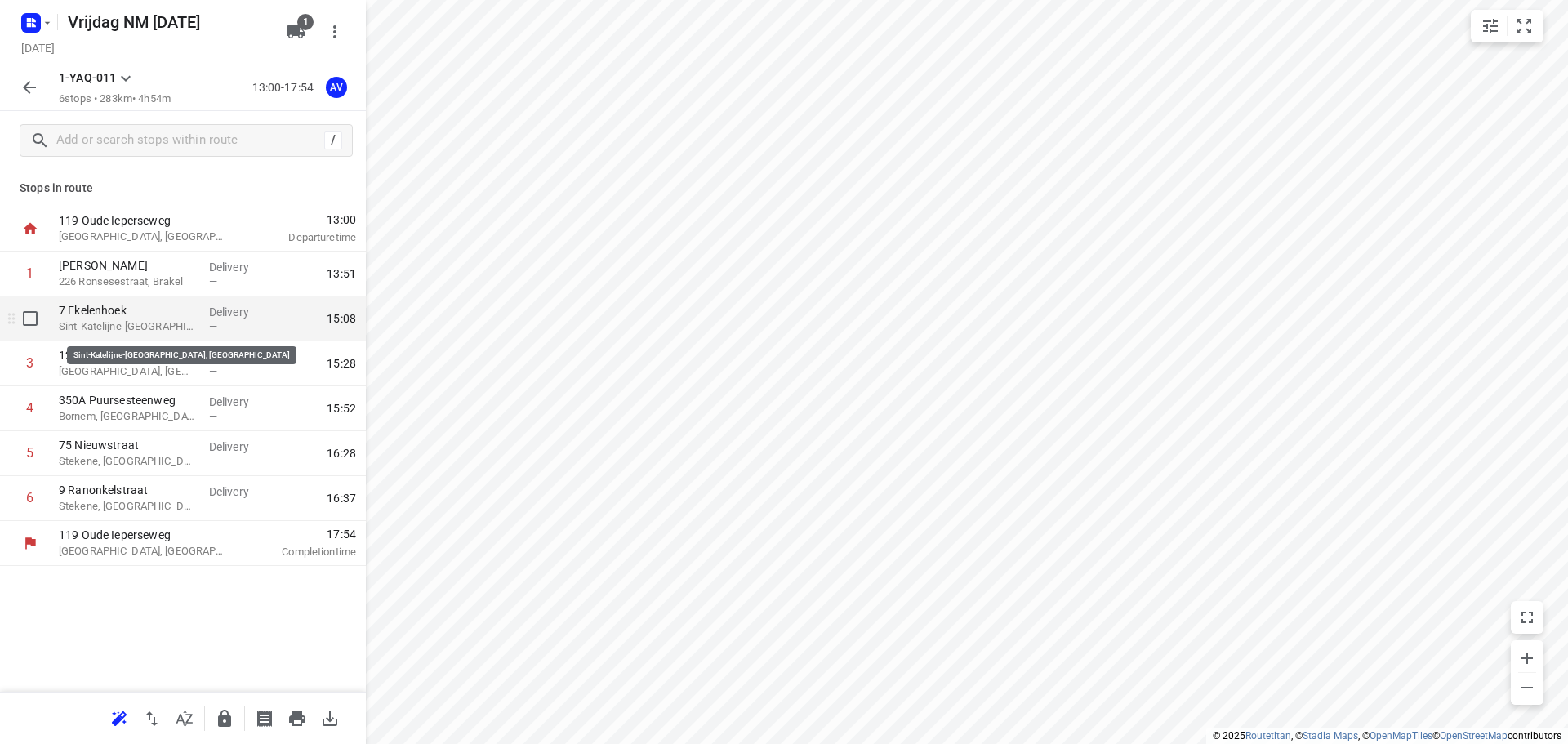
click at [158, 328] on p "Sint-Katelijne-[GEOGRAPHIC_DATA], [GEOGRAPHIC_DATA]" at bounding box center [126, 326] width 137 height 16
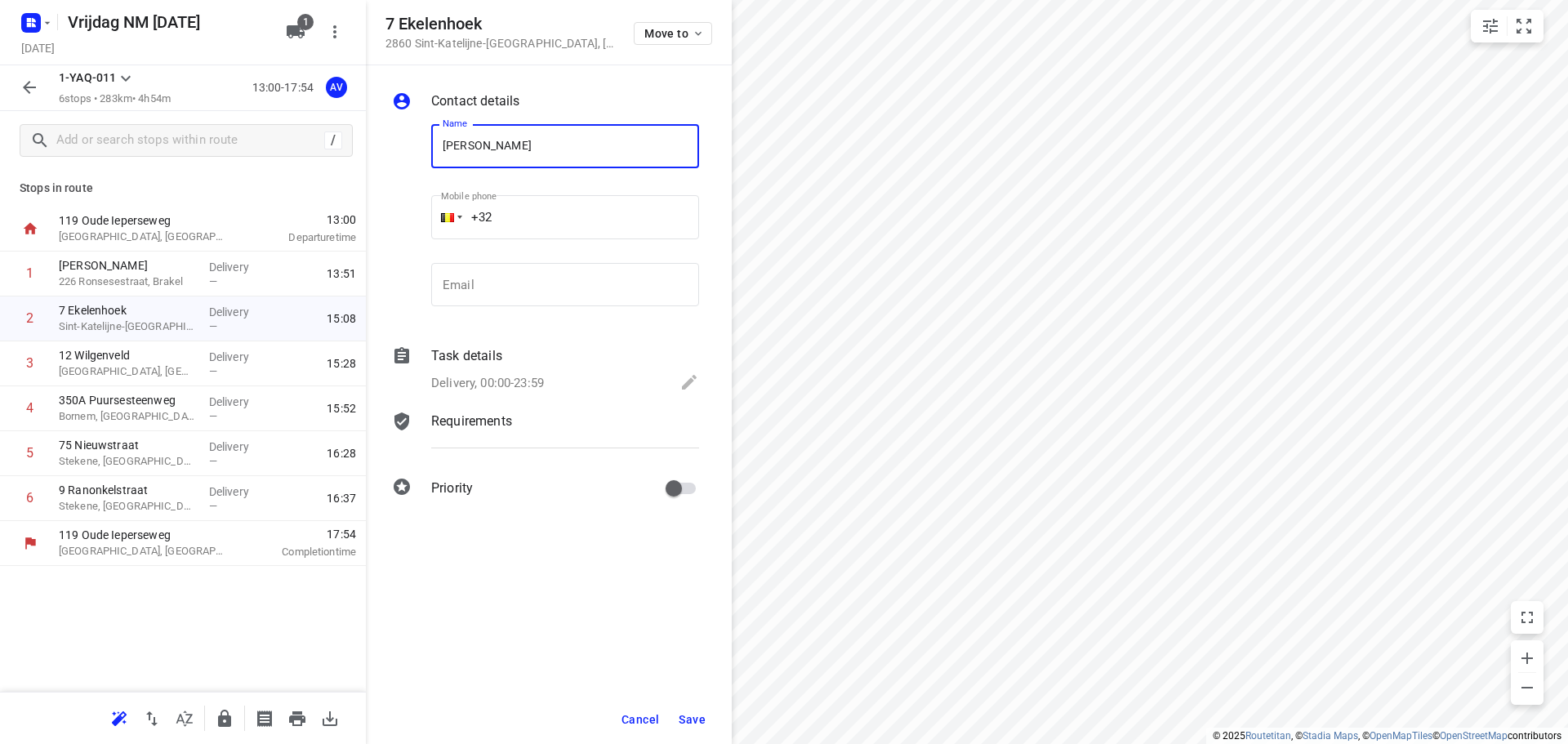
type input "[PERSON_NAME]"
click at [560, 211] on input "+32" at bounding box center [565, 218] width 268 height 44
type input "[PHONE_NUMBER]"
click at [548, 377] on div "Delivery, 00:00-23:59" at bounding box center [565, 384] width 268 height 23
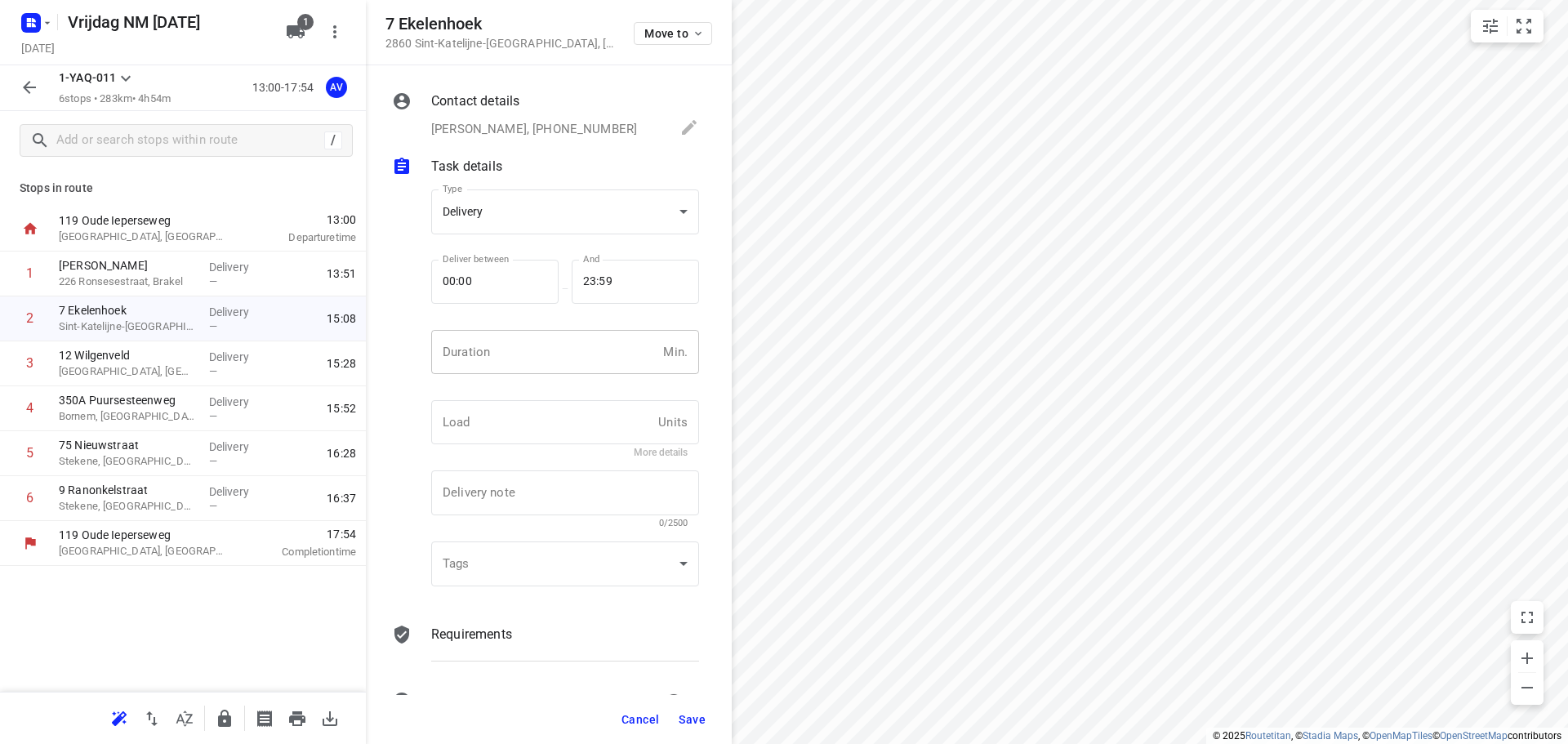
click at [557, 366] on input "number" at bounding box center [544, 352] width 226 height 44
type input "1"
click at [700, 716] on span "Save" at bounding box center [692, 719] width 27 height 13
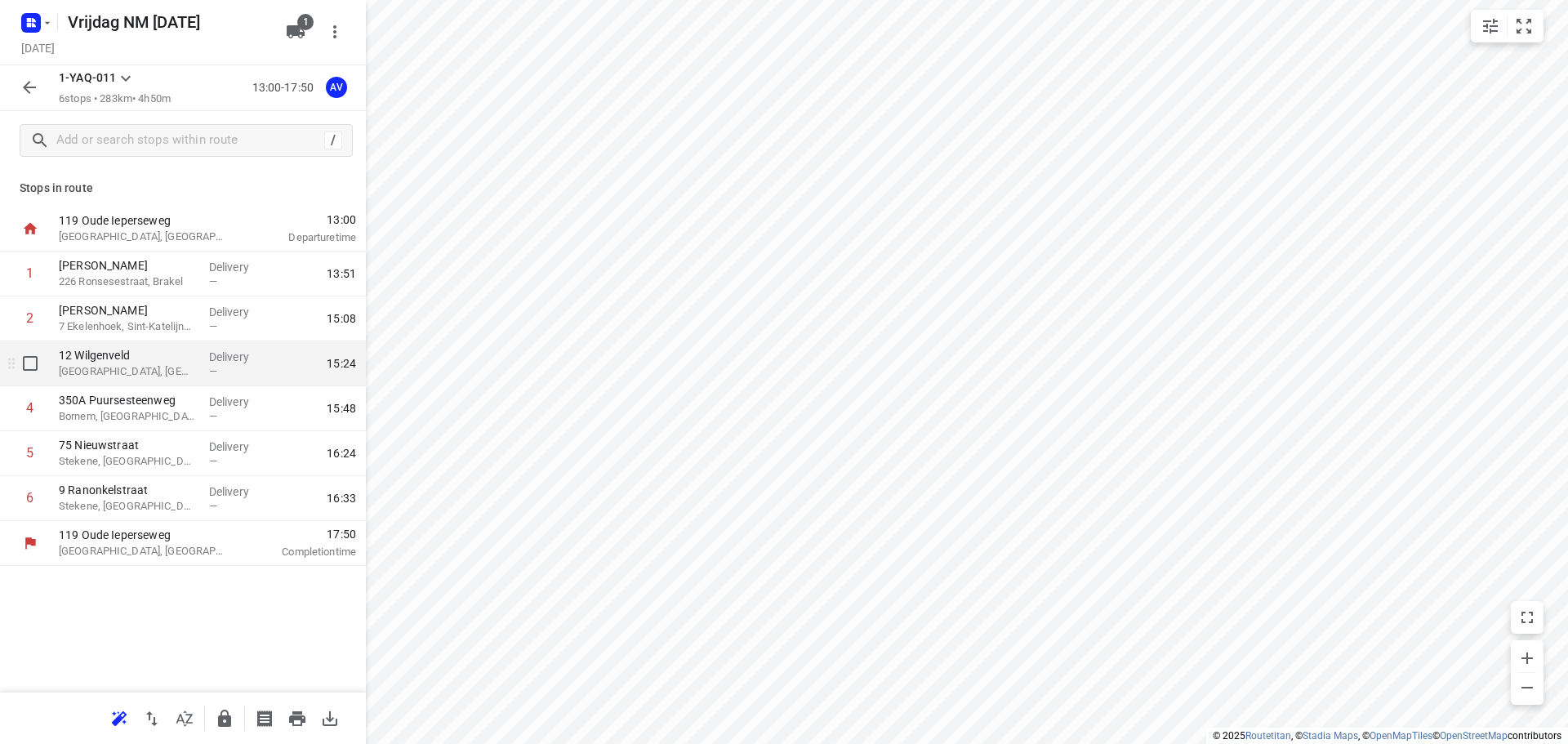
click at [126, 368] on p "[GEOGRAPHIC_DATA], [GEOGRAPHIC_DATA]" at bounding box center [126, 372] width 137 height 16
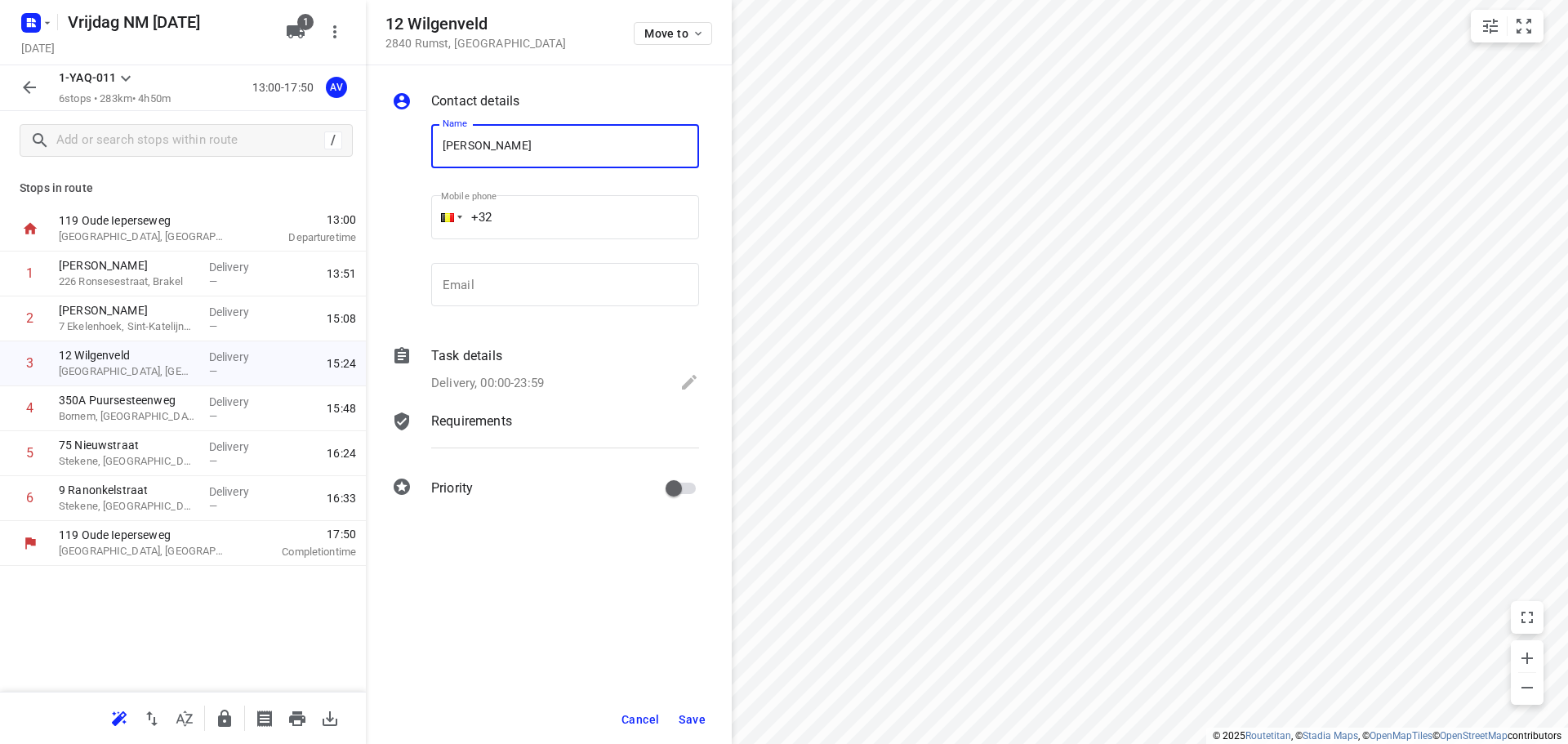
type input "[PERSON_NAME]"
click at [548, 222] on input "+32" at bounding box center [565, 218] width 268 height 44
type input "[PHONE_NUMBER]"
click at [537, 380] on p "Delivery, 00:00-23:59" at bounding box center [487, 383] width 112 height 19
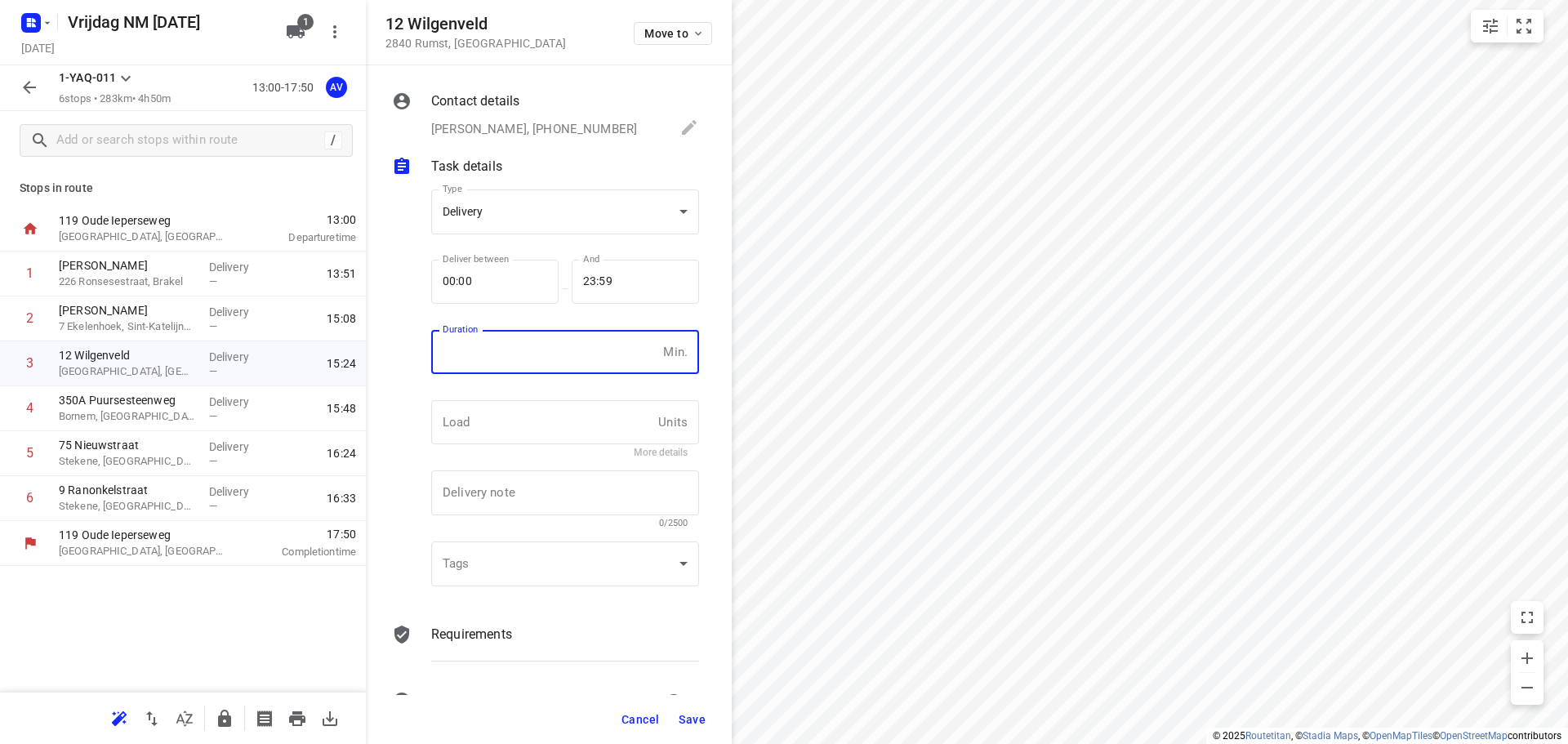
click at [545, 358] on input "number" at bounding box center [544, 352] width 226 height 44
type input "1"
click at [689, 717] on span "Save" at bounding box center [692, 719] width 27 height 13
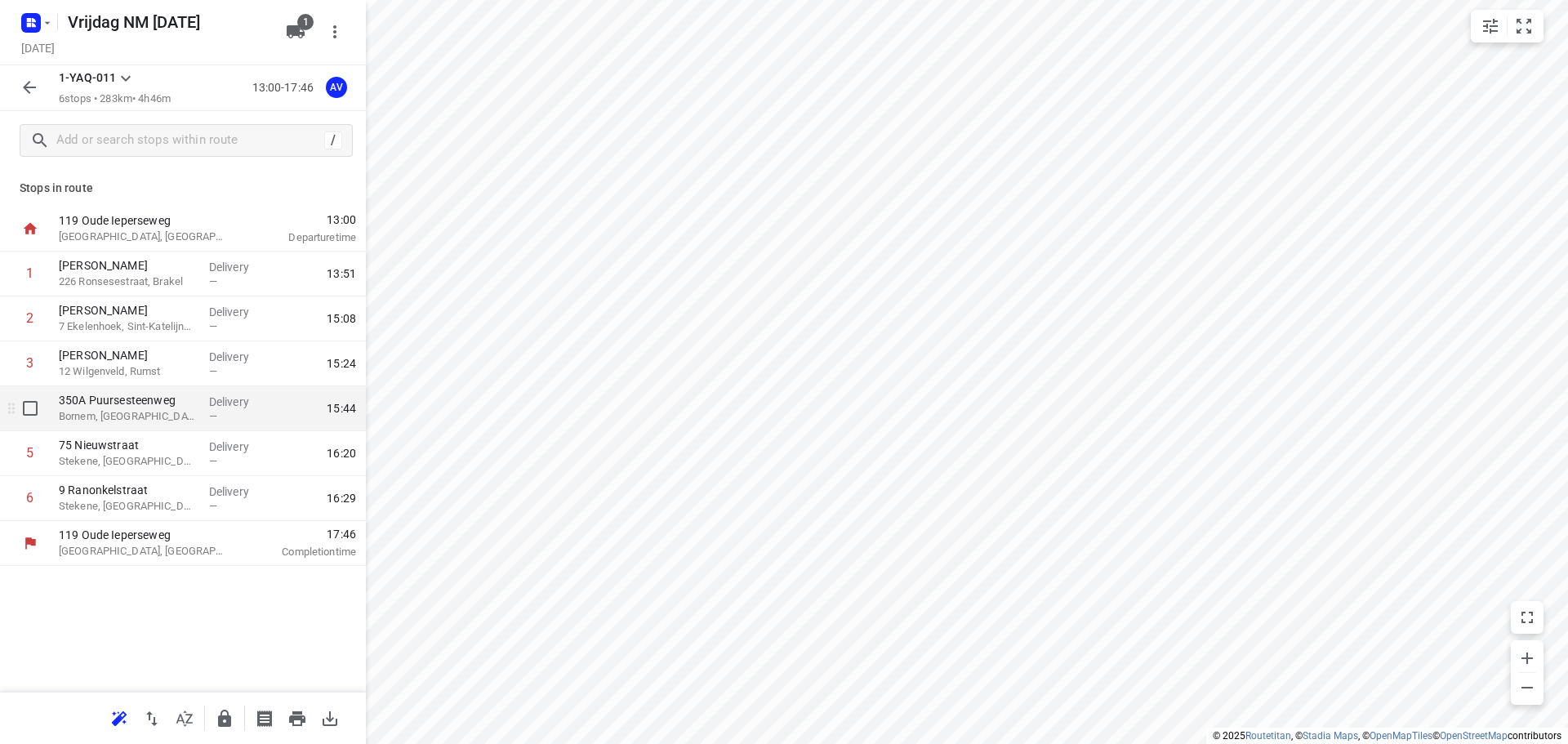
click at [150, 416] on p "Bornem, [GEOGRAPHIC_DATA]" at bounding box center [126, 417] width 137 height 16
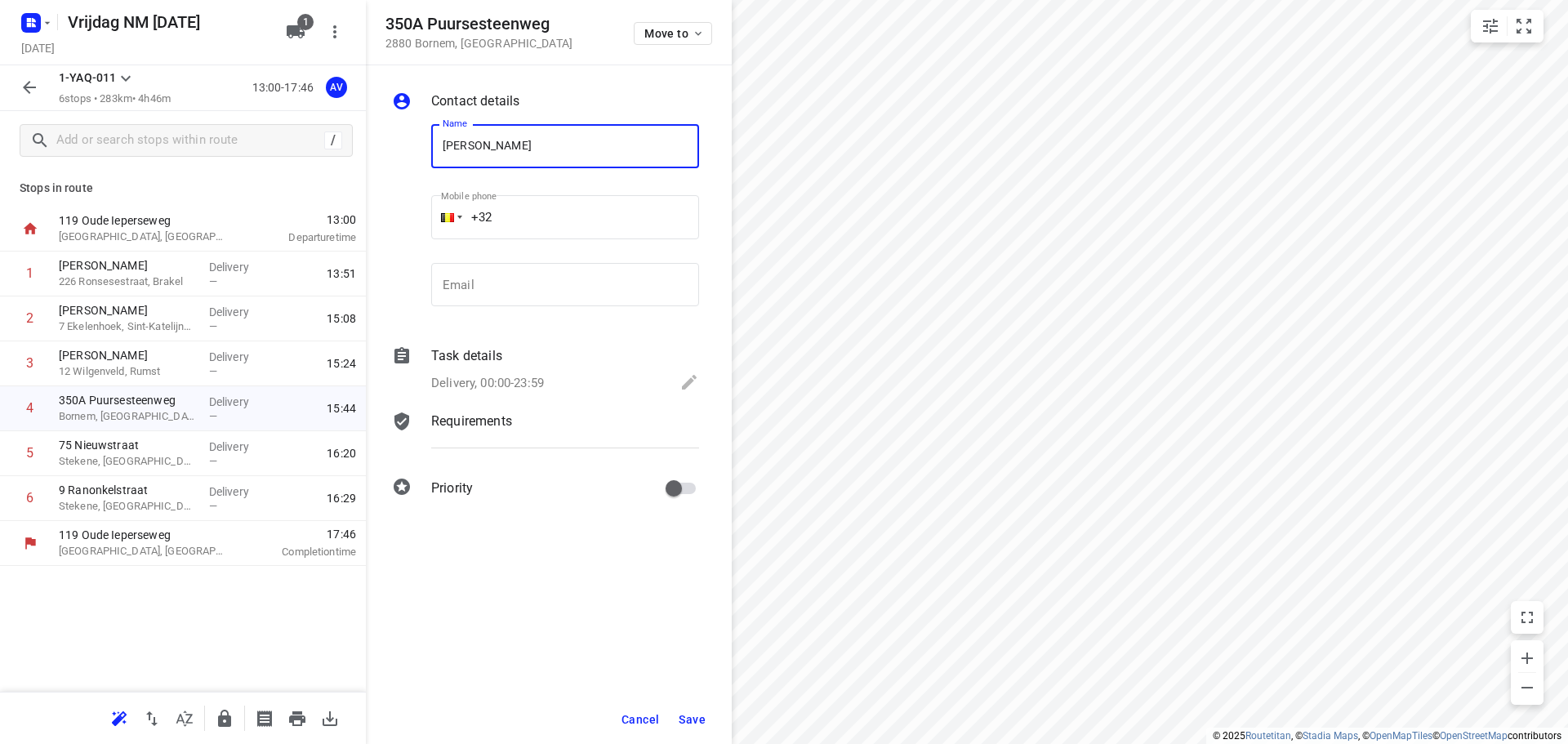
type input "[PERSON_NAME]"
click at [568, 203] on input "+32" at bounding box center [565, 218] width 268 height 44
type input "[PHONE_NUMBER]"
click at [496, 373] on div "Delivery, 00:00-23:59" at bounding box center [565, 384] width 268 height 23
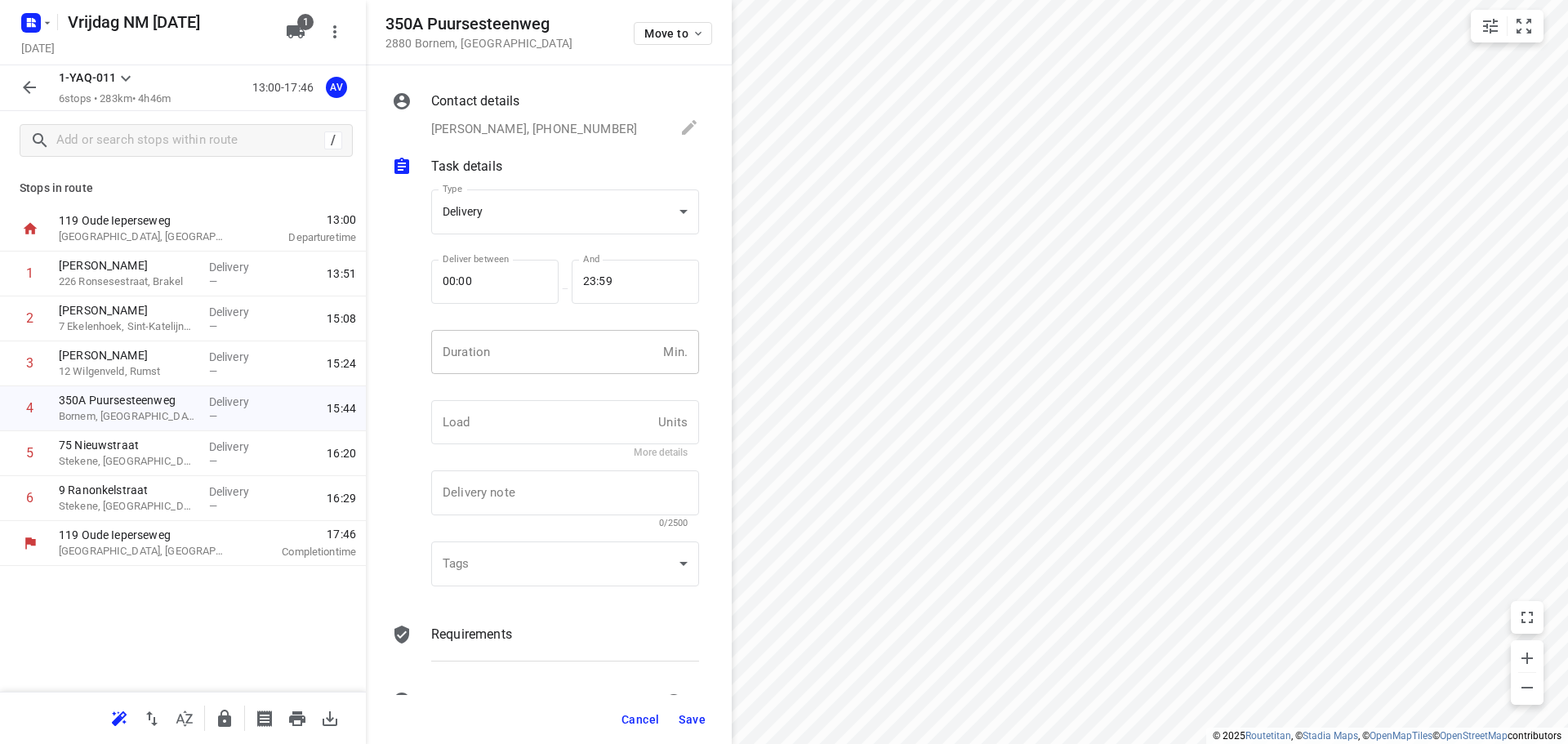
click at [509, 356] on input "number" at bounding box center [544, 352] width 226 height 44
type input "1"
click at [692, 720] on span "Save" at bounding box center [692, 719] width 27 height 13
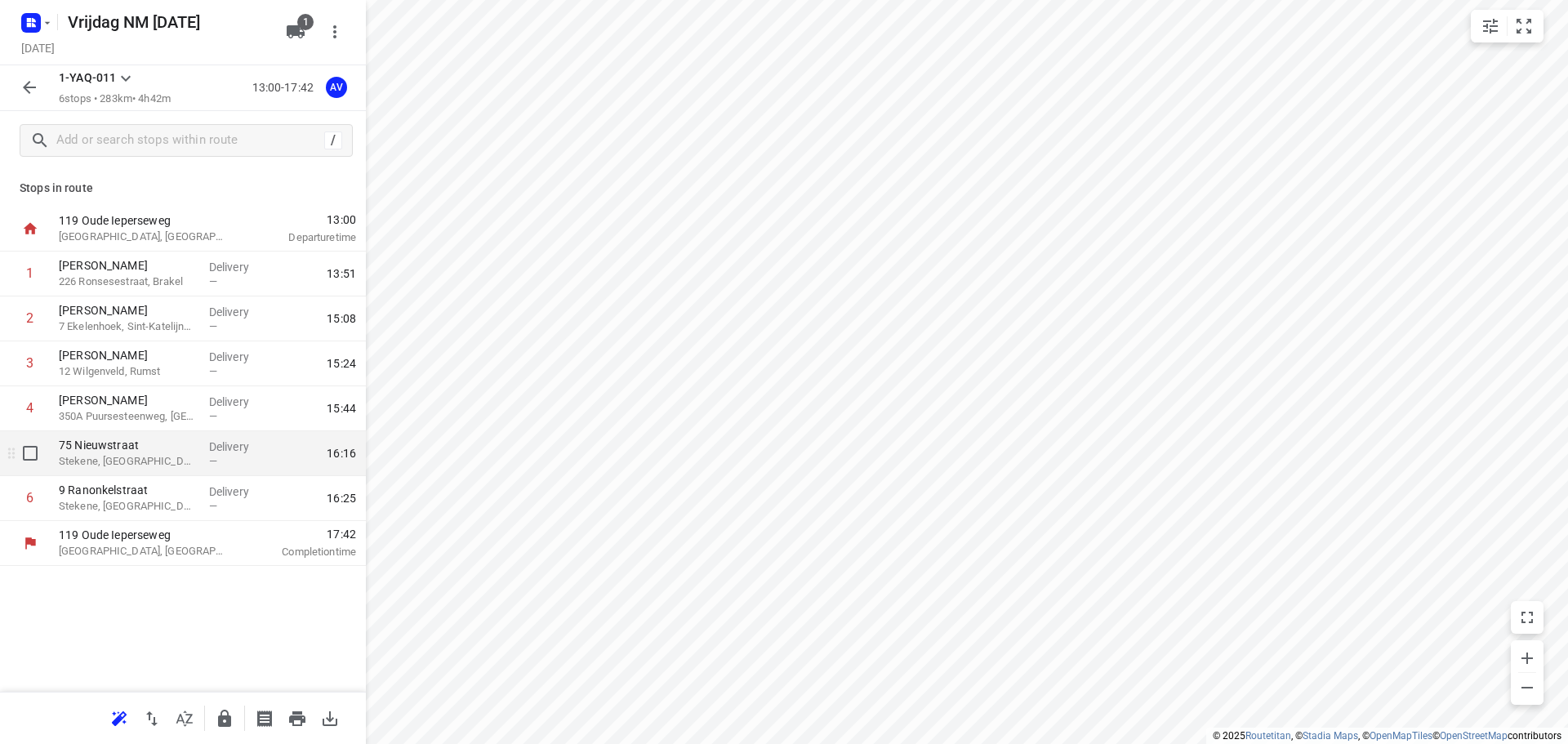
click at [153, 453] on p "75 Nieuwstraat" at bounding box center [126, 445] width 137 height 16
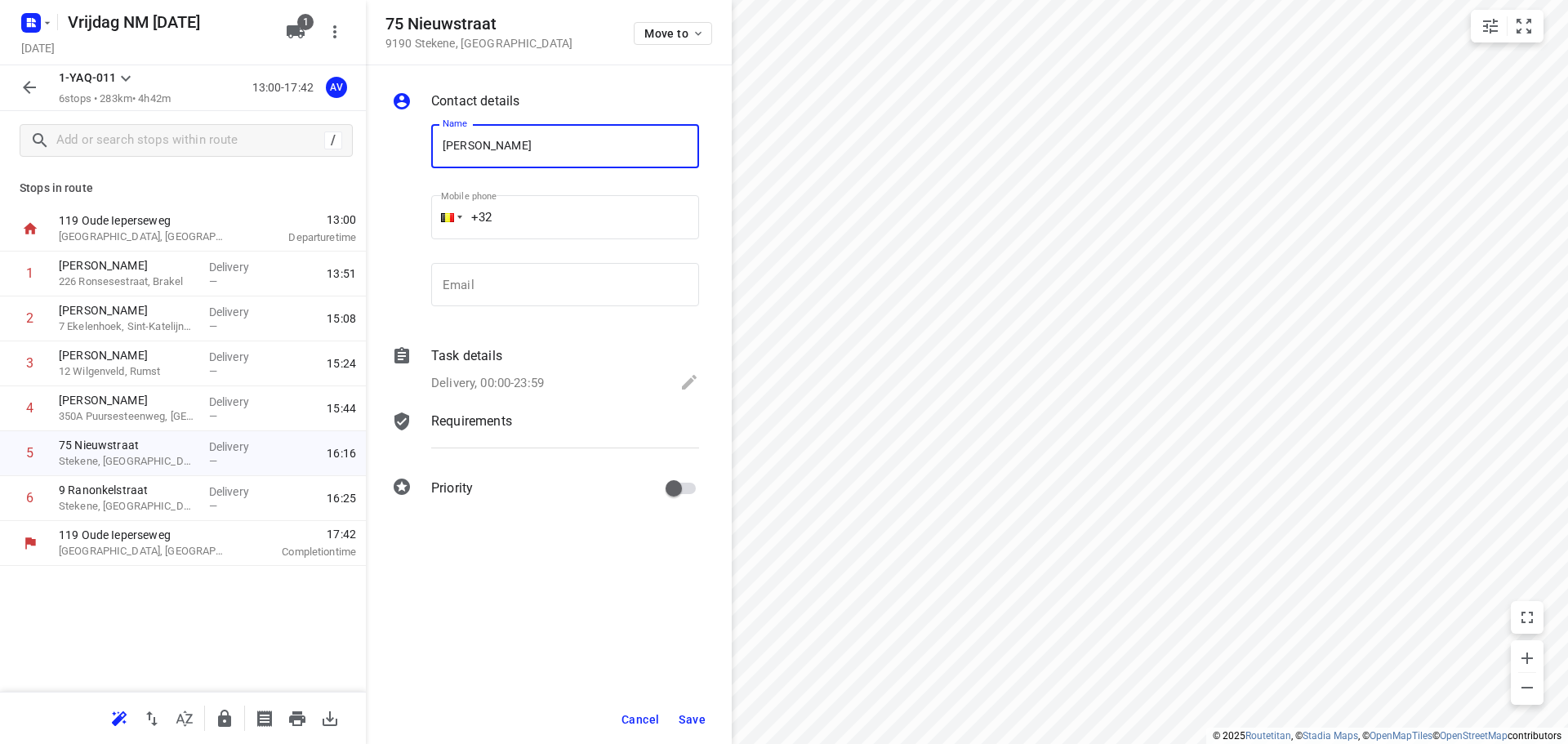
type input "[PERSON_NAME]"
click at [555, 203] on input "+32" at bounding box center [565, 218] width 268 height 44
type input "[PHONE_NUMBER]"
click at [533, 379] on p "Delivery, 00:00-23:59" at bounding box center [487, 383] width 112 height 19
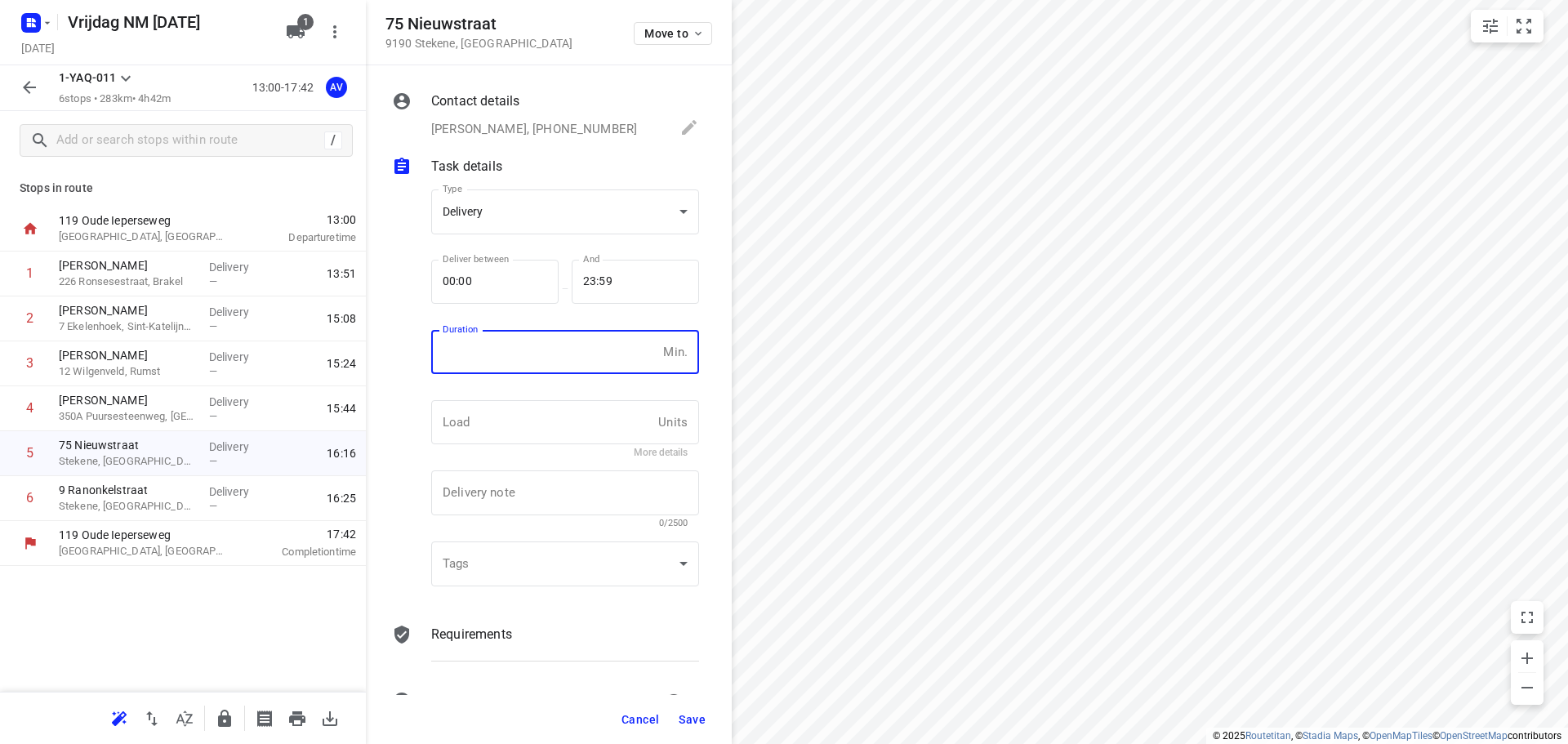
click at [551, 355] on input "number" at bounding box center [544, 352] width 226 height 44
type input "1"
click at [685, 719] on span "Save" at bounding box center [692, 719] width 27 height 13
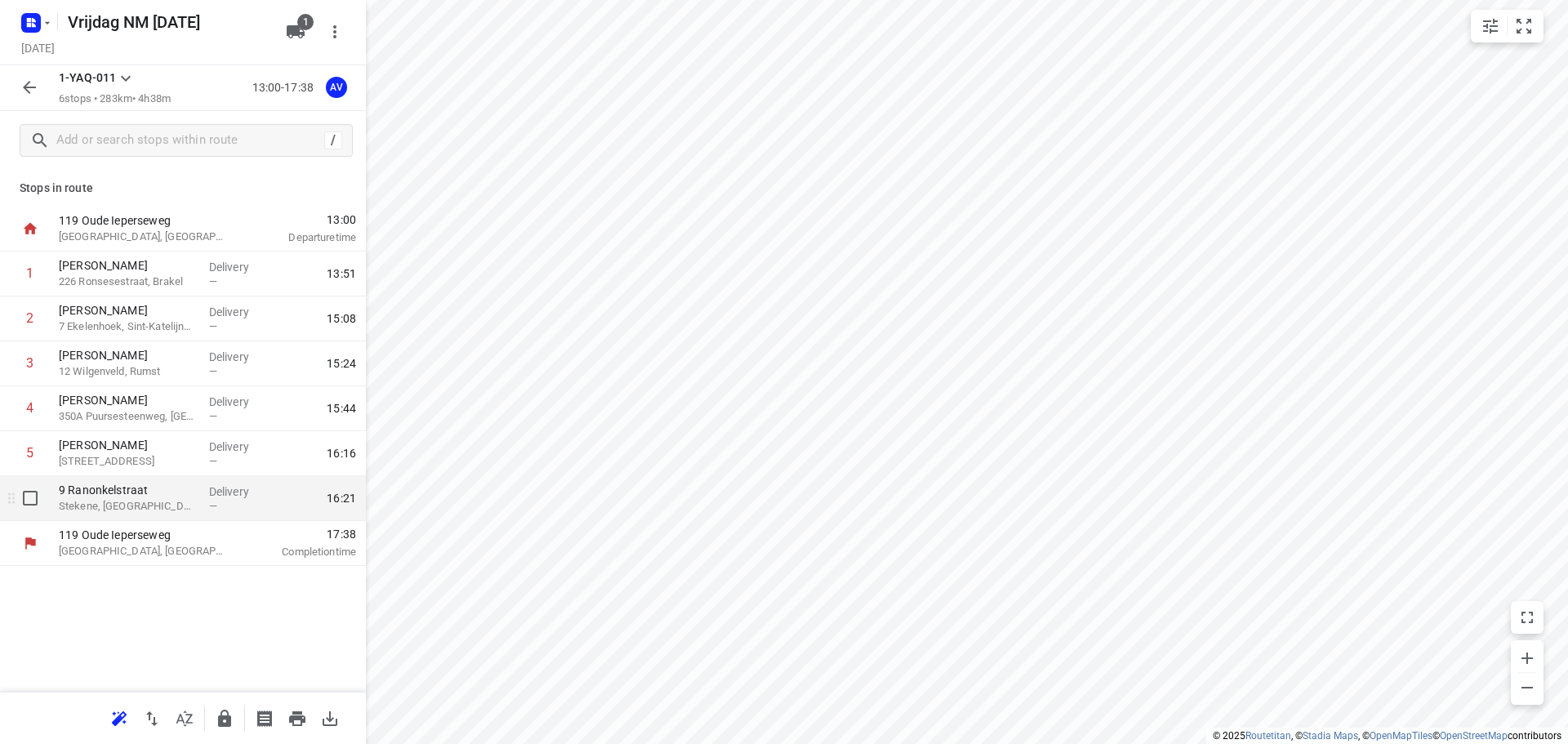
click at [180, 507] on p "Stekene, [GEOGRAPHIC_DATA]" at bounding box center [126, 506] width 137 height 16
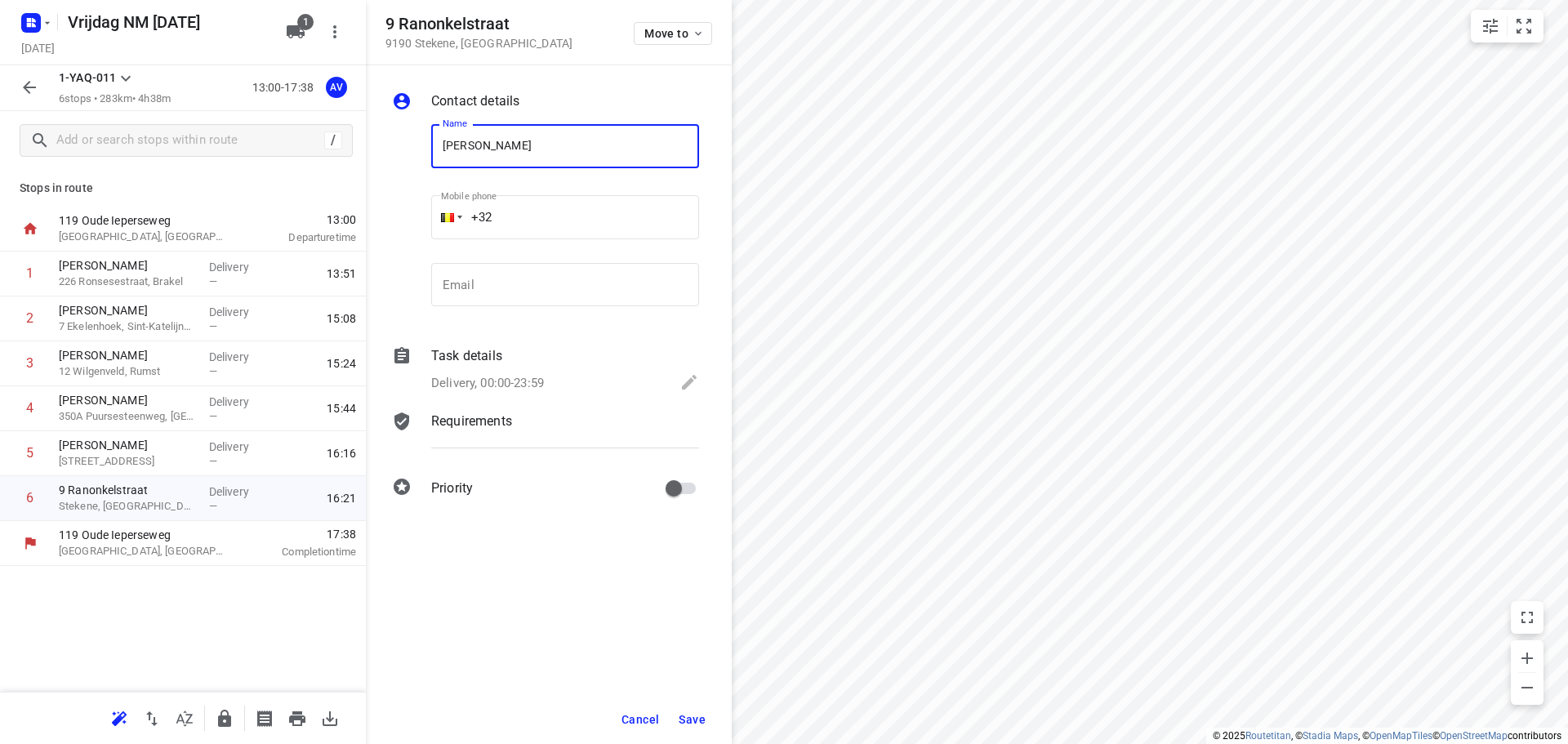
type input "[PERSON_NAME]"
click at [552, 218] on input "+32" at bounding box center [565, 218] width 268 height 44
type input "[PHONE_NUMBER]"
click at [544, 380] on p "Delivery, 00:00-23:59" at bounding box center [487, 383] width 112 height 19
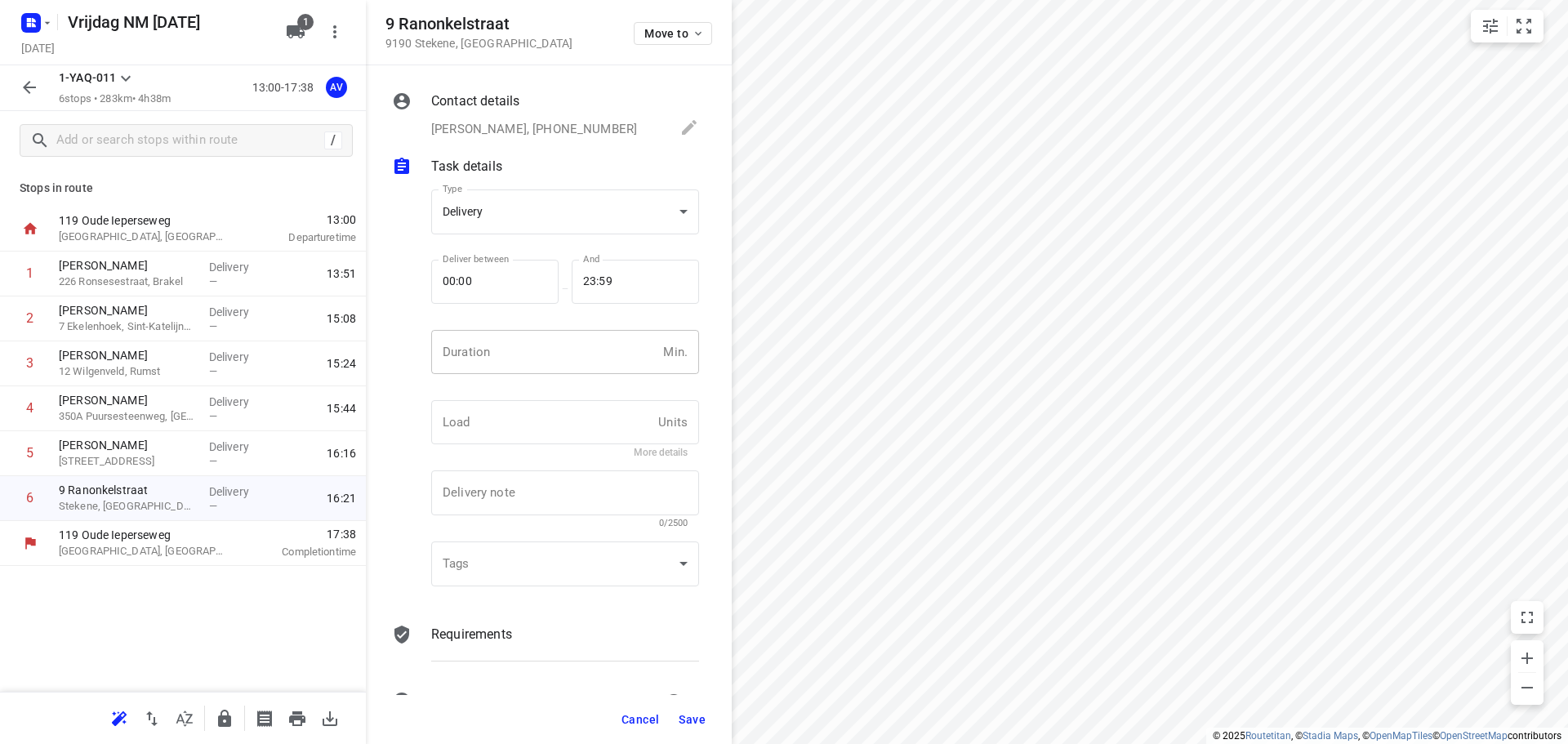
click at [556, 367] on input "number" at bounding box center [544, 352] width 226 height 44
type input "1"
click at [696, 720] on span "Save" at bounding box center [692, 719] width 27 height 13
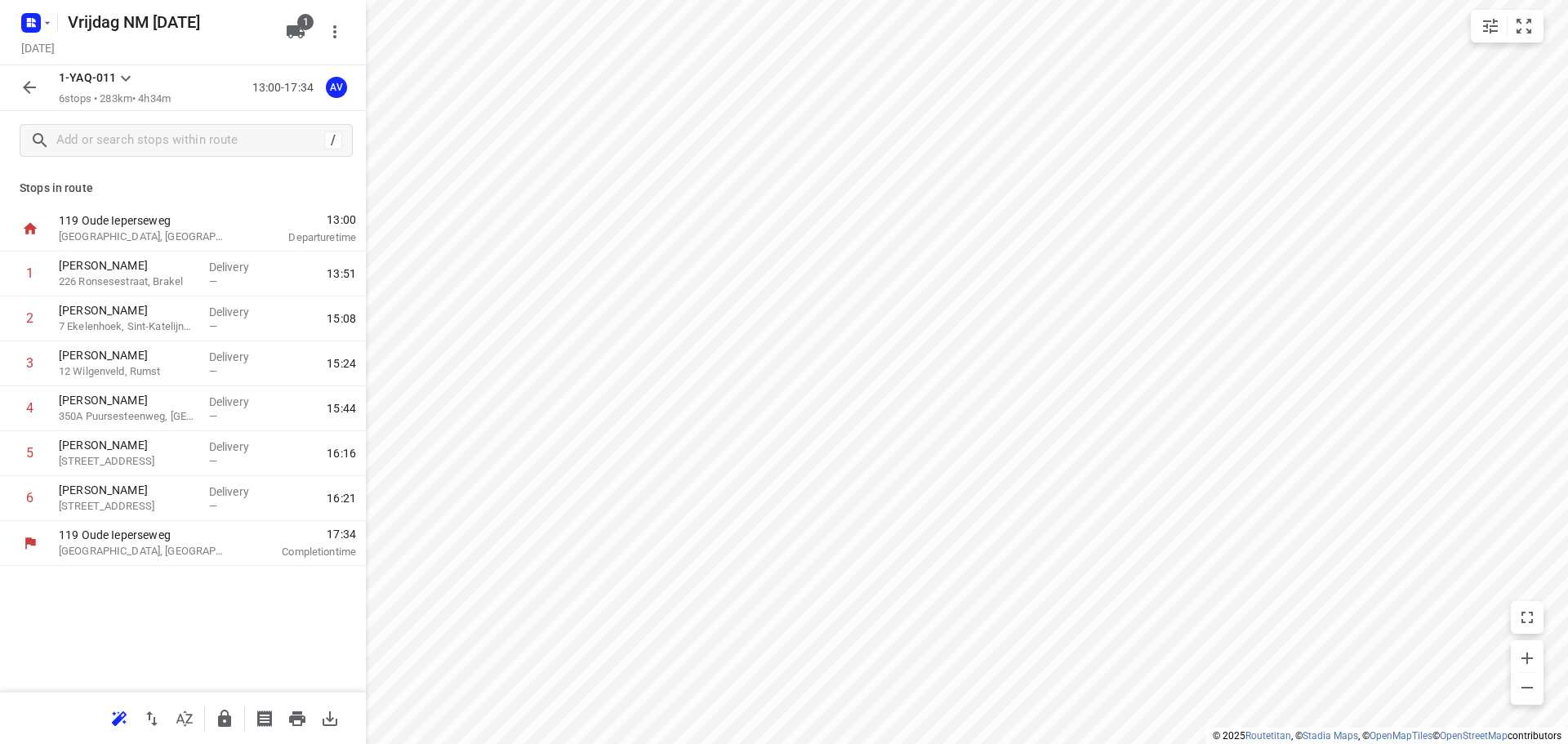
click at [27, 91] on icon "button" at bounding box center [29, 87] width 13 height 13
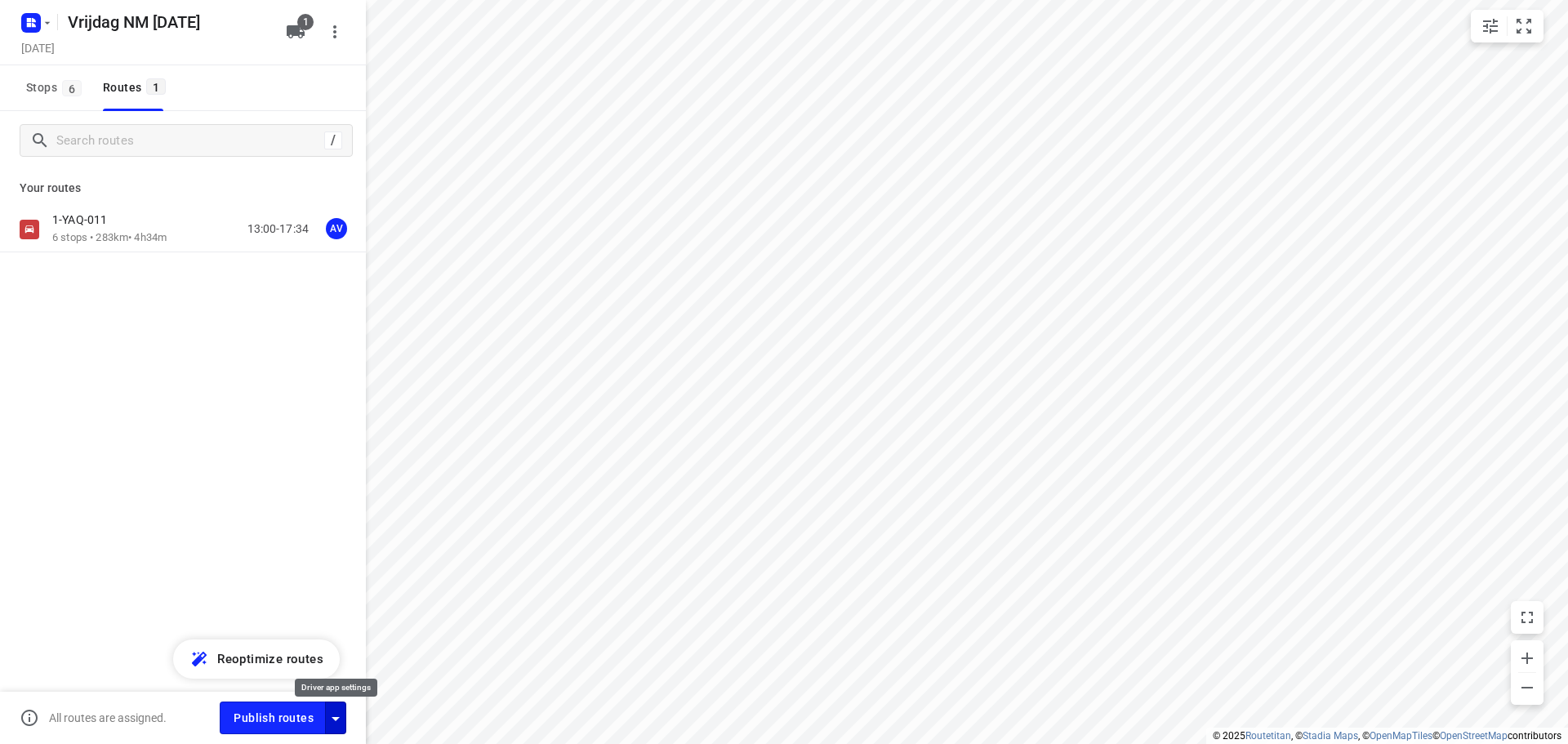
click at [342, 724] on icon "button" at bounding box center [335, 719] width 19 height 19
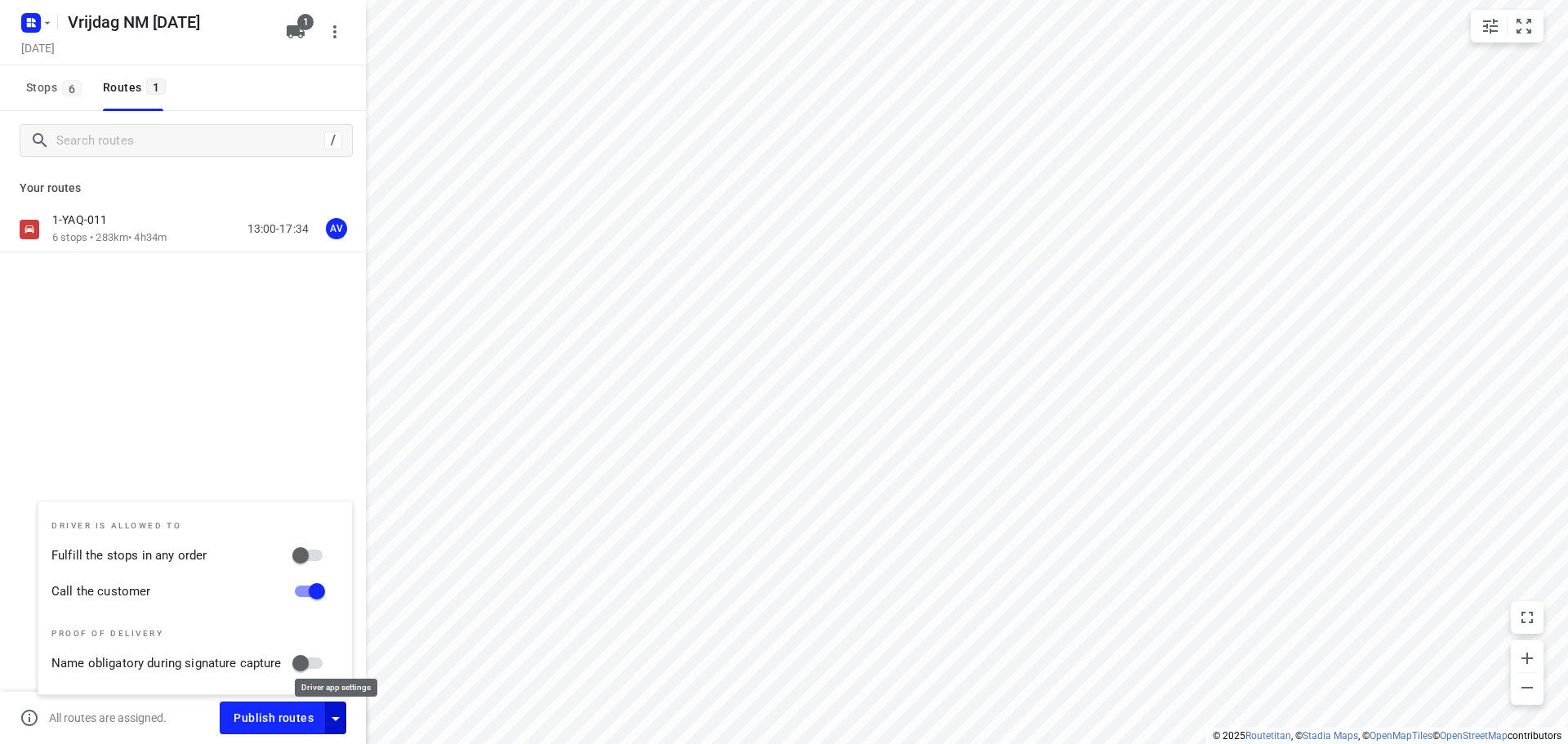
click at [337, 723] on icon "button" at bounding box center [335, 719] width 19 height 19
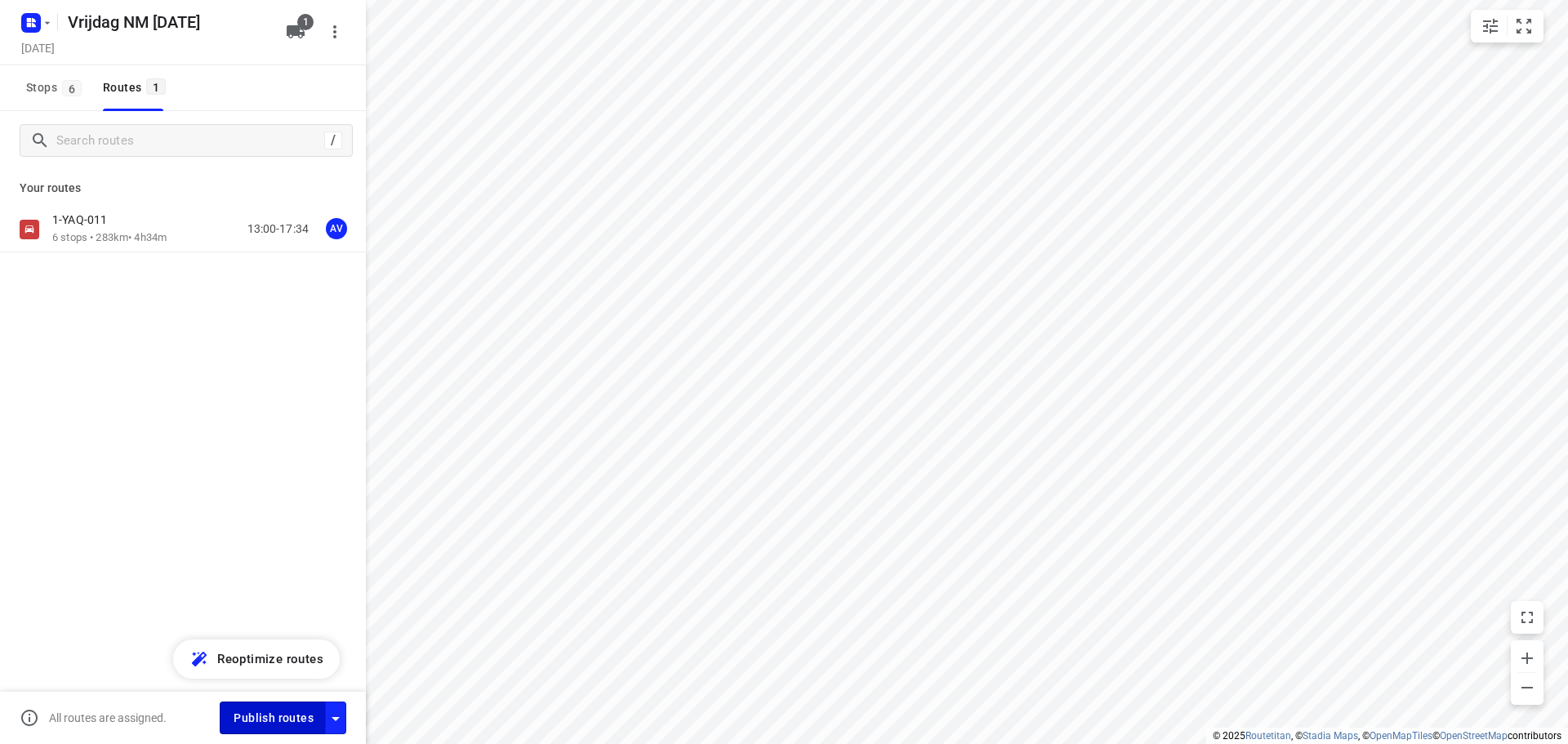
click at [283, 720] on span "Publish routes" at bounding box center [273, 718] width 80 height 20
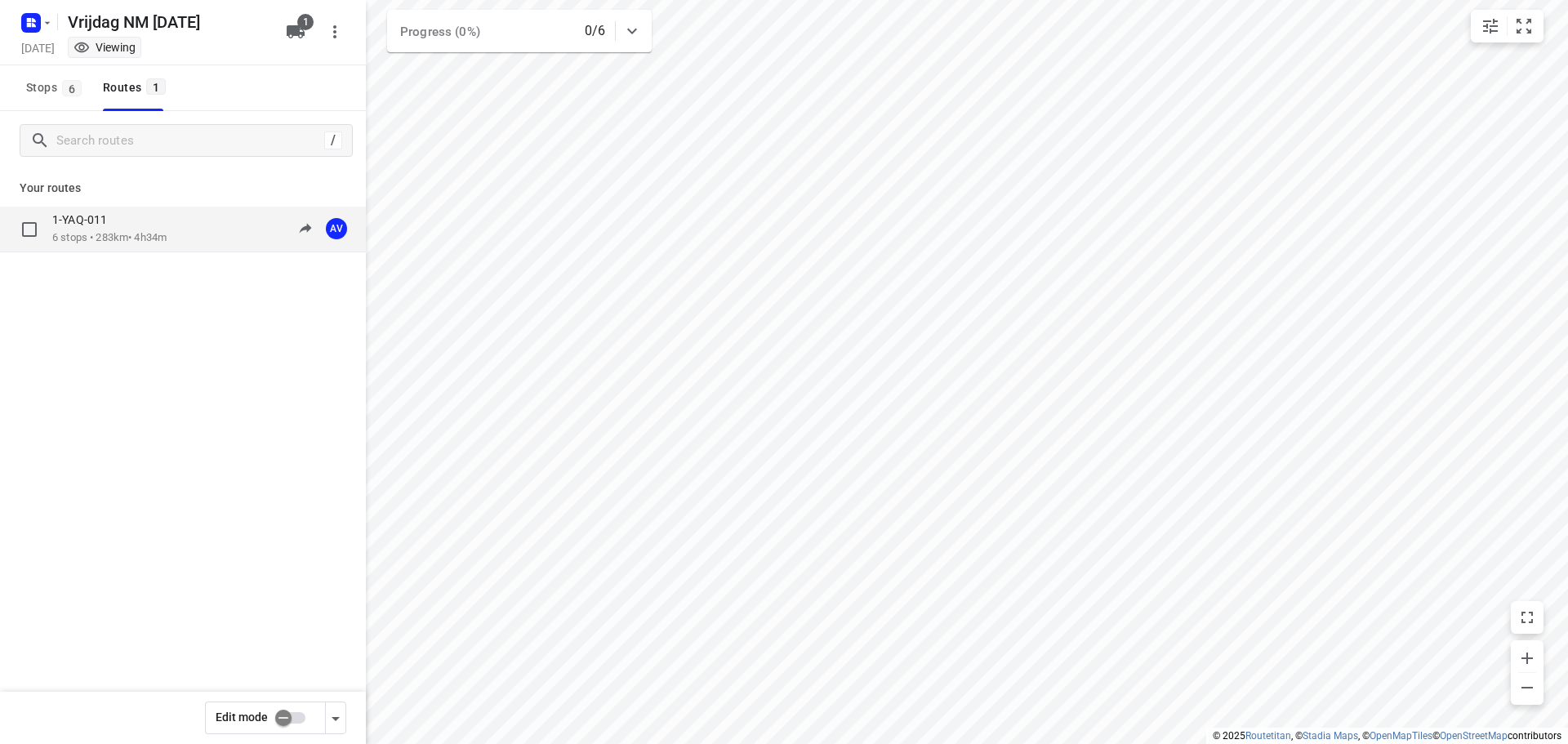
click at [184, 226] on div "1-YAQ-011 6 stops • 283km • 4h34m 13:00-17:34 AV" at bounding box center [209, 229] width 314 height 34
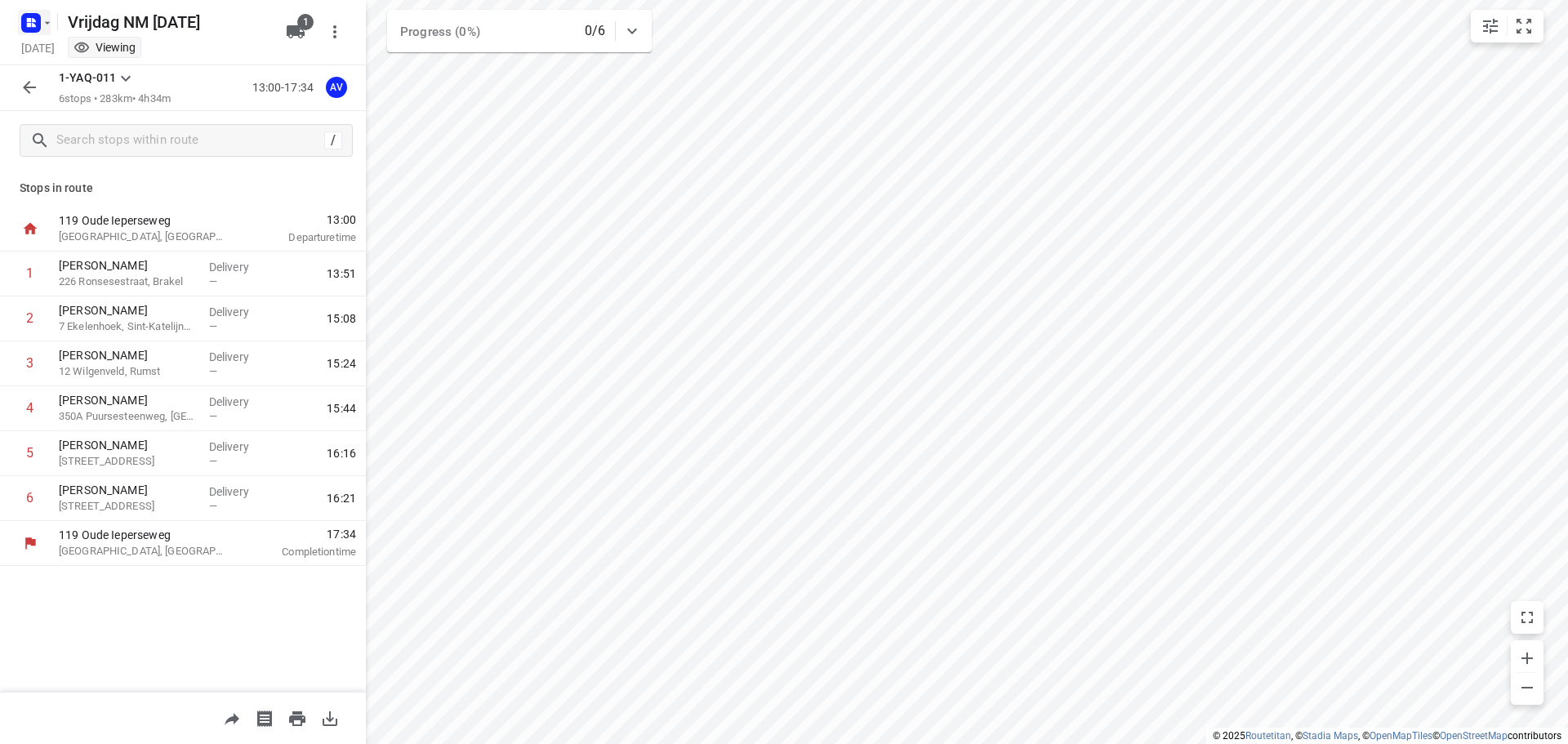
click at [40, 21] on rect "button" at bounding box center [31, 23] width 19 height 19
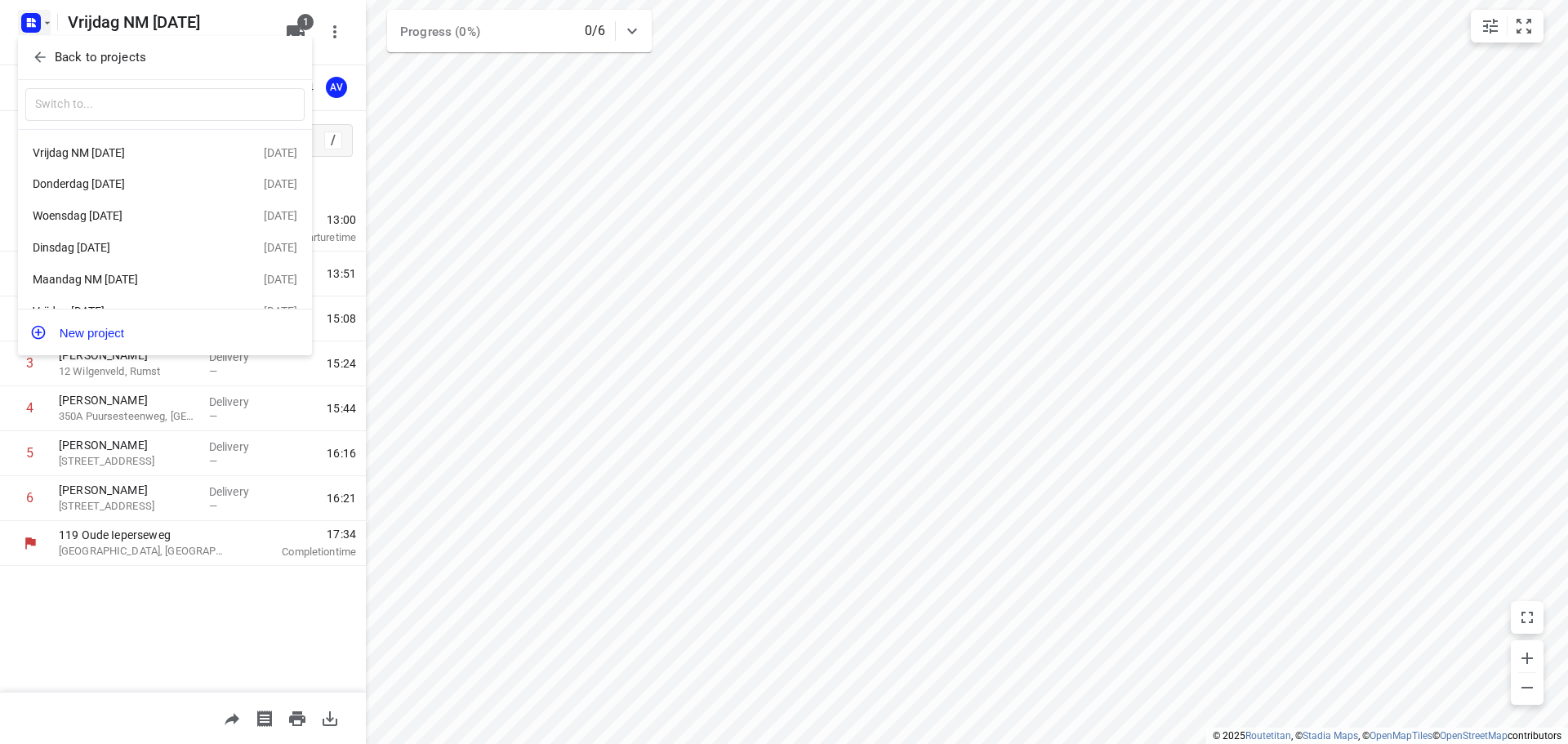
click at [141, 182] on div "Donderdag [DATE]" at bounding box center [126, 183] width 187 height 13
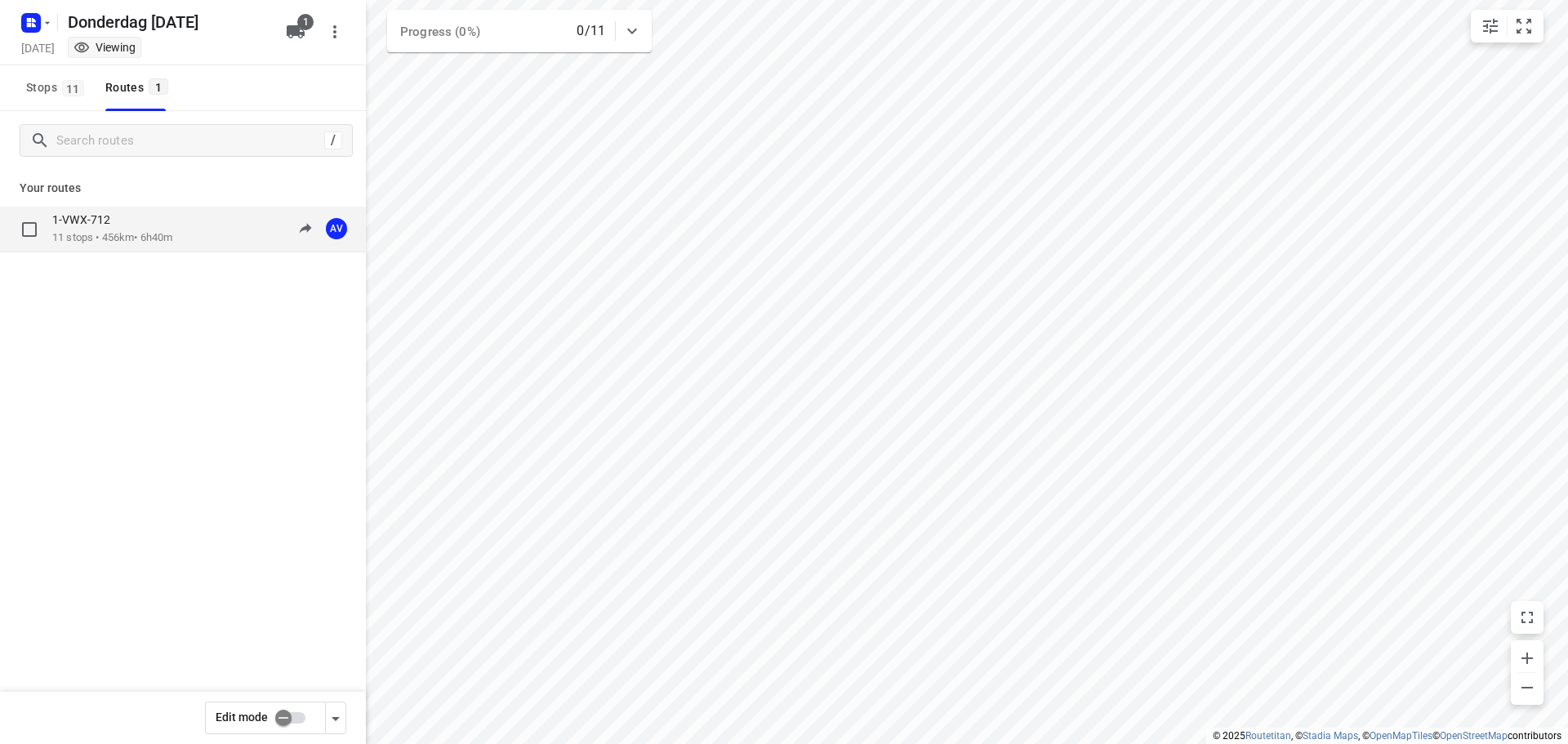
click at [172, 234] on p "11 stops • 456km • 6h40m" at bounding box center [112, 238] width 120 height 16
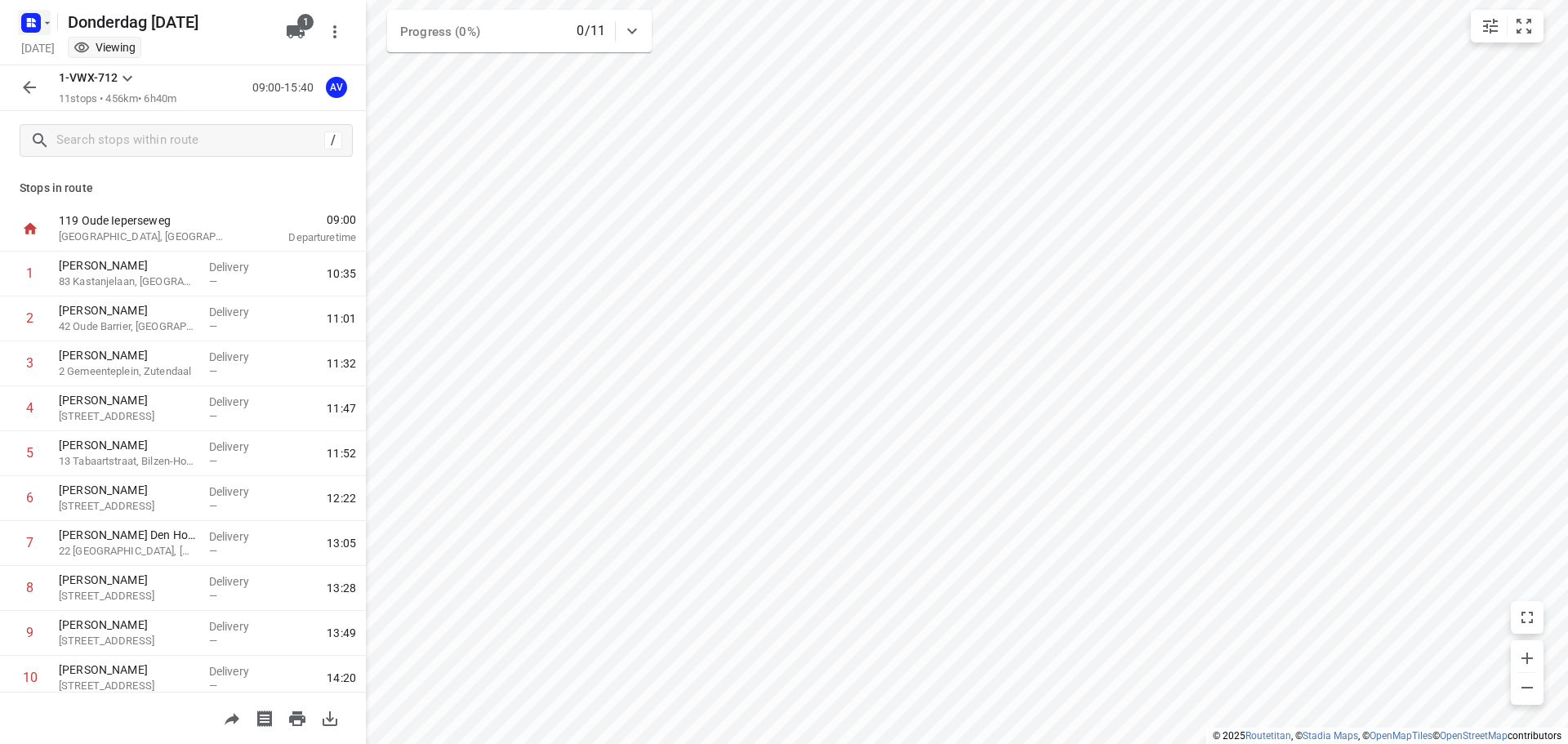
click at [44, 10] on button "button" at bounding box center [34, 23] width 33 height 27
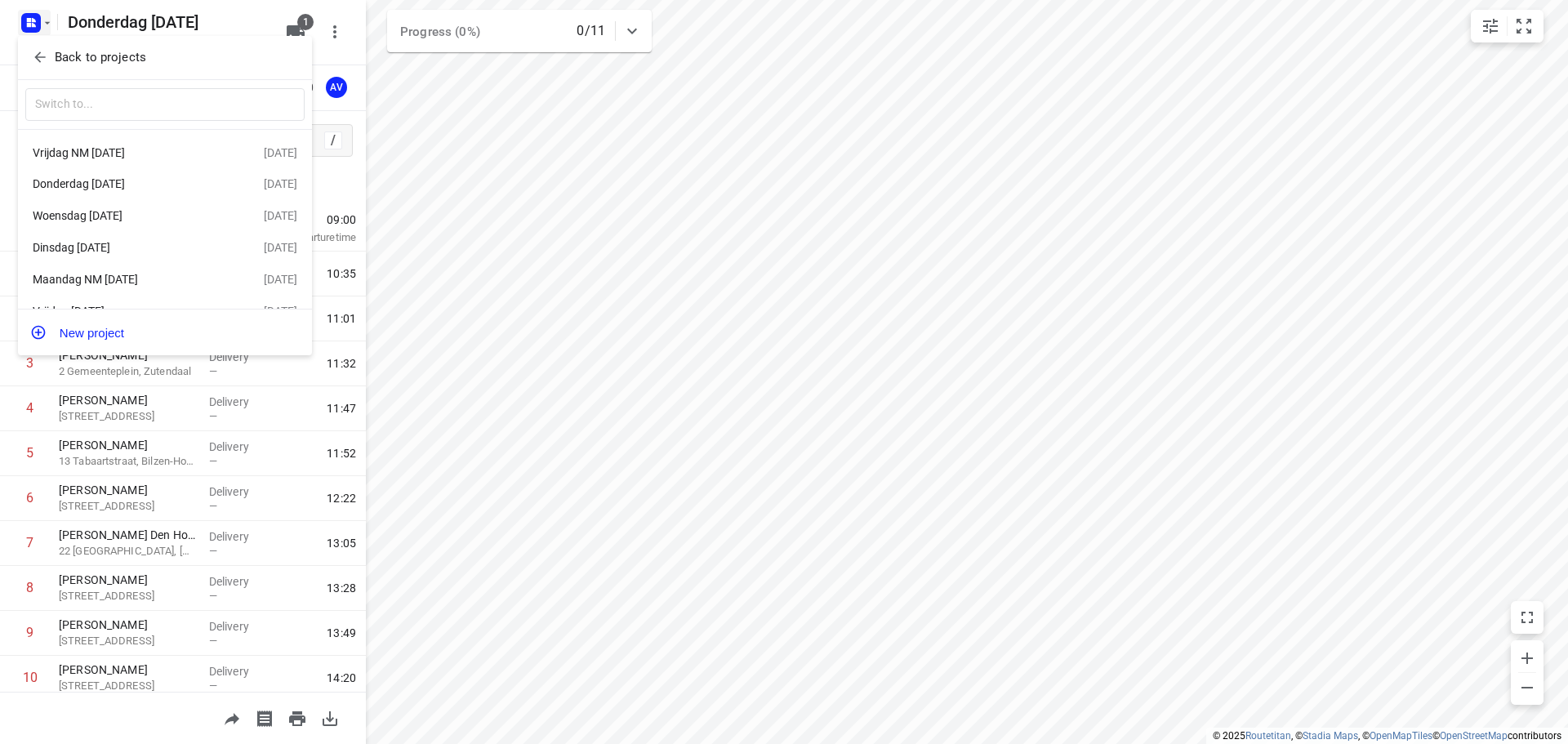
click at [129, 152] on div "Vrijdag NM [DATE]" at bounding box center [126, 152] width 187 height 13
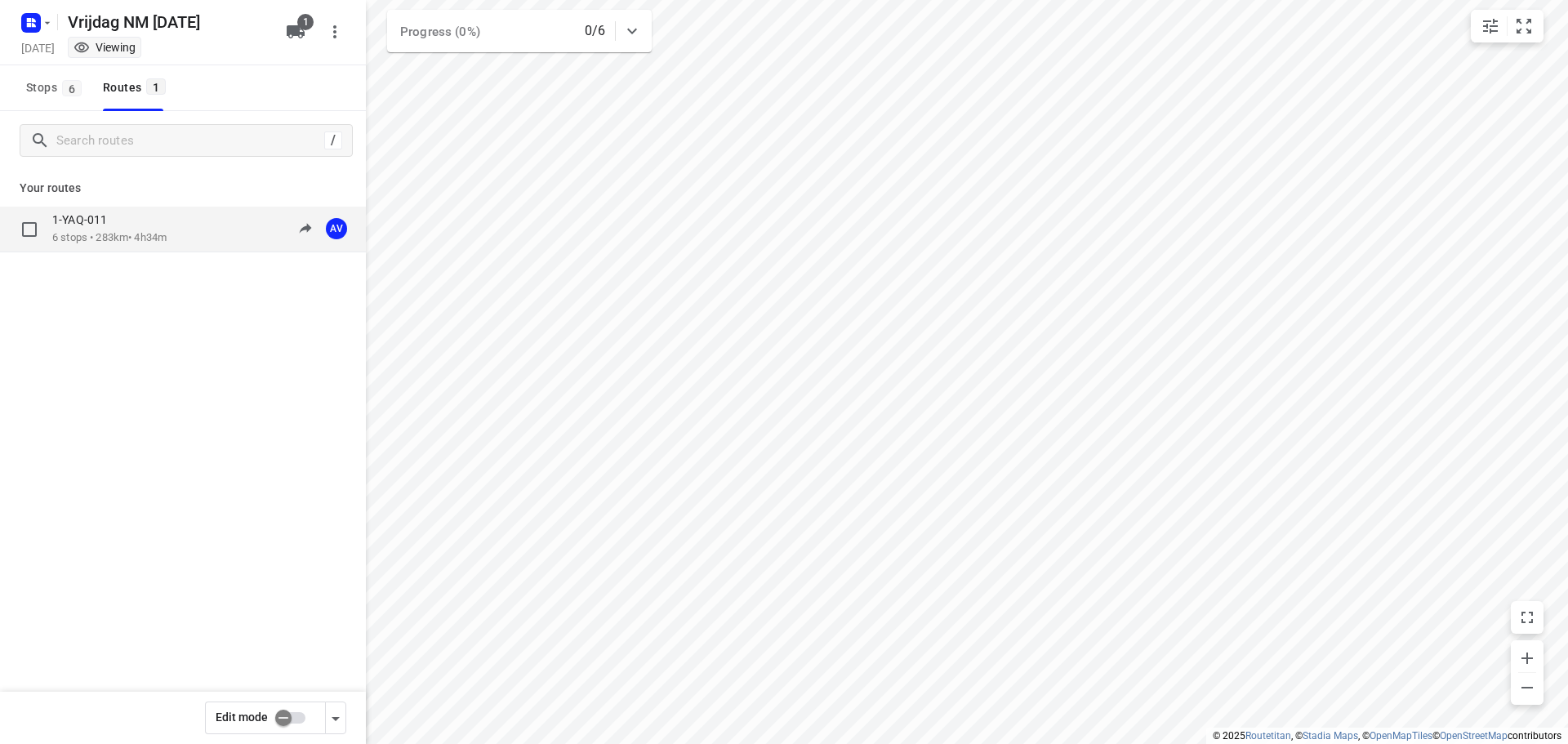
click at [190, 242] on div "1-YAQ-011 6 stops • 283km • 4h34m 13:00-17:34 AV" at bounding box center [209, 229] width 314 height 34
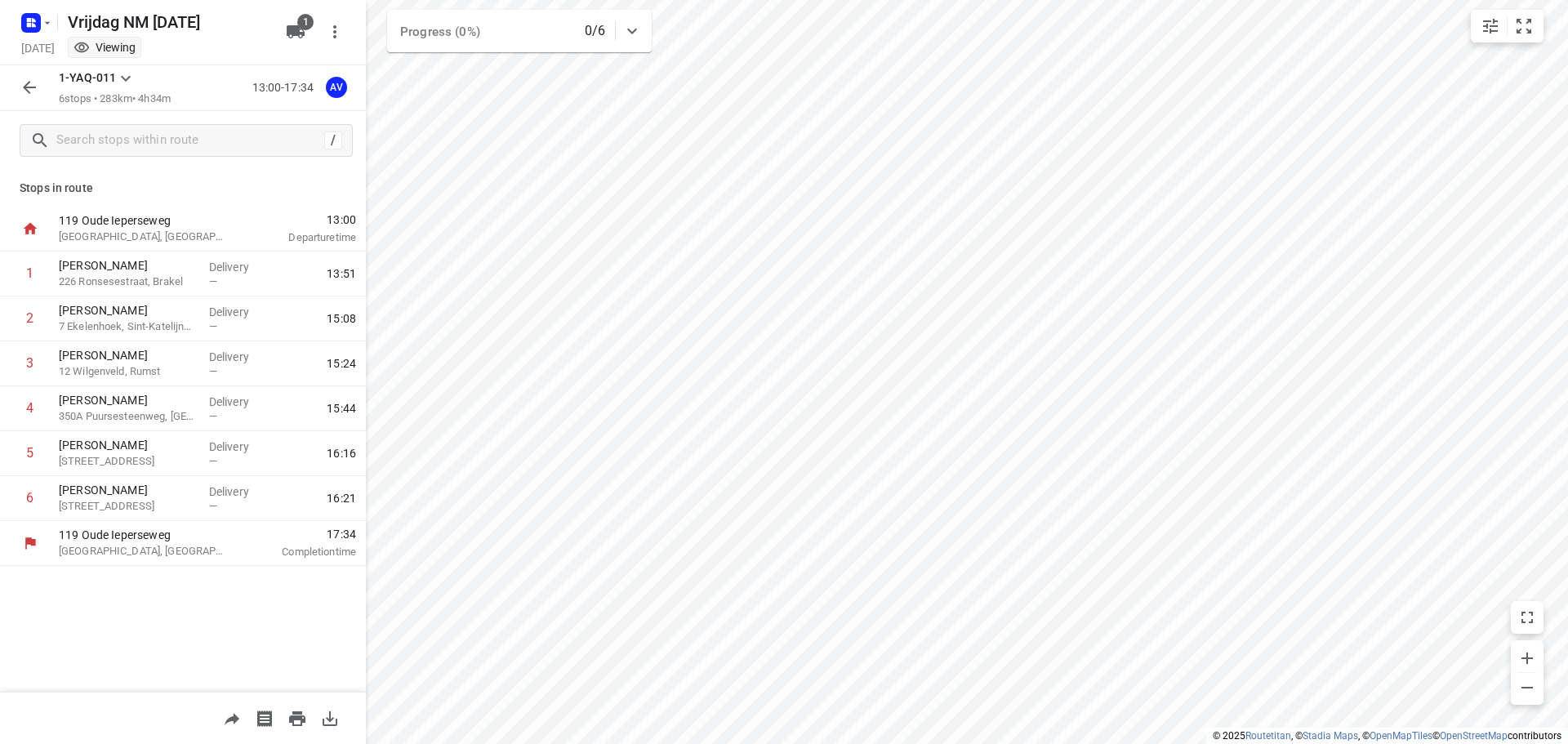
click at [27, 80] on icon "button" at bounding box center [29, 88] width 19 height 19
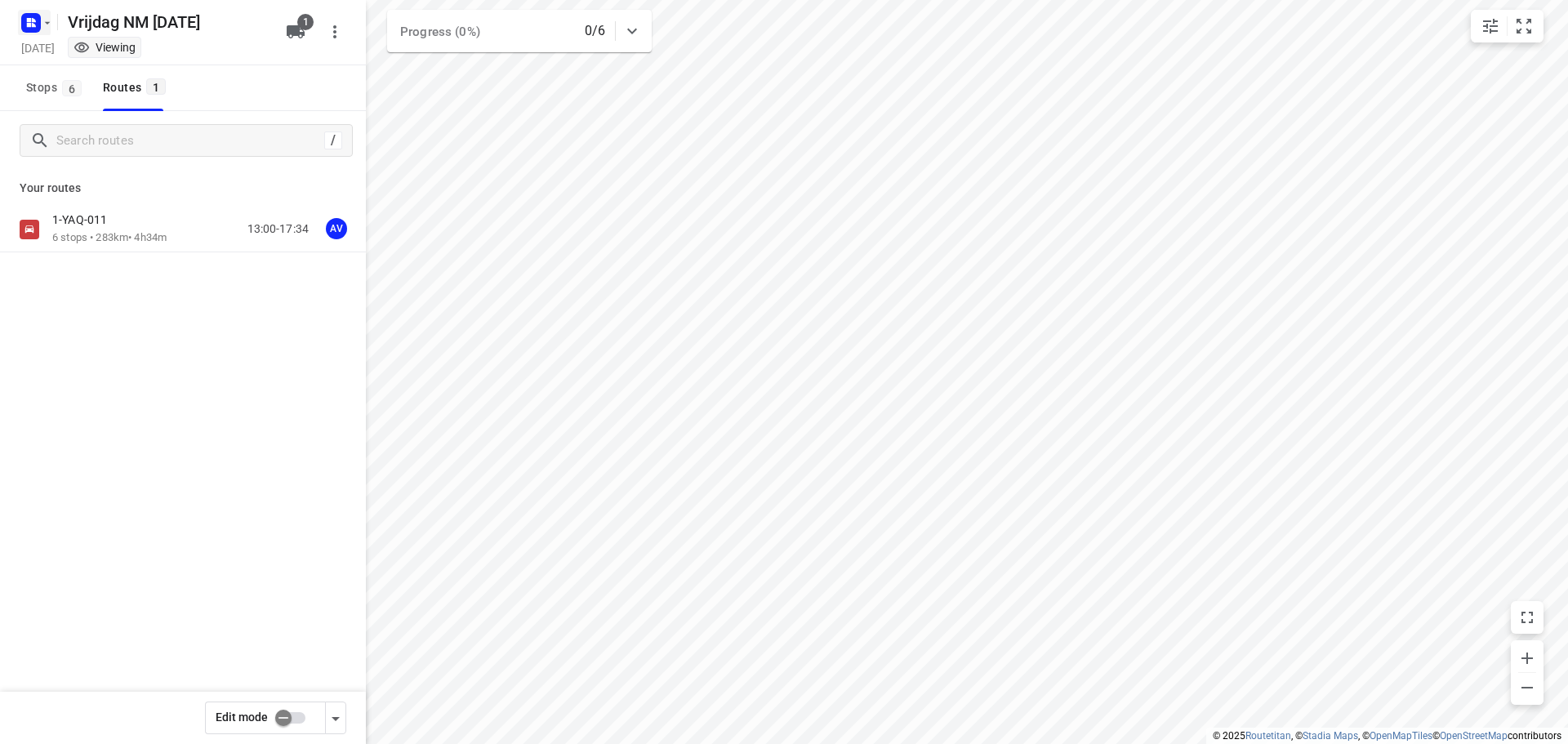
click at [38, 23] on rect "button" at bounding box center [31, 23] width 19 height 19
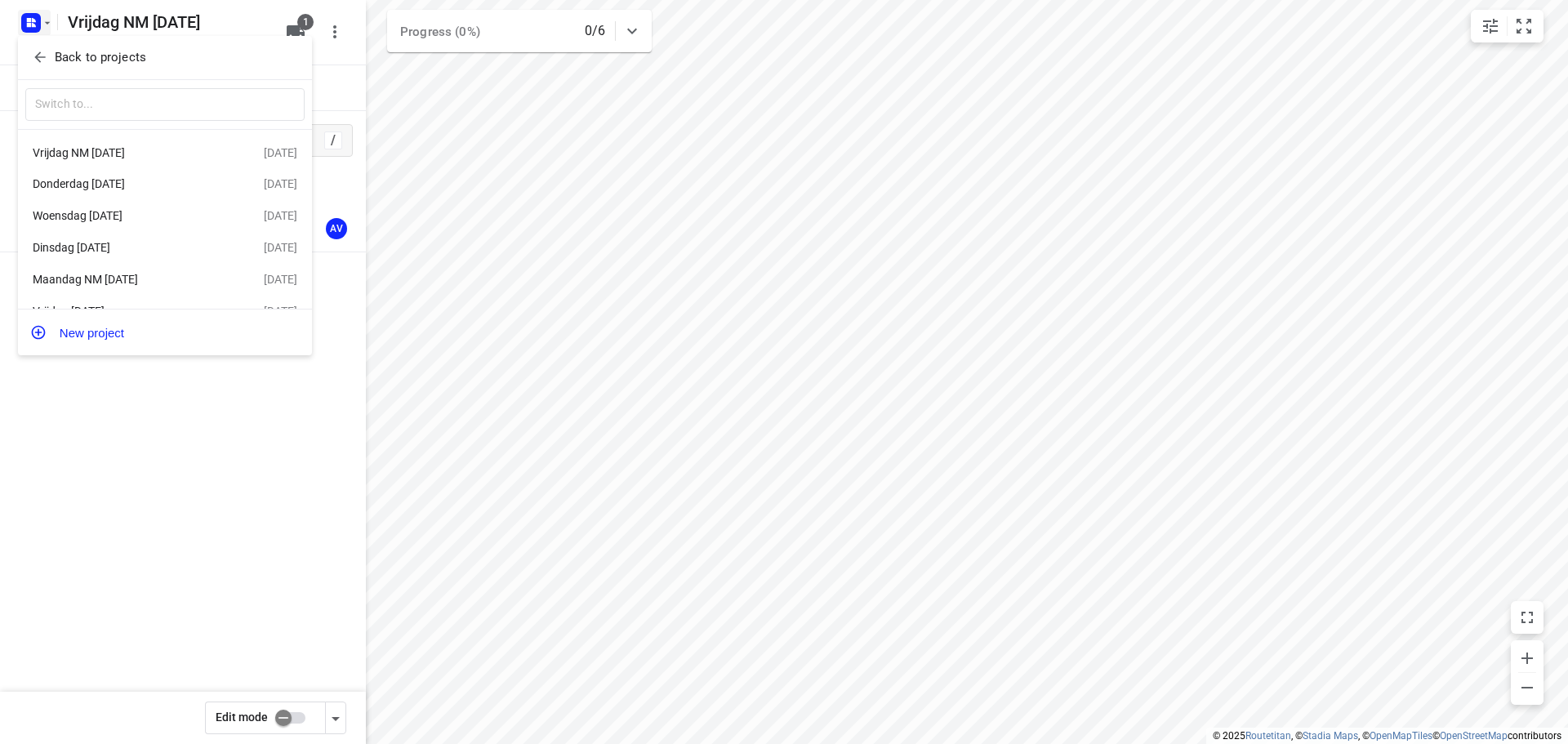
click at [120, 184] on div "Donderdag [DATE]" at bounding box center [126, 183] width 187 height 13
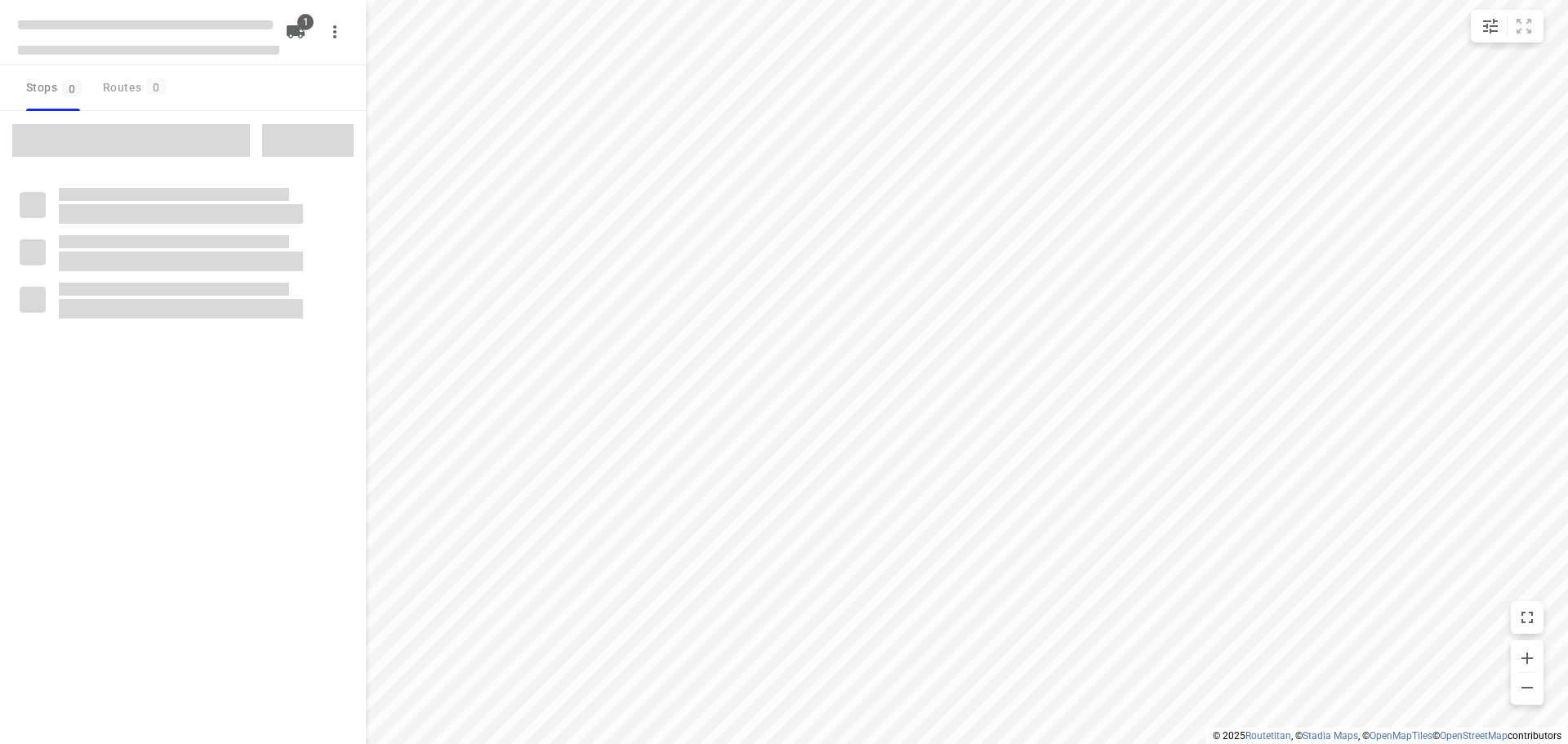
type input "distance"
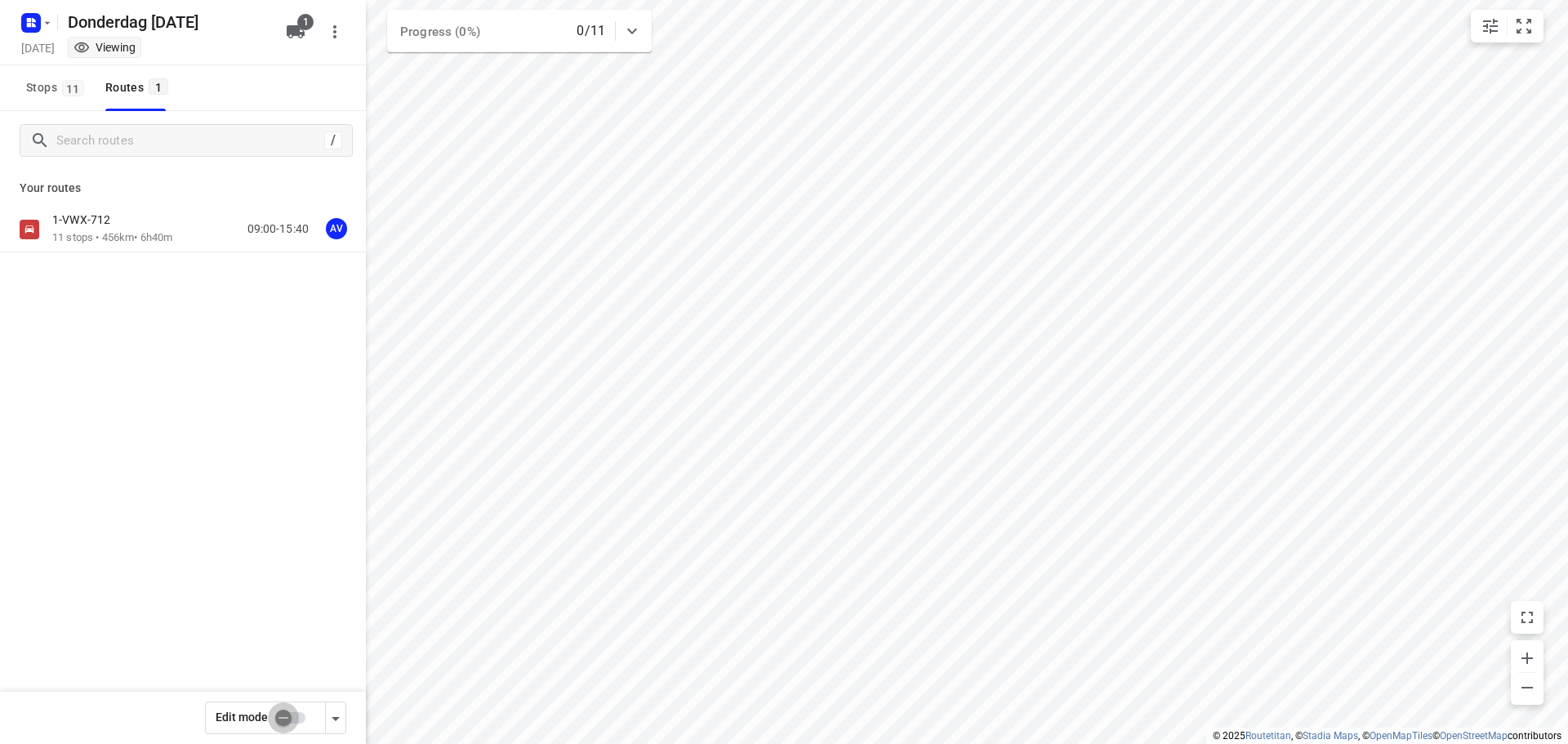
click at [294, 716] on input "checkbox" at bounding box center [283, 717] width 93 height 31
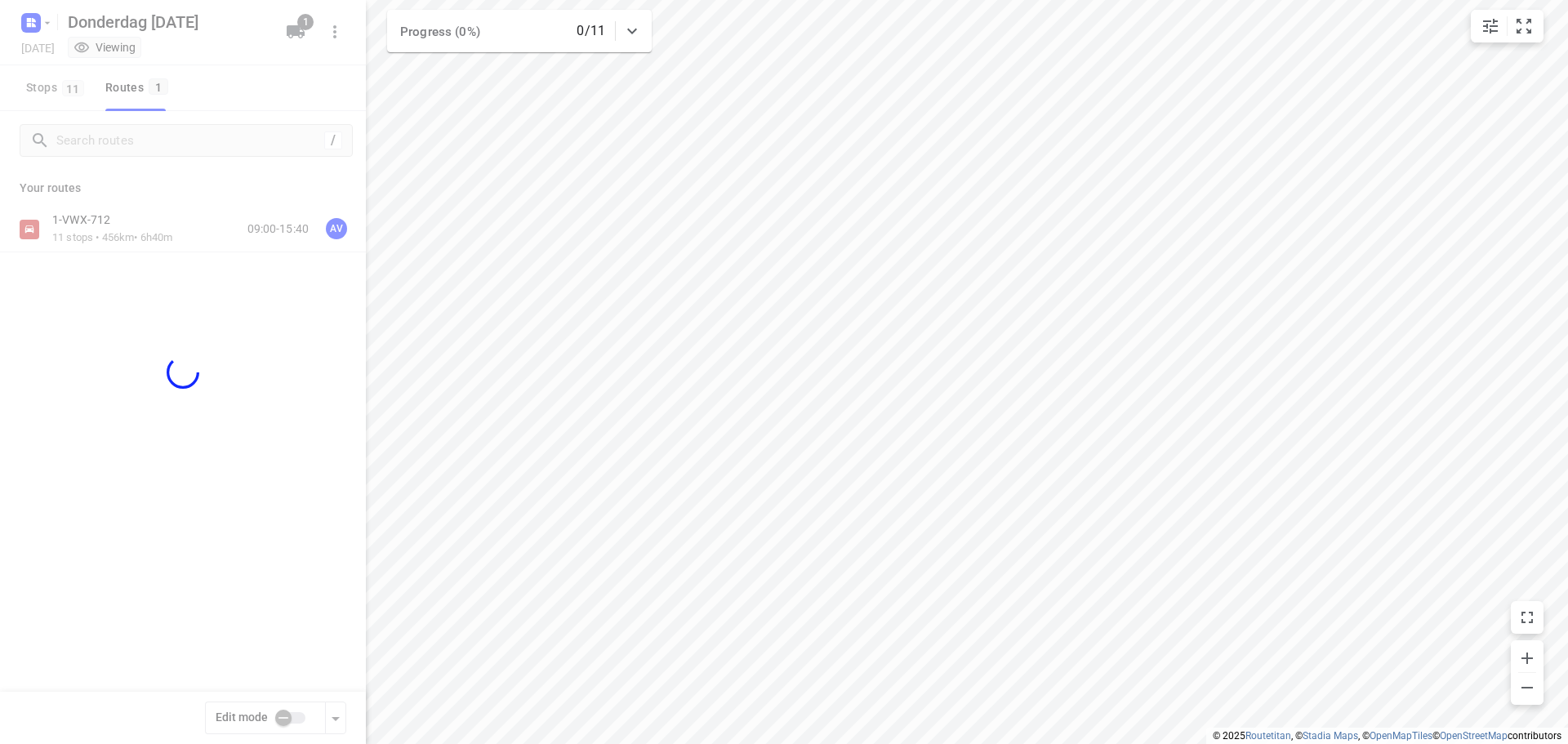
checkbox input "true"
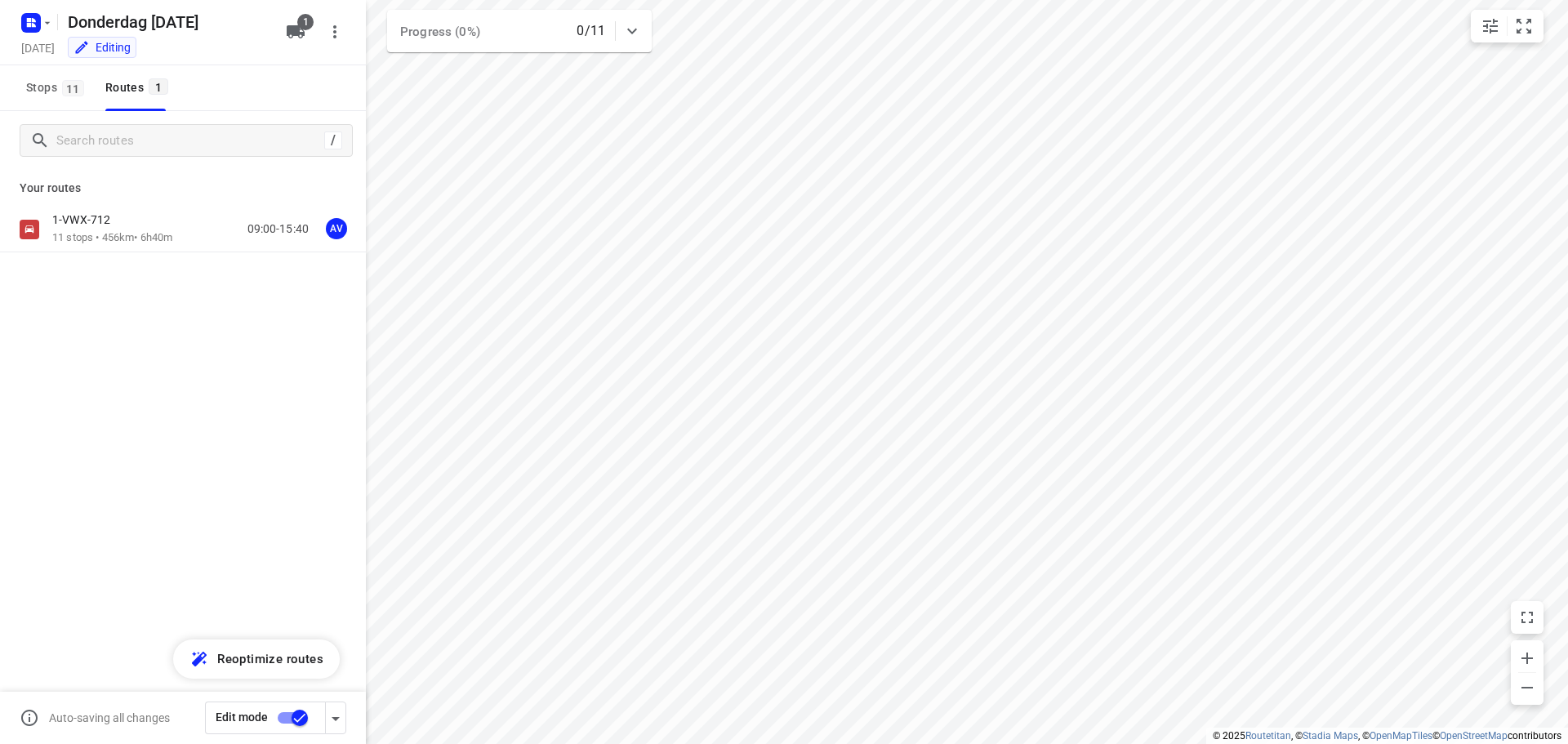
click at [187, 233] on div "1-VWX-712 11 stops • 456km • 6h40m 09:00-15:40 AV" at bounding box center [209, 229] width 314 height 34
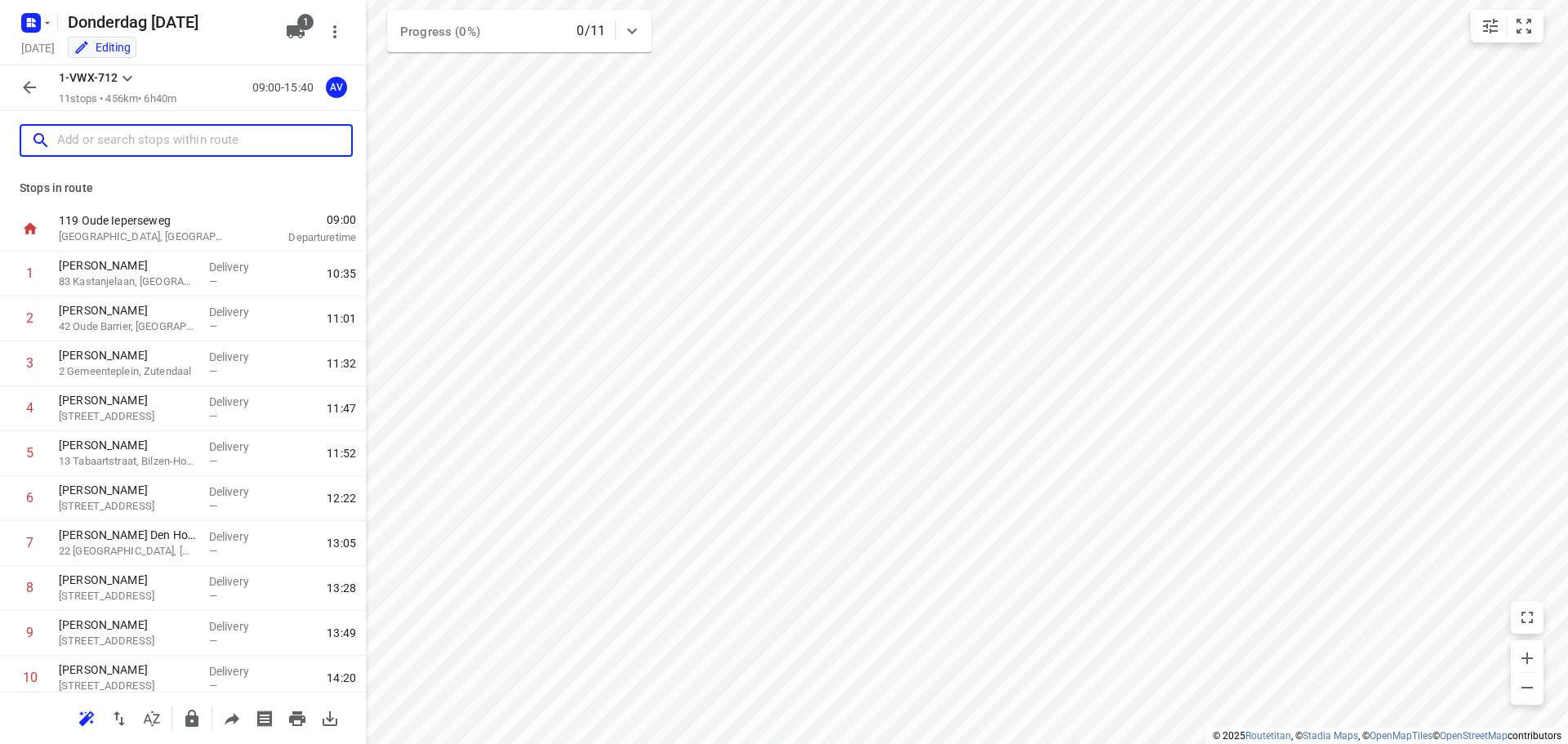
click at [134, 142] on input "text" at bounding box center [204, 141] width 294 height 26
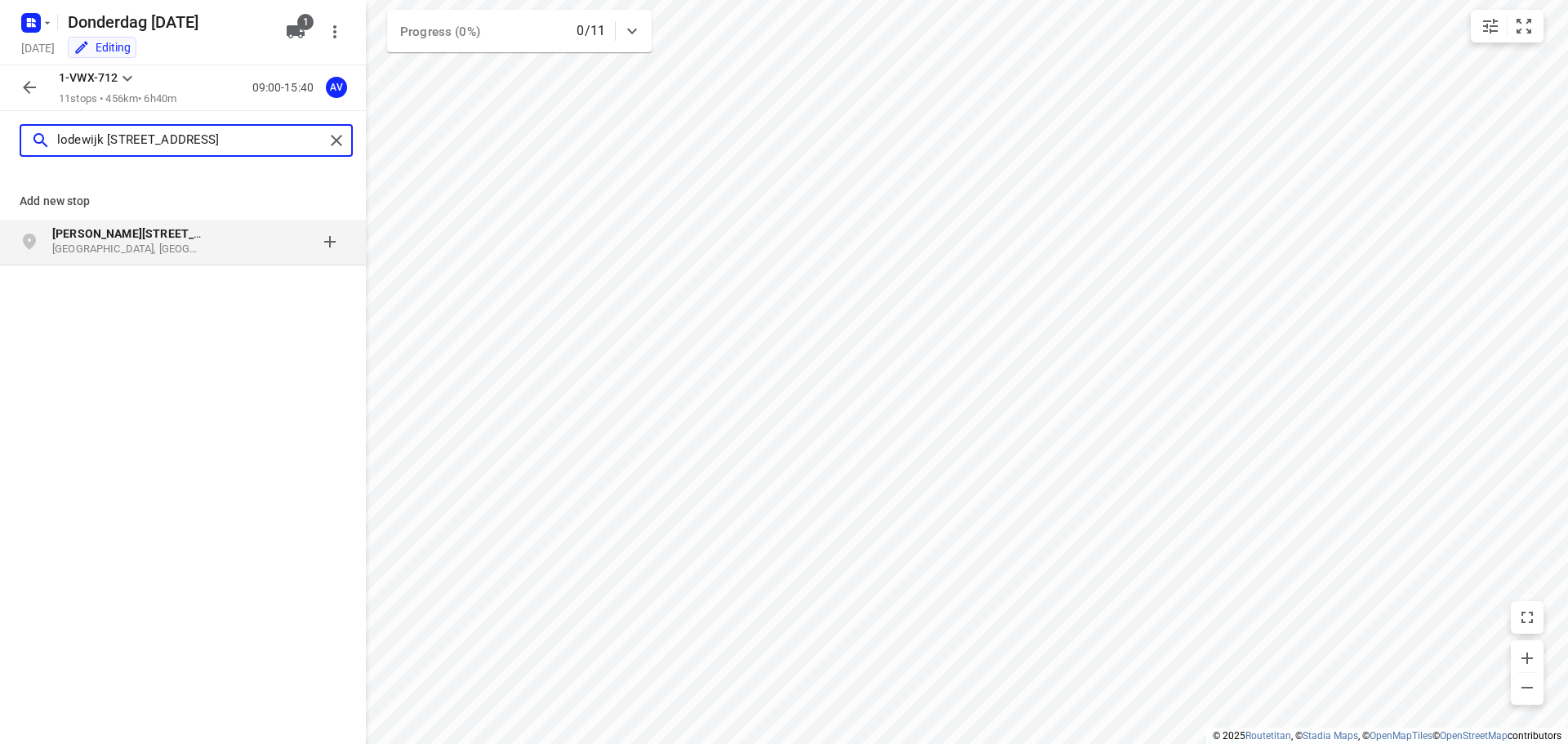
type input "lodewijk [STREET_ADDRESS]"
click at [172, 249] on p "[GEOGRAPHIC_DATA], [GEOGRAPHIC_DATA]" at bounding box center [127, 249] width 150 height 16
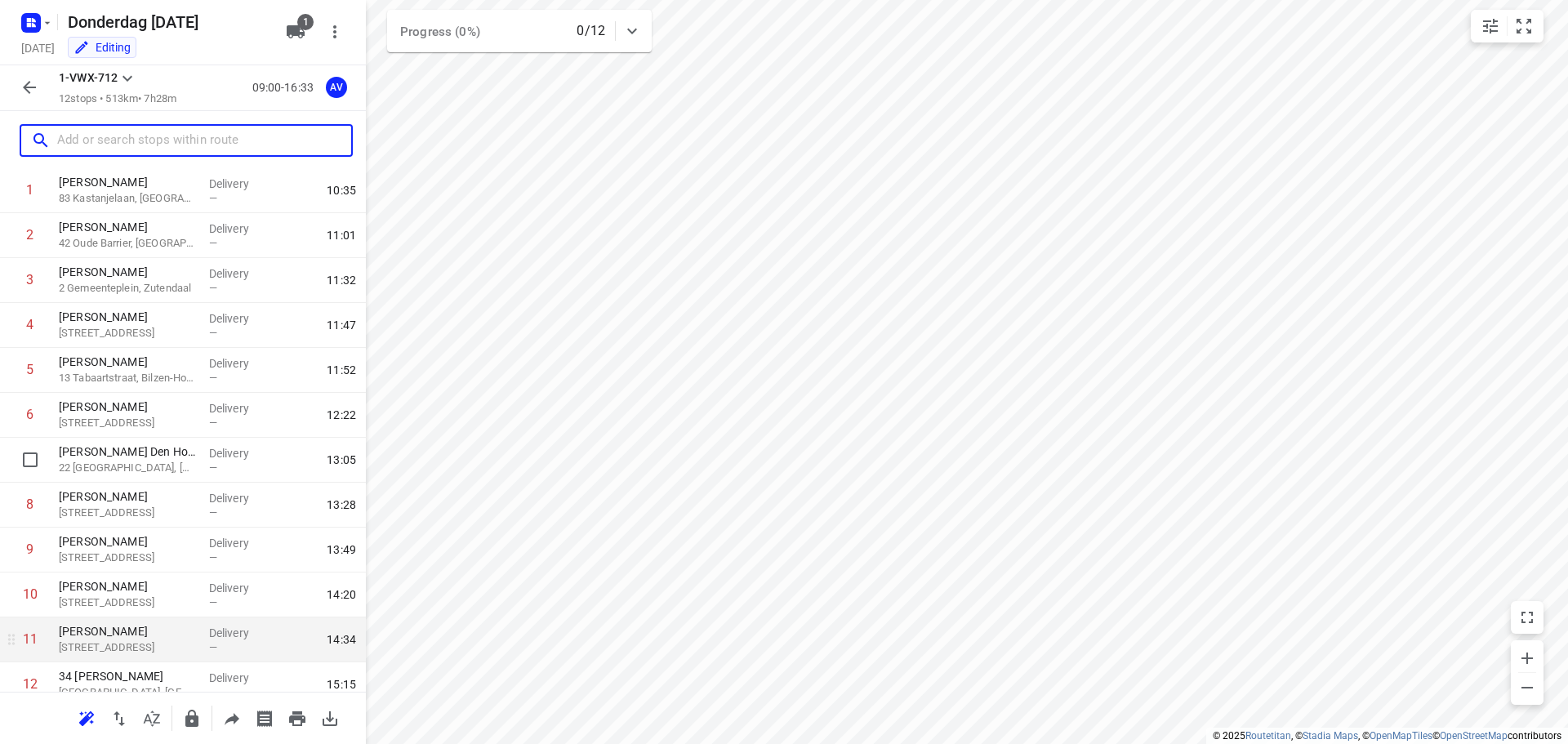
scroll to position [144, 0]
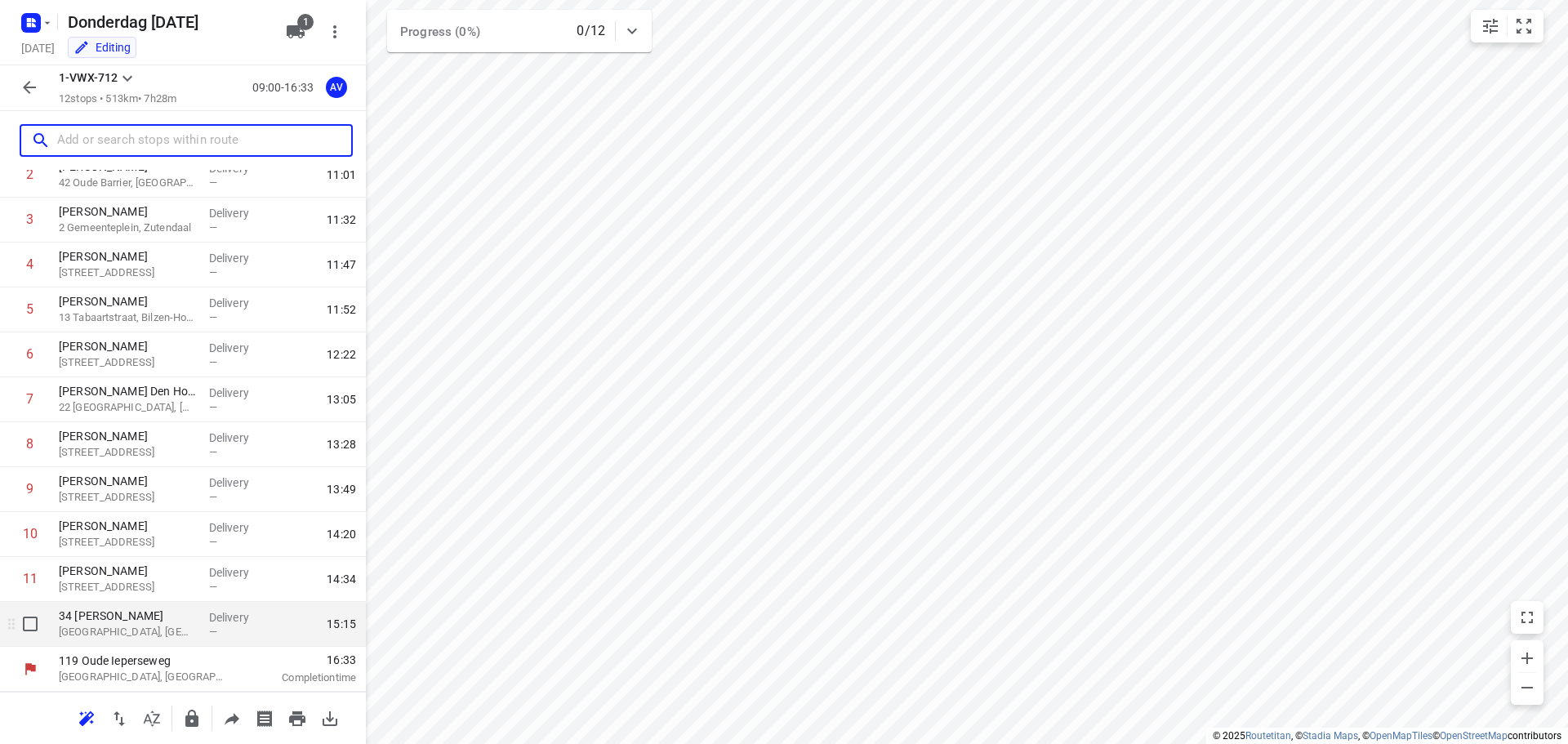
click at [149, 630] on p "[GEOGRAPHIC_DATA], [GEOGRAPHIC_DATA]" at bounding box center [126, 633] width 137 height 16
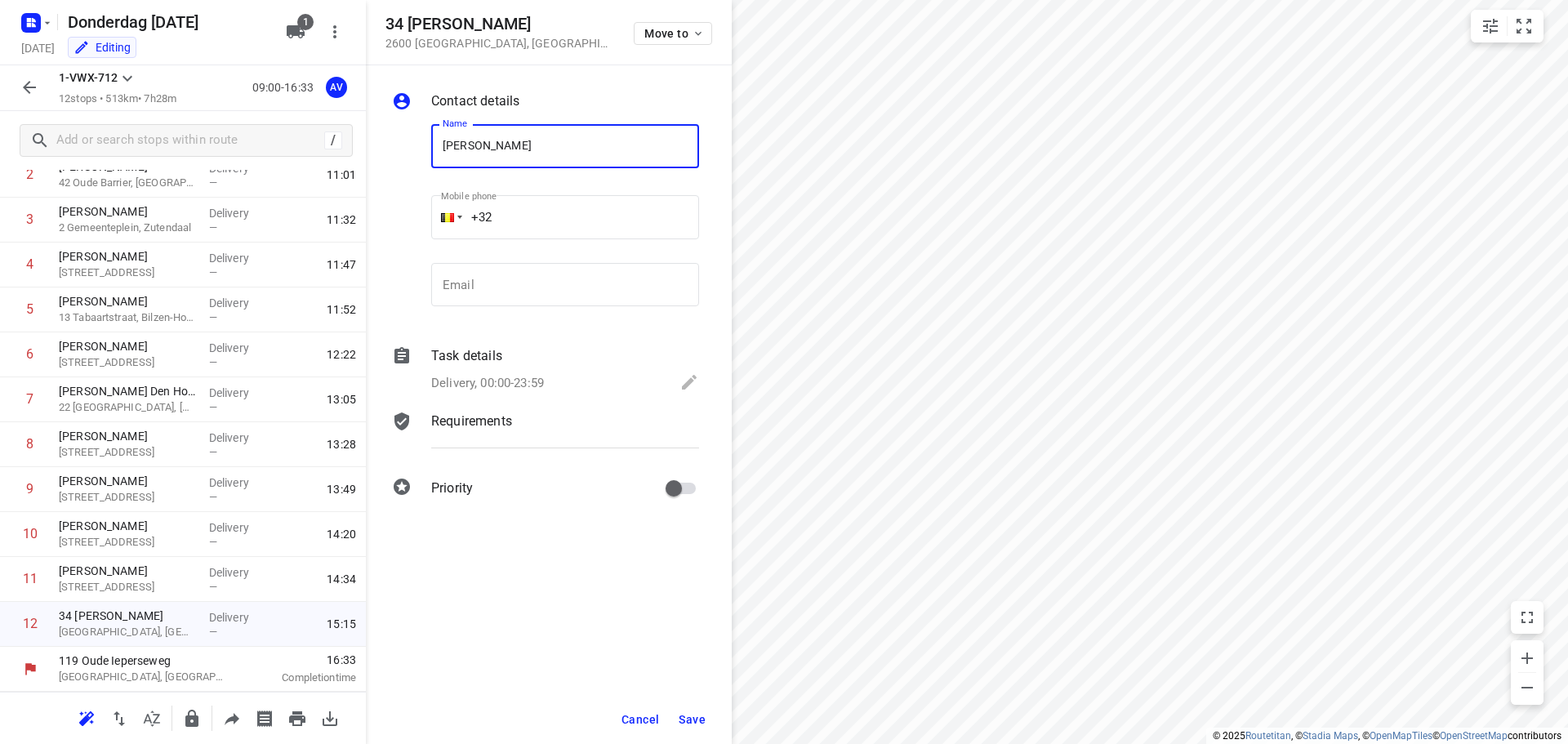
type input "[PERSON_NAME]"
click at [539, 210] on input "+32" at bounding box center [565, 218] width 268 height 44
type input "[PHONE_NUMBER]"
click at [527, 380] on p "Delivery, 00:00-23:59" at bounding box center [487, 383] width 112 height 19
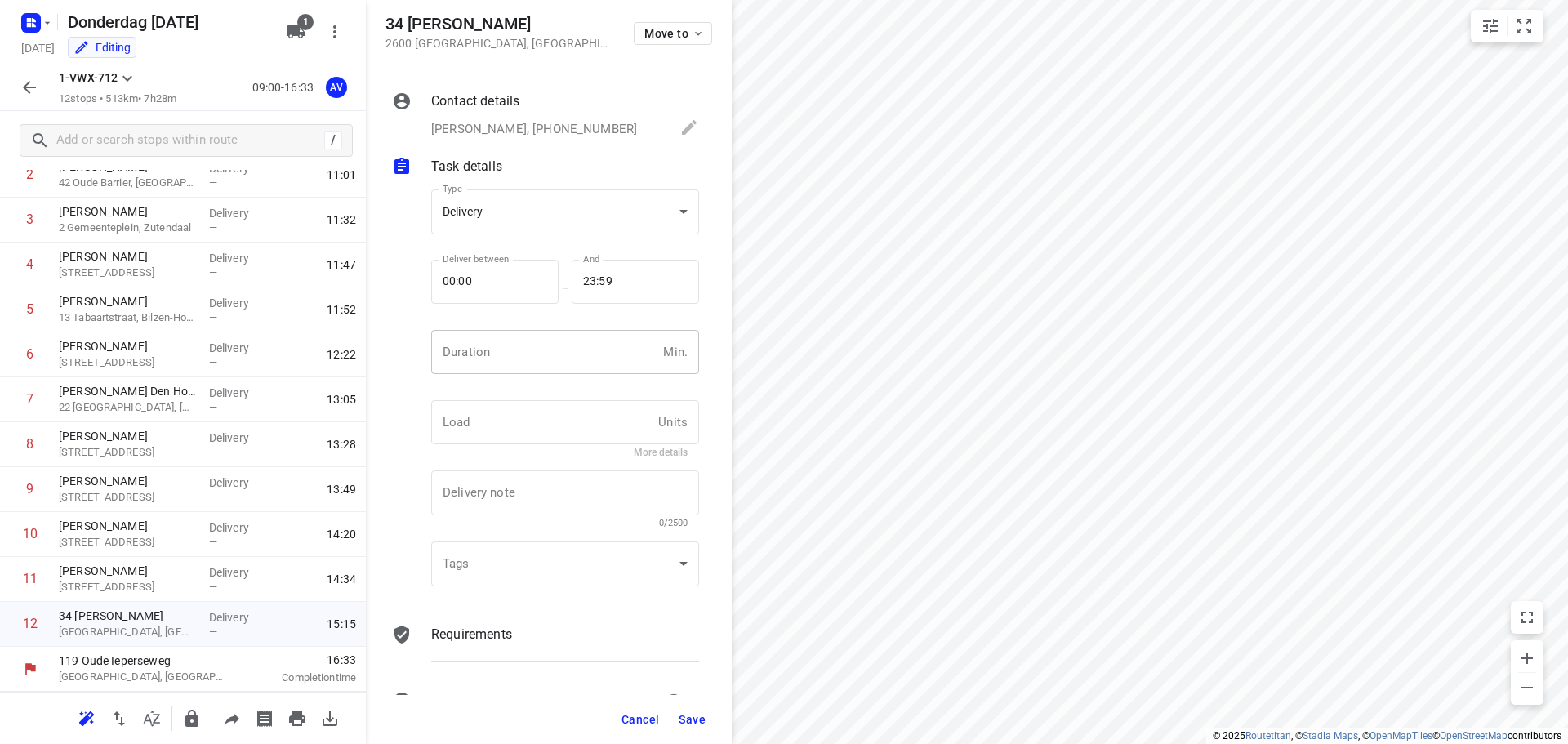
click at [517, 359] on input "number" at bounding box center [544, 352] width 226 height 44
type input "1"
click at [694, 718] on span "Save" at bounding box center [692, 719] width 27 height 13
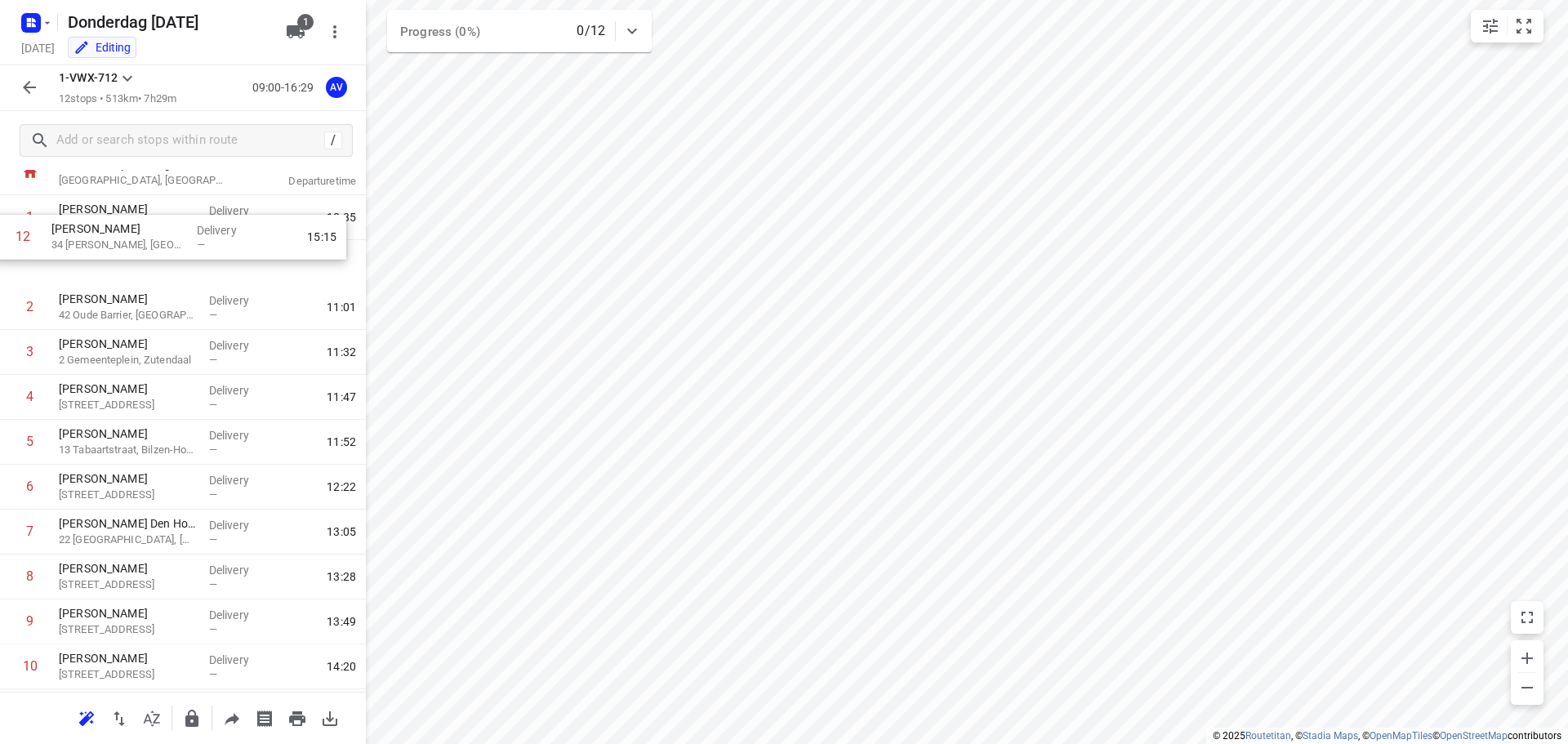
scroll to position [0, 0]
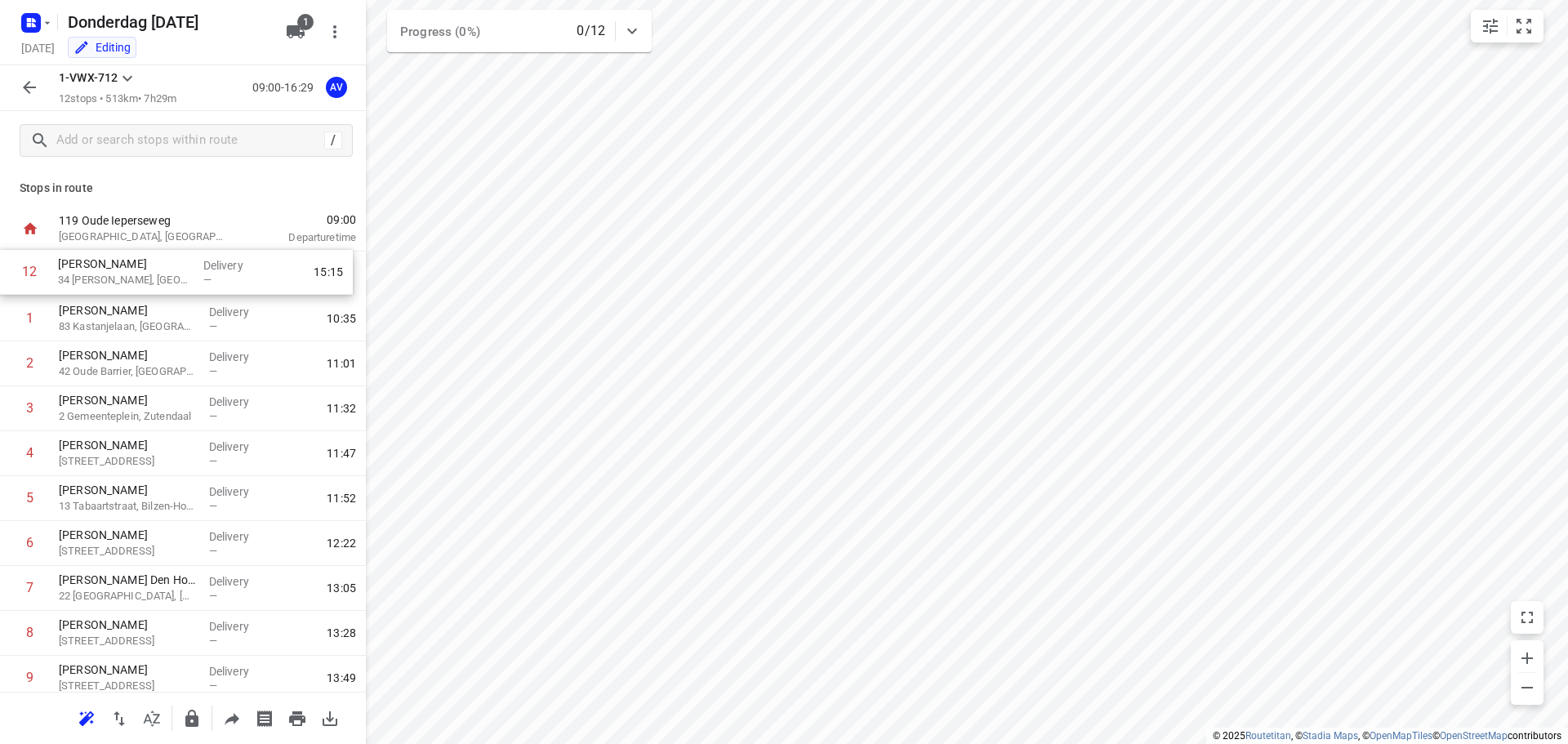
drag, startPoint x: 7, startPoint y: 632, endPoint x: 7, endPoint y: 272, distance: 360.0
click at [7, 272] on div "1 [PERSON_NAME] 83 Kastanjelaan, [GEOGRAPHIC_DATA] Delivery — 10:35 2 [PERSON_N…" at bounding box center [183, 520] width 366 height 539
click at [28, 88] on icon "button" at bounding box center [29, 88] width 19 height 19
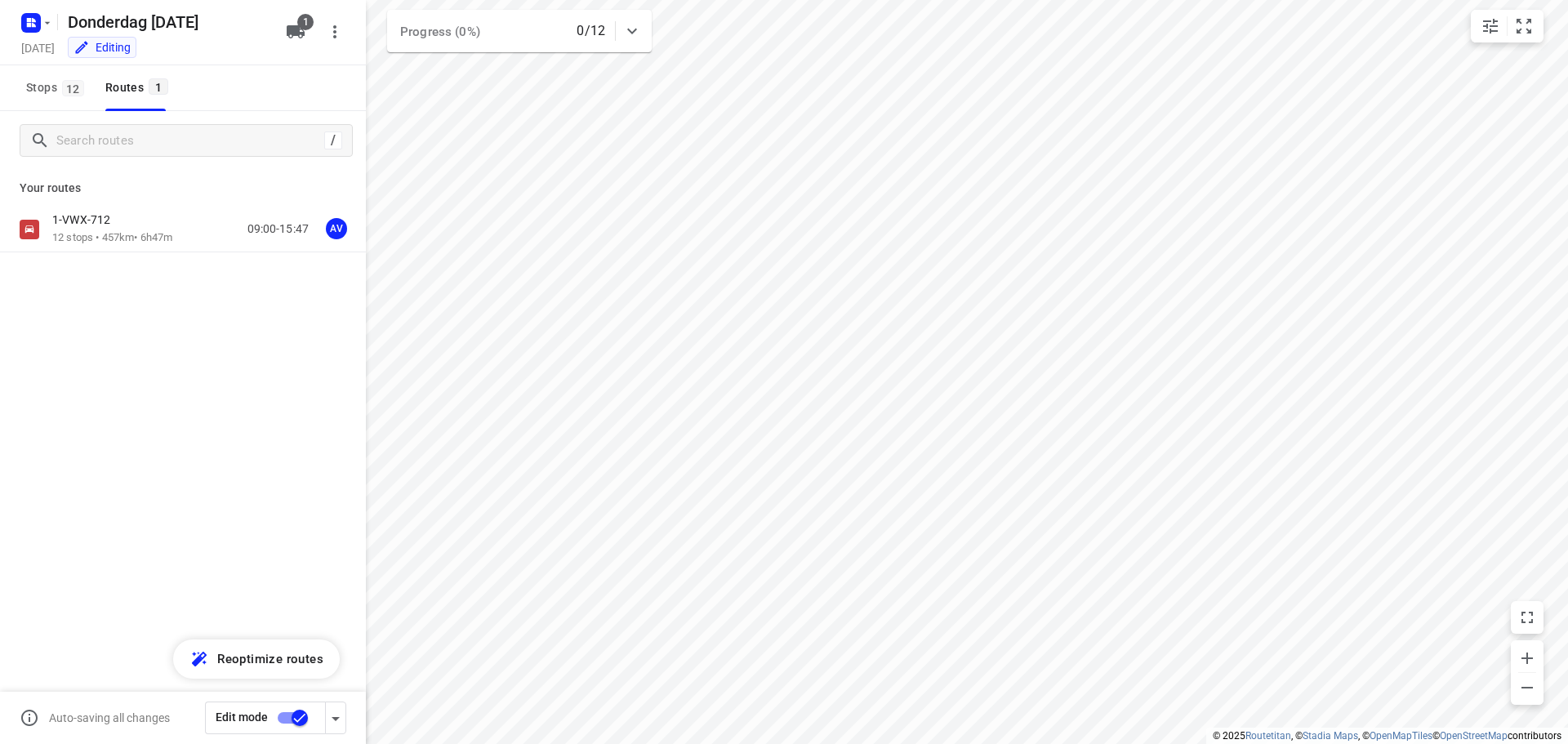
click at [290, 714] on input "checkbox" at bounding box center [299, 717] width 93 height 31
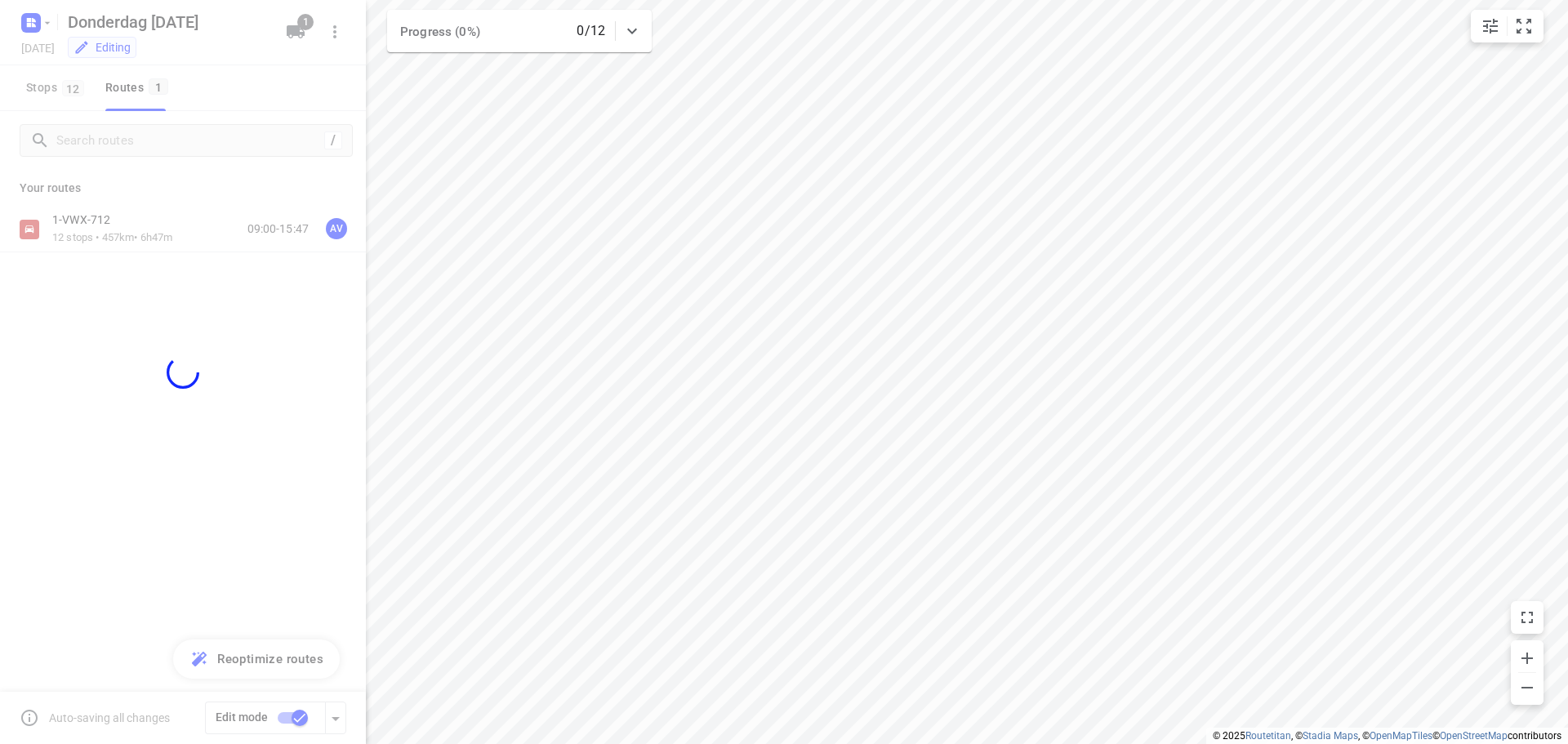
checkbox input "false"
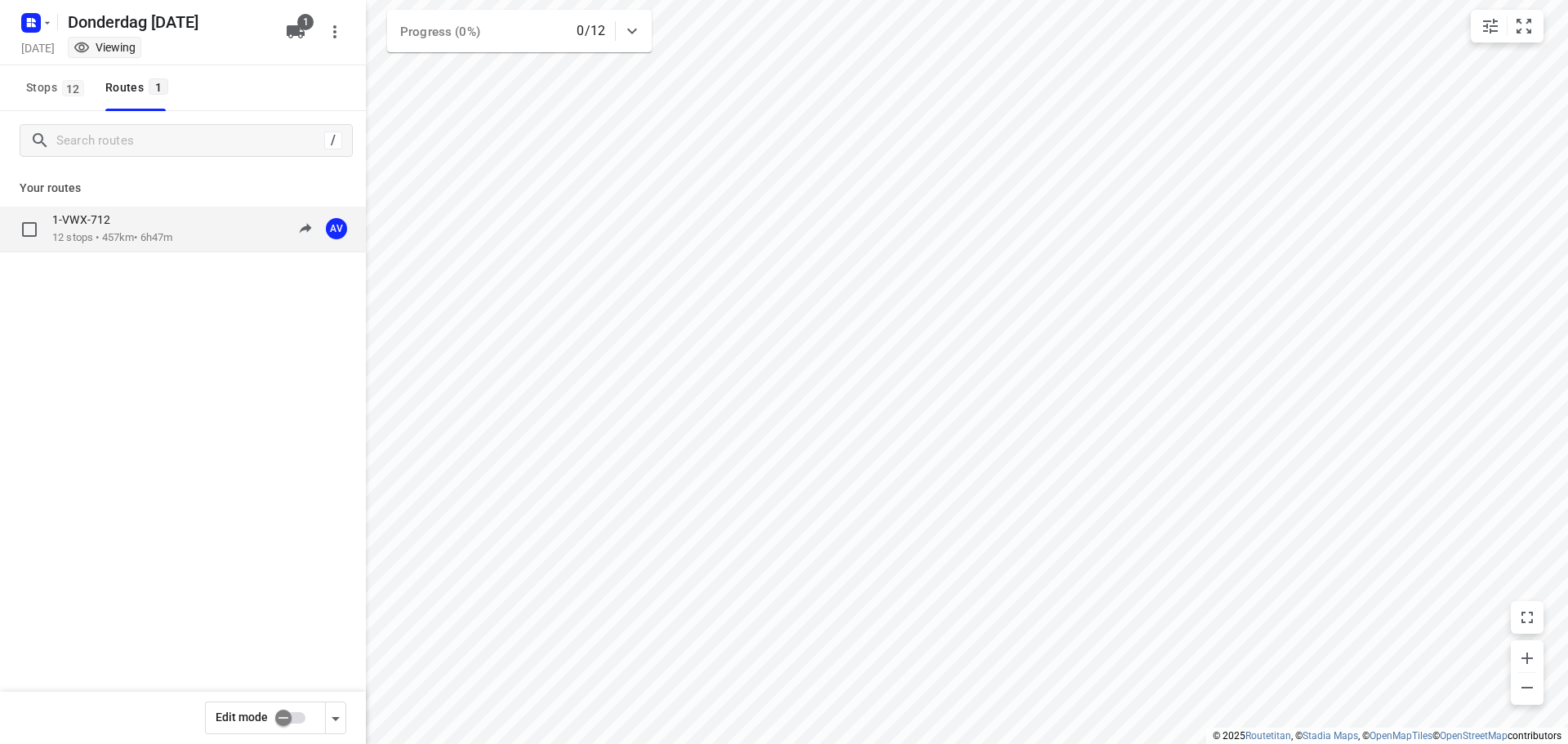
click at [164, 236] on p "12 stops • 457km • 6h47m" at bounding box center [112, 238] width 120 height 16
